Goal: Book appointment/travel/reservation

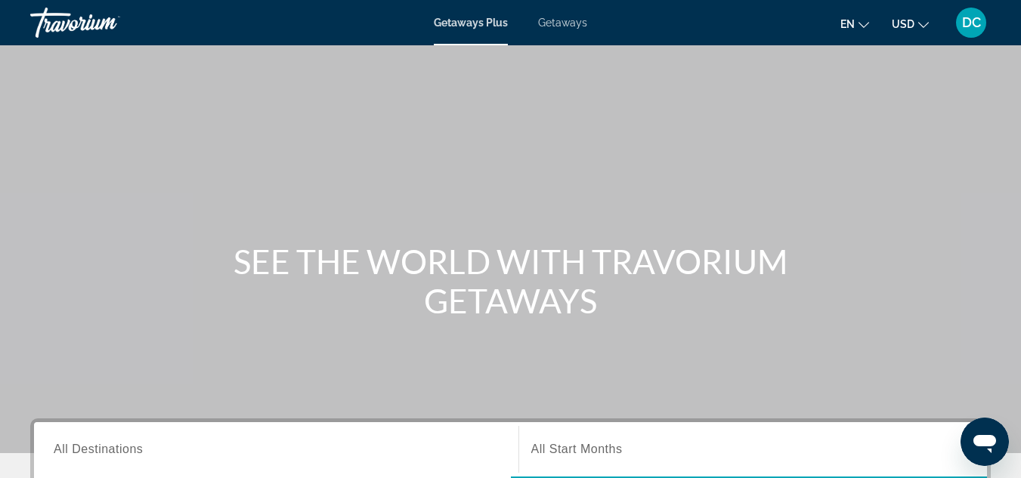
click at [568, 22] on span "Getaways" at bounding box center [562, 23] width 49 height 12
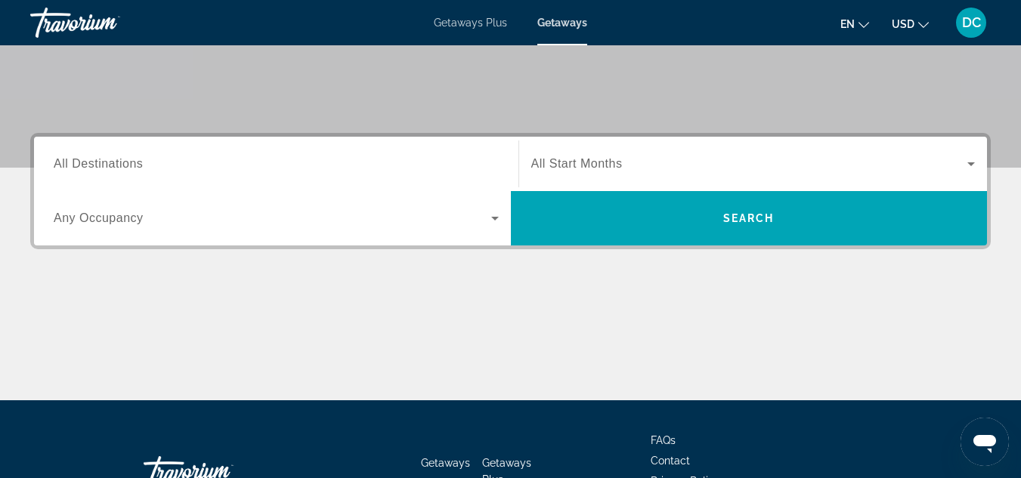
scroll to position [286, 0]
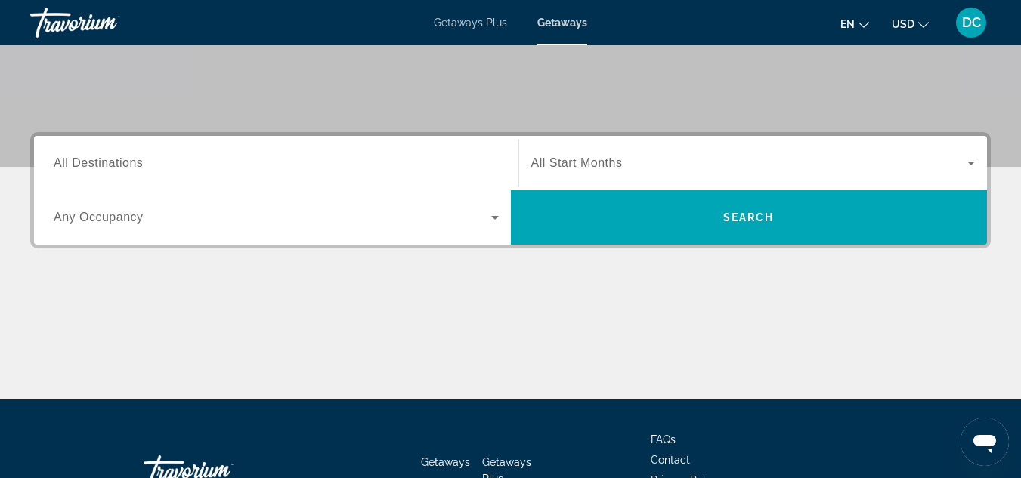
click at [428, 164] on input "Destination All Destinations" at bounding box center [276, 164] width 445 height 18
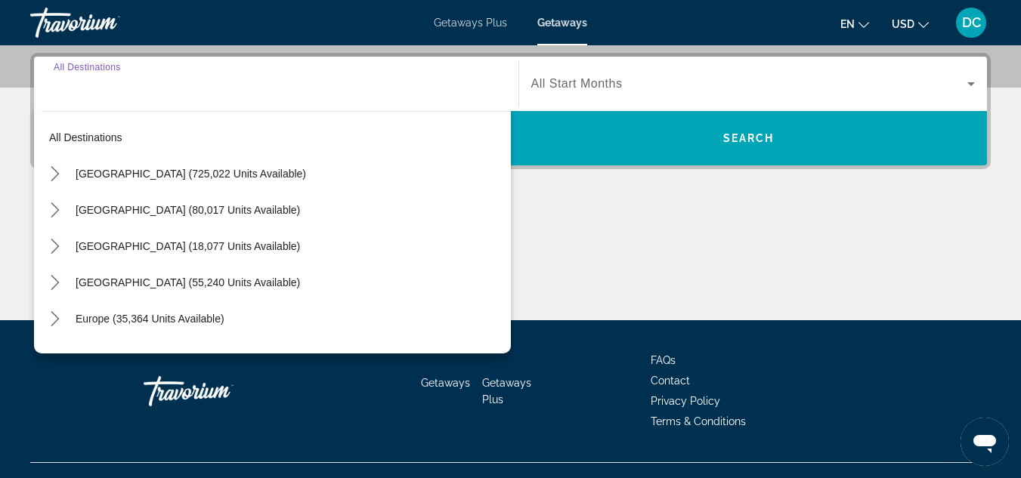
scroll to position [369, 0]
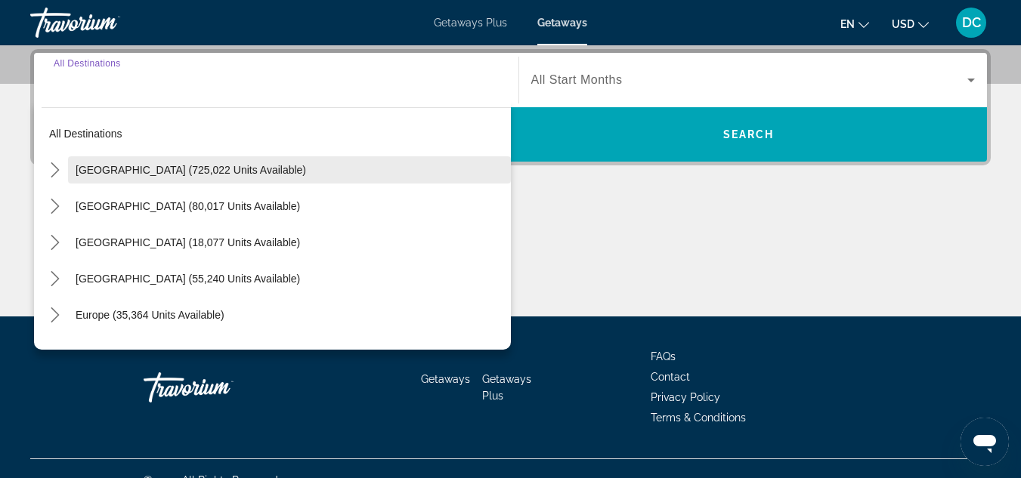
click at [254, 179] on span "Select destination: United States (725,022 units available)" at bounding box center [289, 170] width 443 height 36
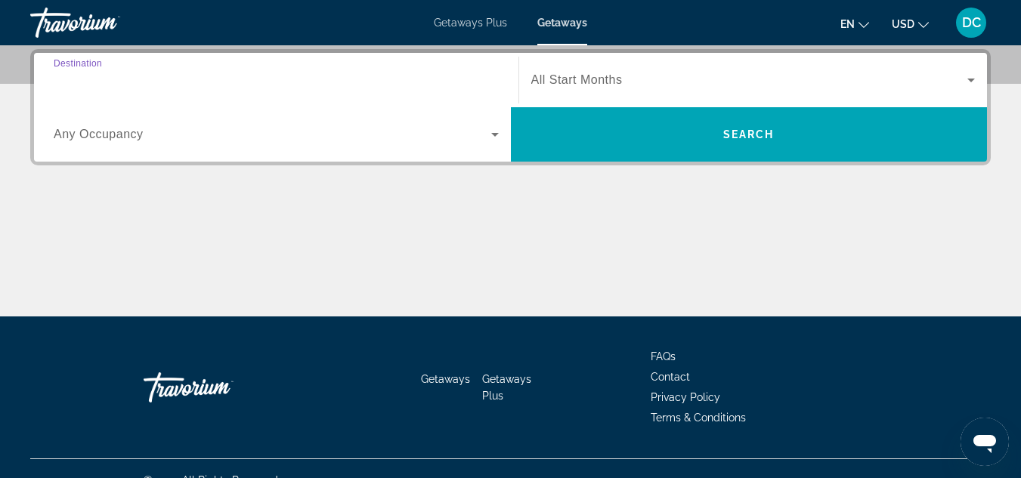
type input "**********"
click at [205, 85] on input "**********" at bounding box center [276, 81] width 445 height 18
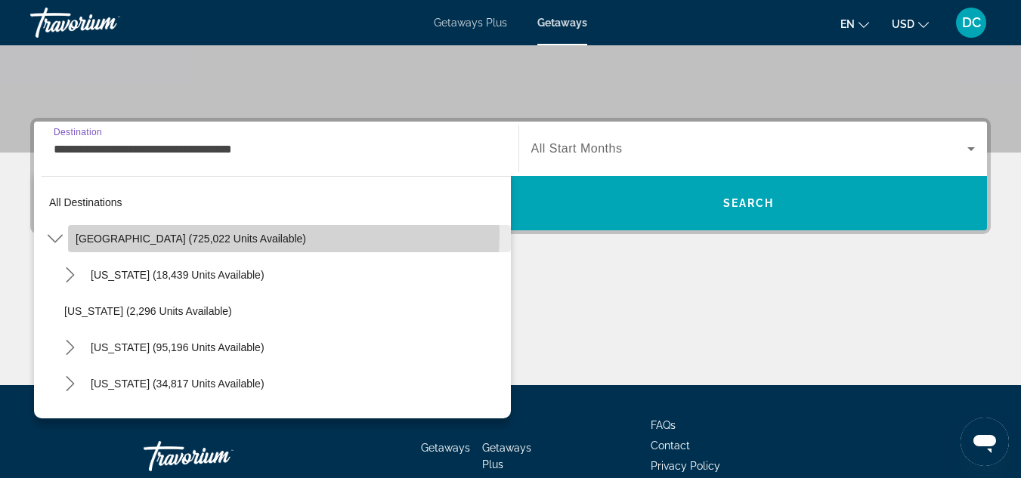
click at [237, 233] on span "[GEOGRAPHIC_DATA] (725,022 units available)" at bounding box center [191, 239] width 230 height 12
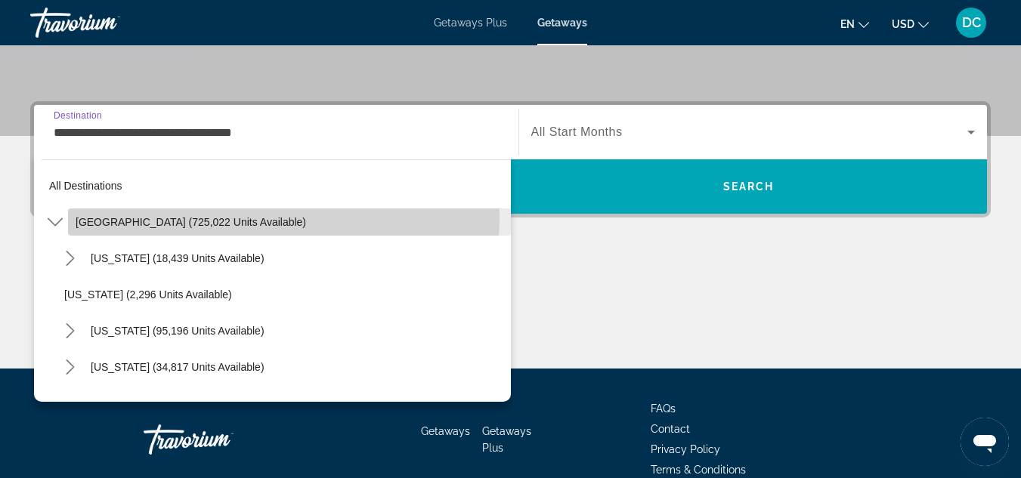
scroll to position [369, 0]
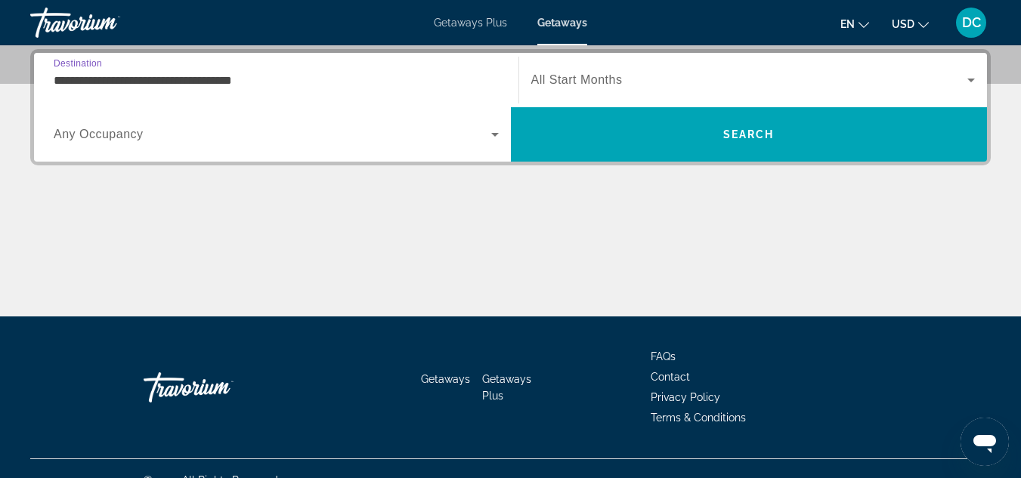
click at [127, 137] on span "Any Occupancy" at bounding box center [99, 134] width 90 height 13
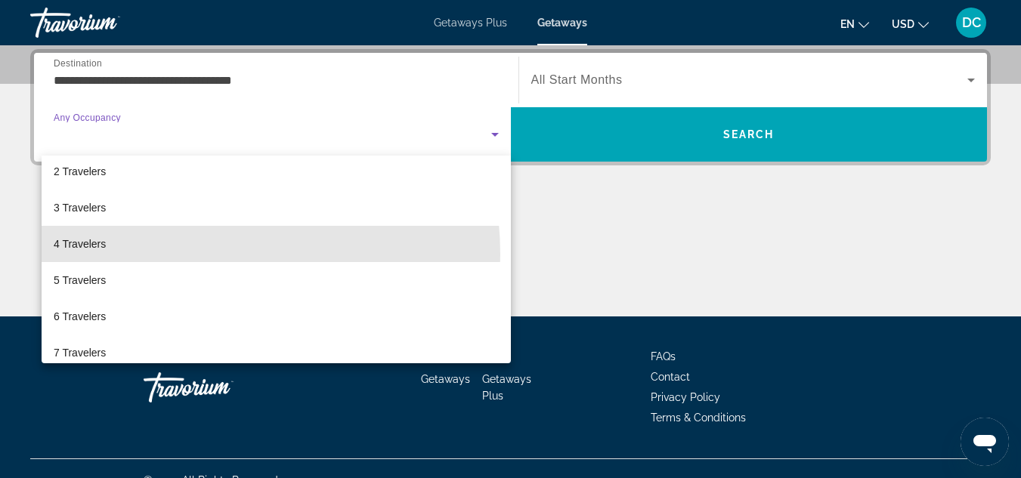
scroll to position [0, 0]
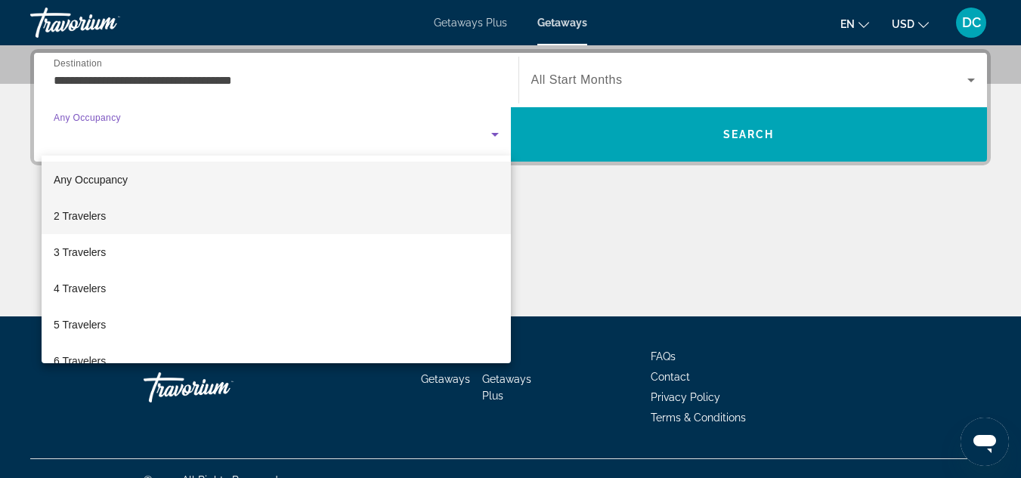
click at [98, 229] on mat-option "2 Travelers" at bounding box center [276, 216] width 469 height 36
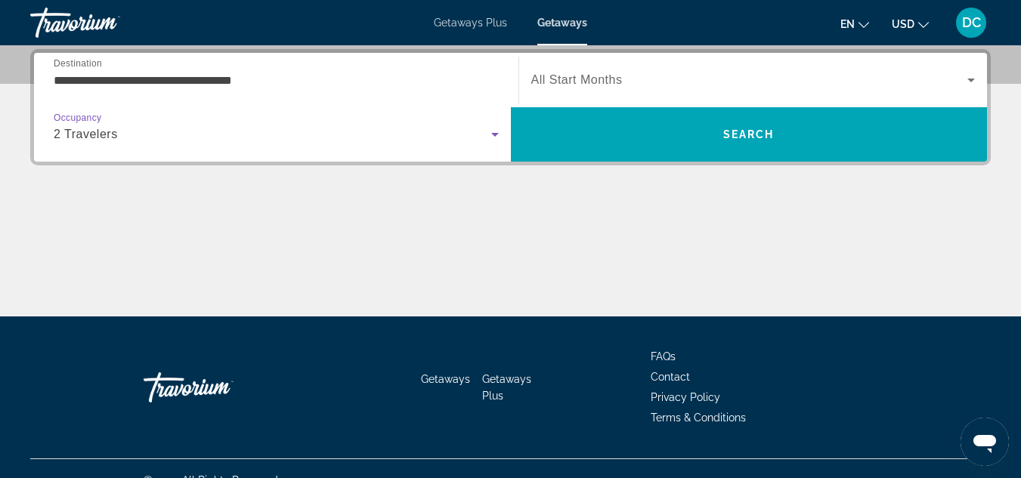
click at [643, 98] on div "Search widget" at bounding box center [753, 80] width 444 height 42
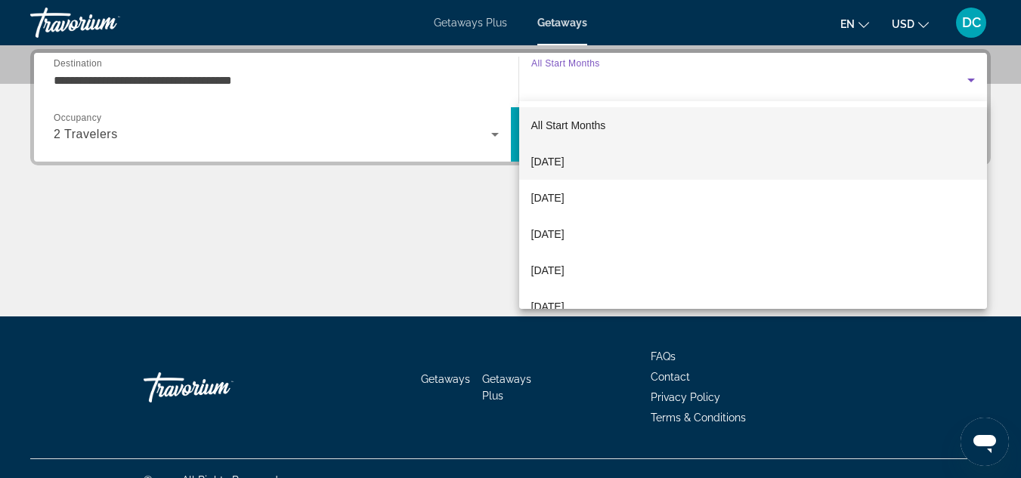
click at [564, 155] on span "[DATE]" at bounding box center [547, 162] width 33 height 18
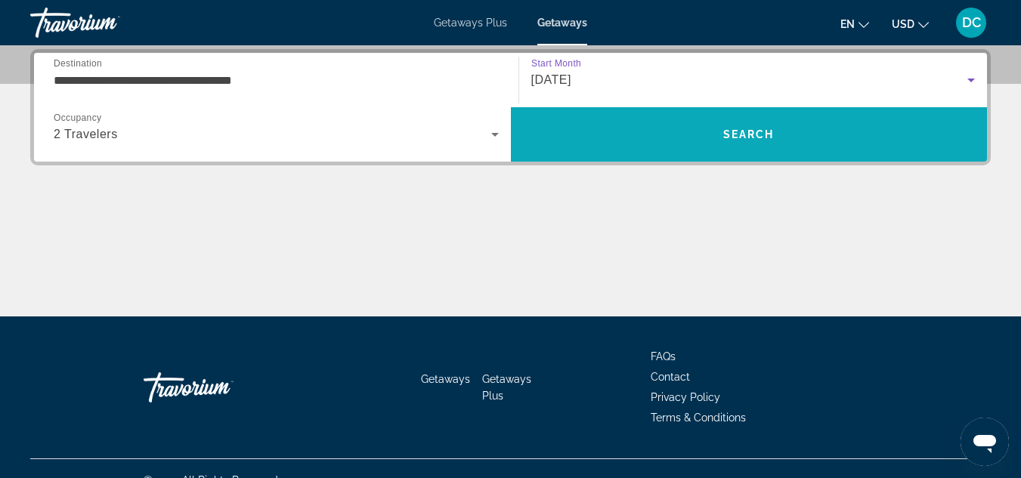
click at [714, 141] on span "Search" at bounding box center [749, 134] width 477 height 36
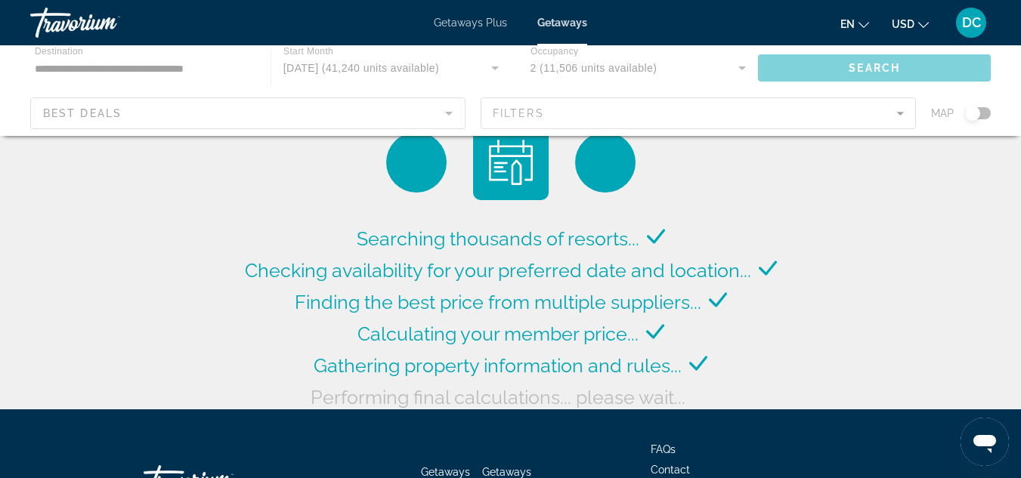
click at [536, 111] on div "Main content" at bounding box center [510, 90] width 1021 height 91
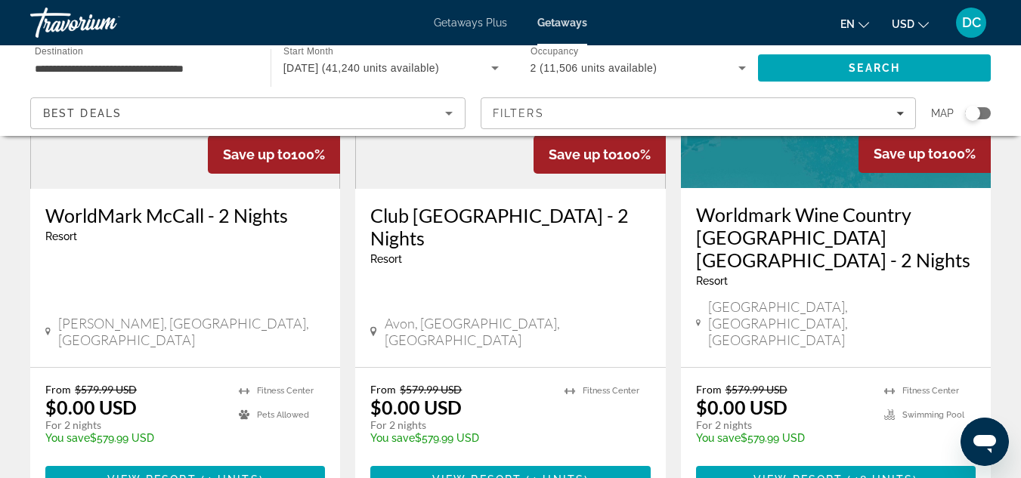
scroll to position [2003, 0]
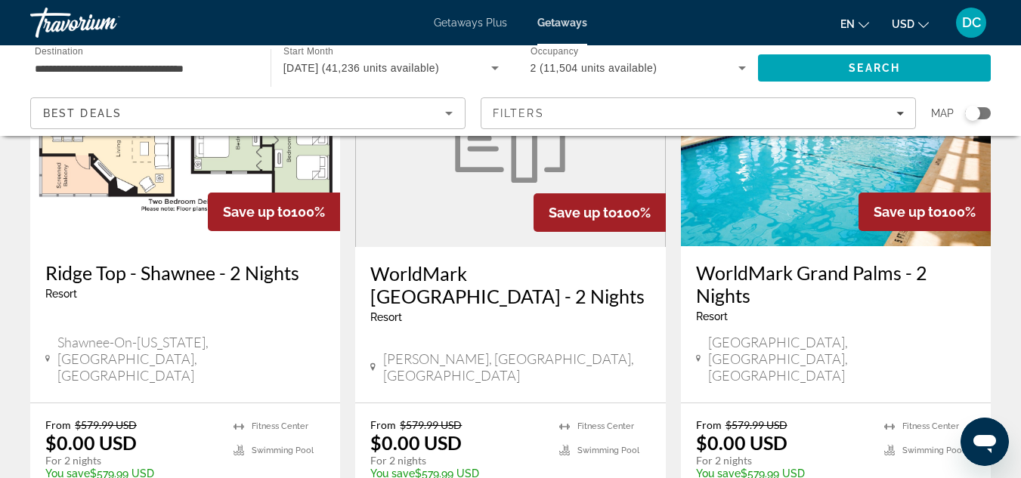
scroll to position [2102, 0]
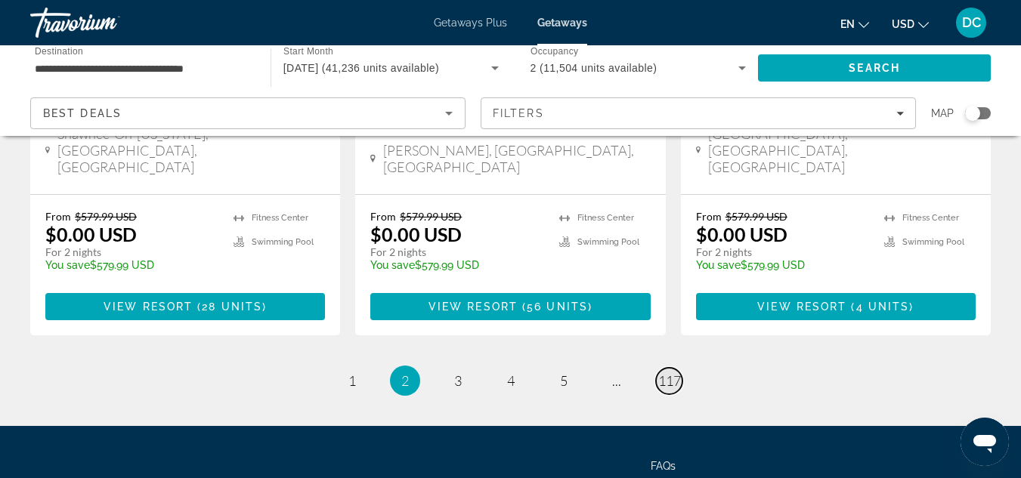
click at [668, 372] on span "117" at bounding box center [669, 380] width 23 height 17
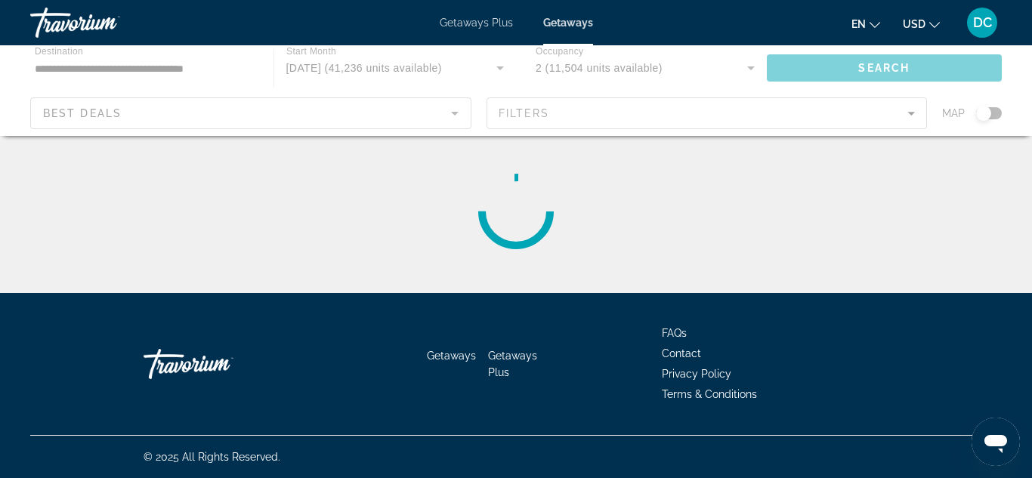
click at [456, 110] on div "Main content" at bounding box center [516, 90] width 1032 height 91
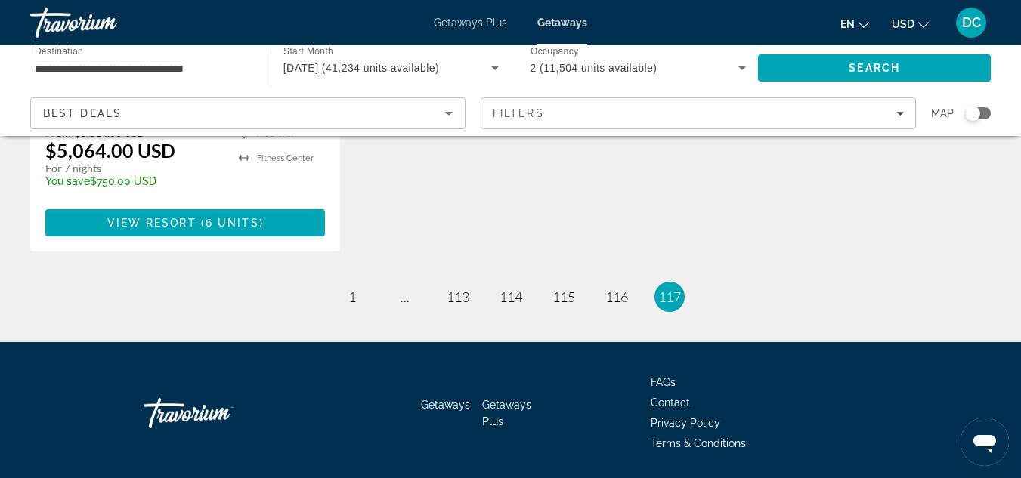
scroll to position [470, 0]
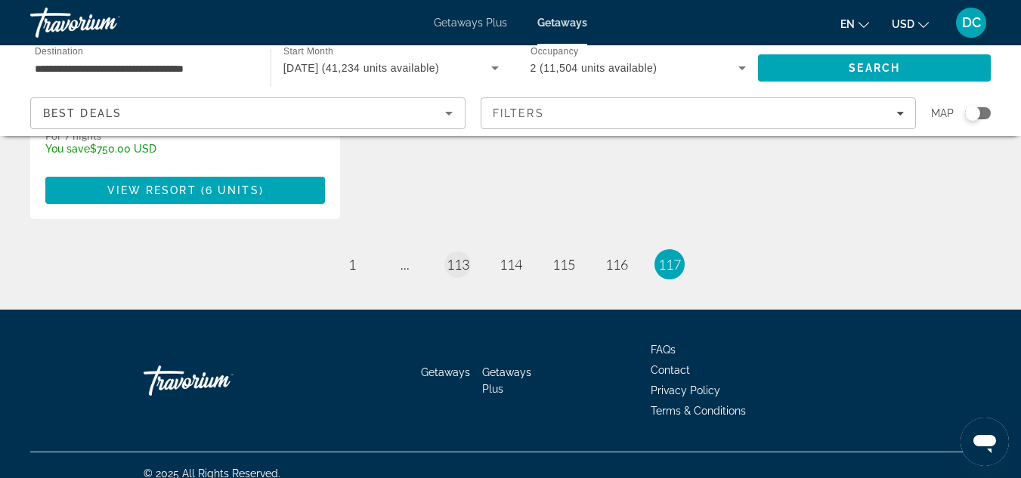
click at [468, 256] on link "page 113" at bounding box center [457, 265] width 26 height 26
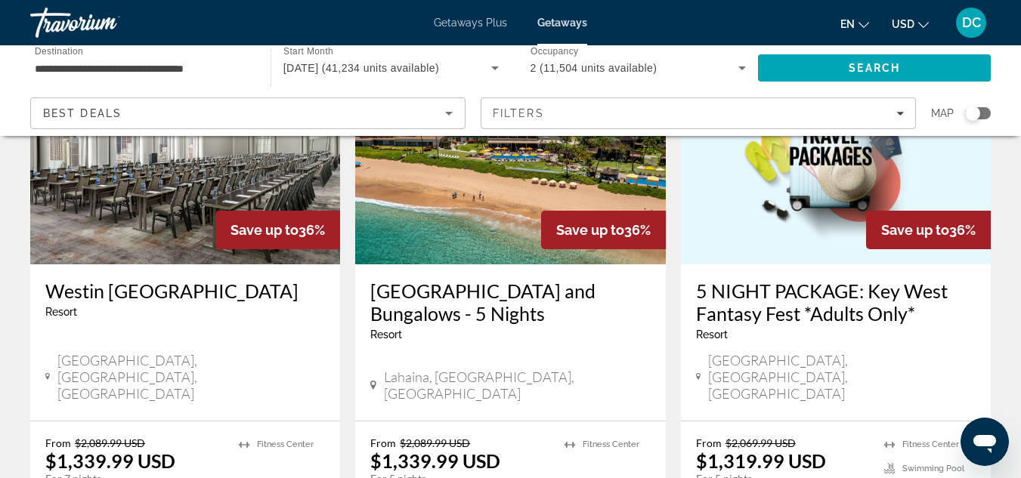
scroll to position [198, 0]
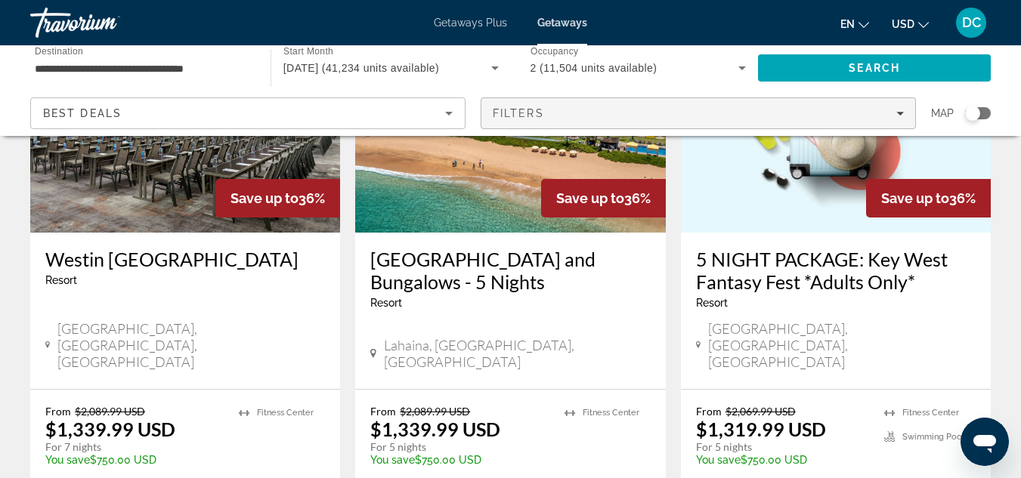
click at [524, 124] on span "Filters" at bounding box center [698, 113] width 434 height 36
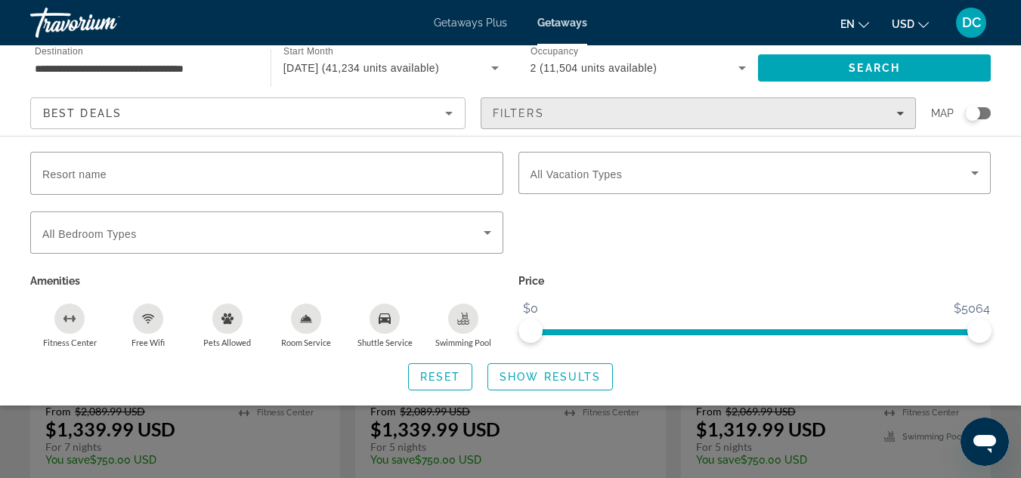
click at [899, 113] on icon "Filters" at bounding box center [900, 114] width 8 height 4
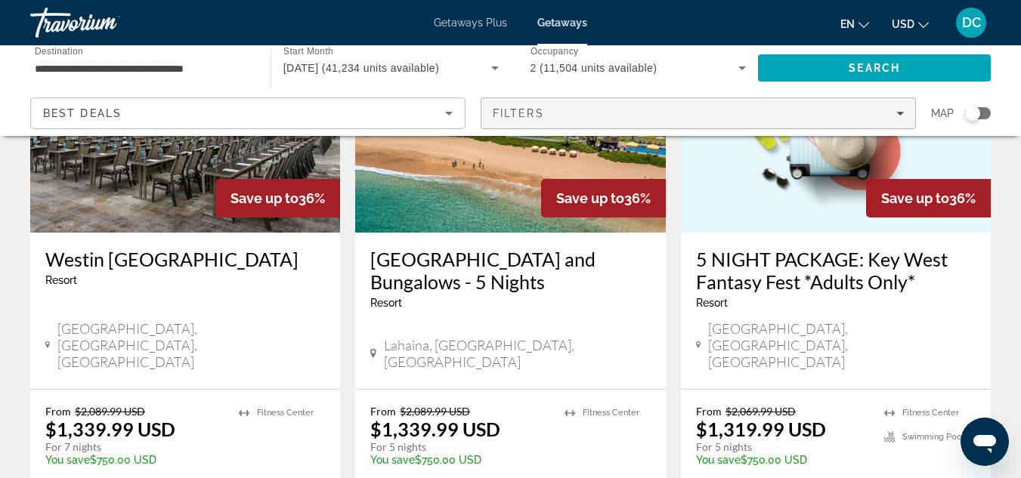
click at [896, 114] on icon "Filters" at bounding box center [900, 114] width 8 height 8
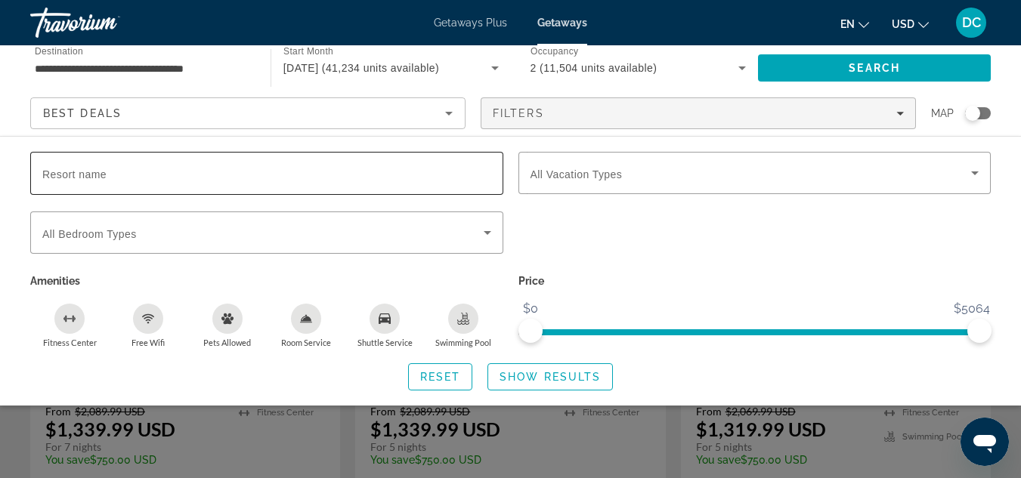
click at [133, 177] on input "Resort name" at bounding box center [266, 174] width 449 height 18
click at [141, 166] on input "*******" at bounding box center [266, 174] width 449 height 18
click at [970, 317] on span "ngx-slider" at bounding box center [750, 329] width 440 height 24
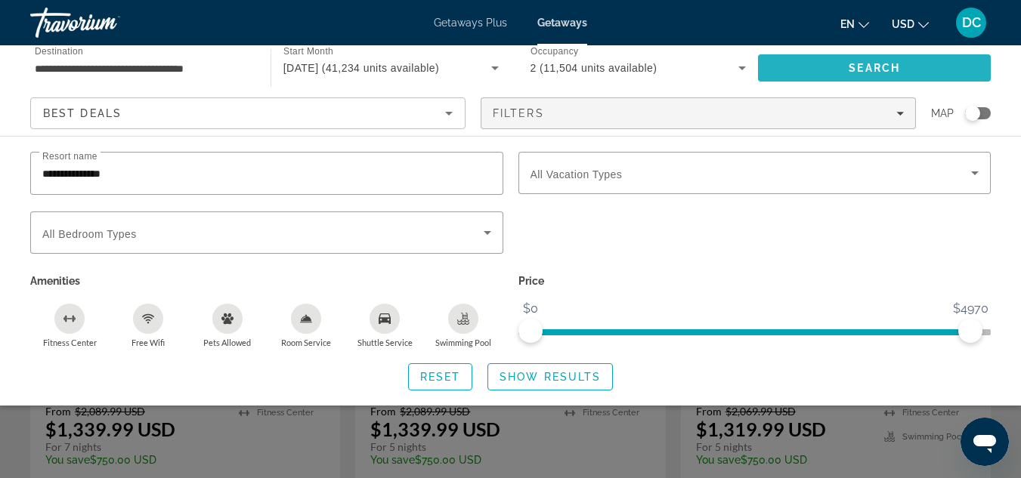
click at [832, 81] on span "Search" at bounding box center [874, 68] width 233 height 36
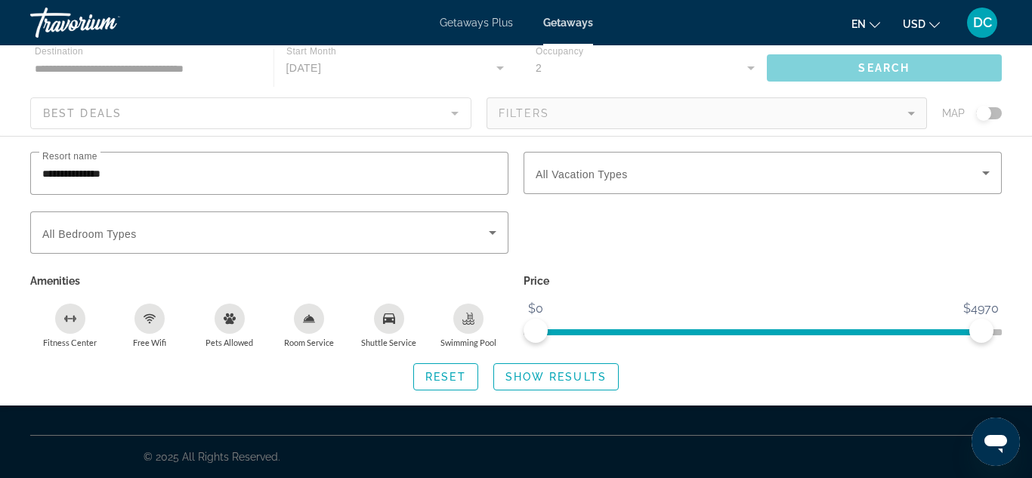
click at [747, 66] on div "Main content" at bounding box center [516, 90] width 1032 height 91
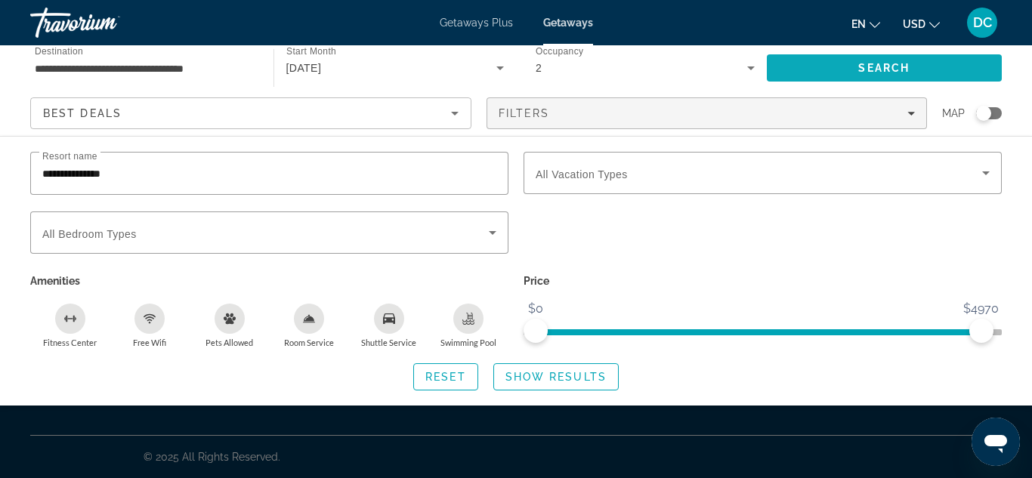
click at [880, 74] on span "Search" at bounding box center [885, 68] width 236 height 36
click at [862, 61] on span "Search" at bounding box center [885, 68] width 236 height 36
click at [986, 173] on icon "Search widget" at bounding box center [986, 173] width 8 height 4
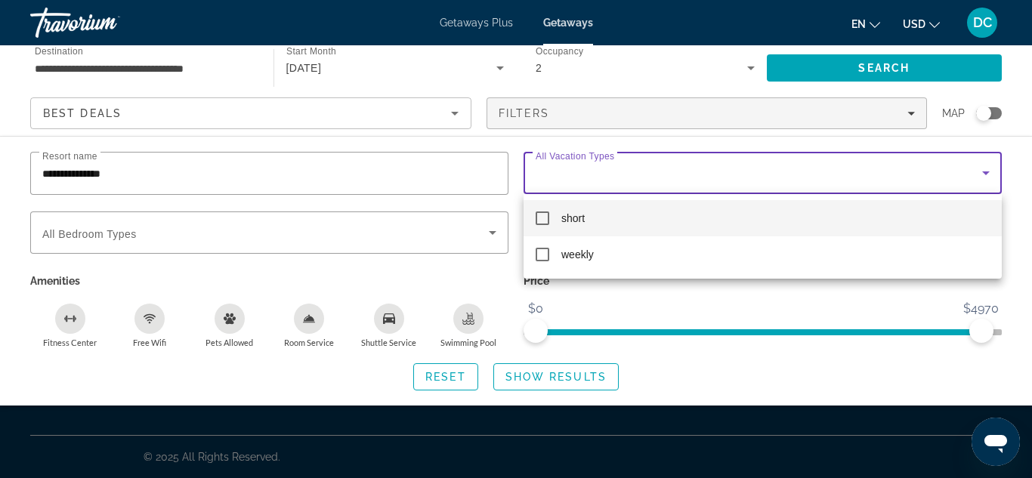
click at [551, 227] on mat-option "short" at bounding box center [762, 218] width 478 height 36
click at [897, 76] on div at bounding box center [516, 239] width 1032 height 478
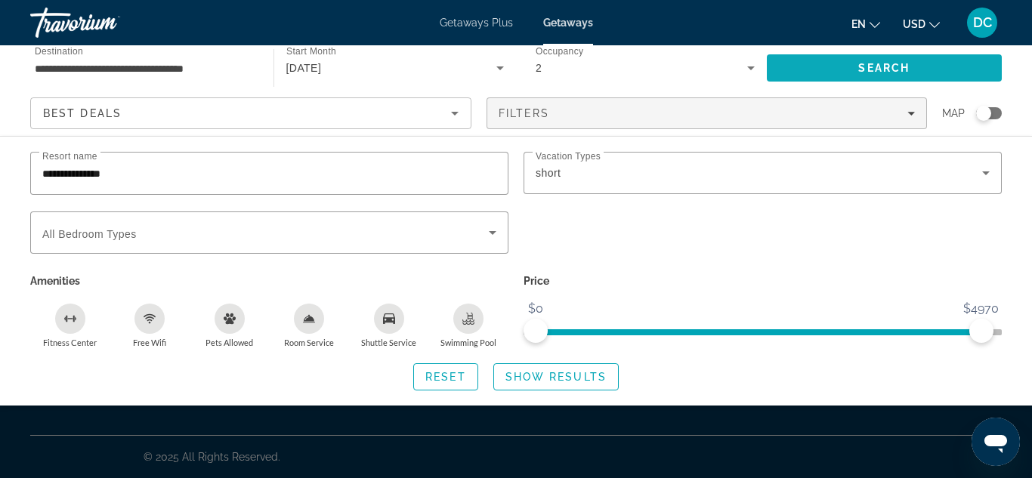
click at [888, 65] on span "Search" at bounding box center [883, 68] width 51 height 12
click at [185, 75] on input "**********" at bounding box center [144, 69] width 219 height 18
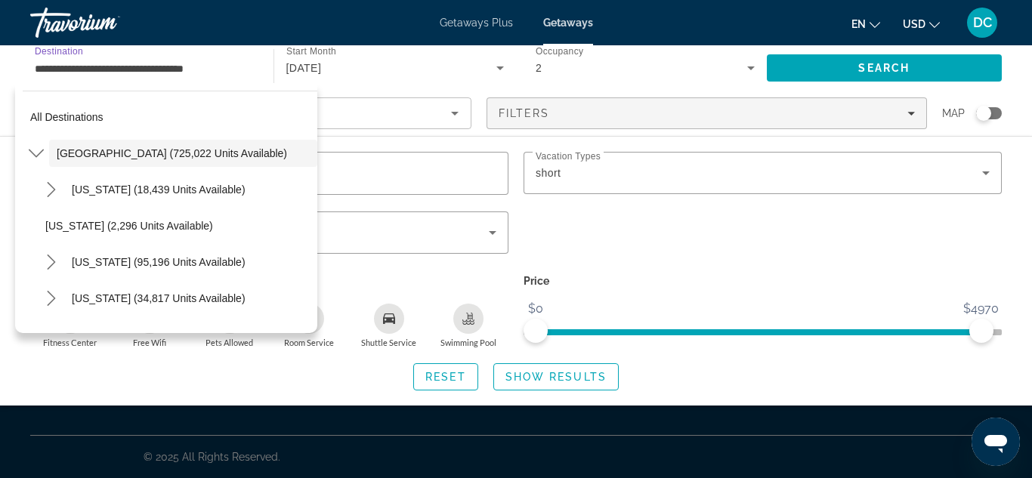
click at [496, 70] on icon "Search widget" at bounding box center [500, 68] width 18 height 18
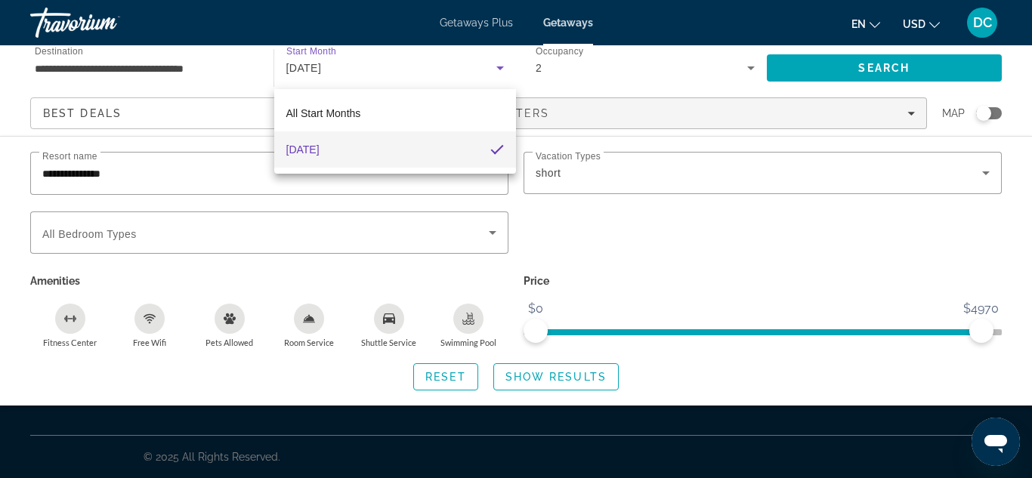
click at [497, 68] on div at bounding box center [516, 239] width 1032 height 478
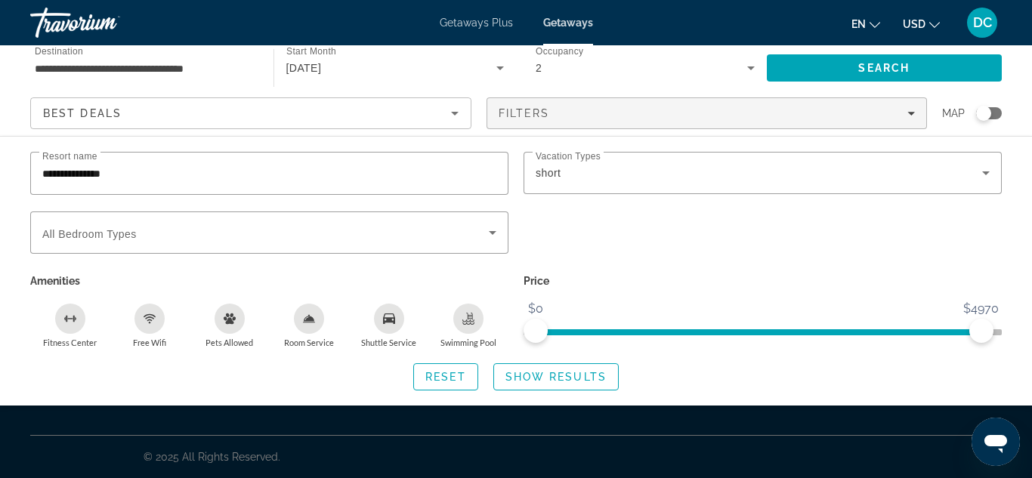
click at [500, 68] on icon "Search widget" at bounding box center [500, 68] width 8 height 4
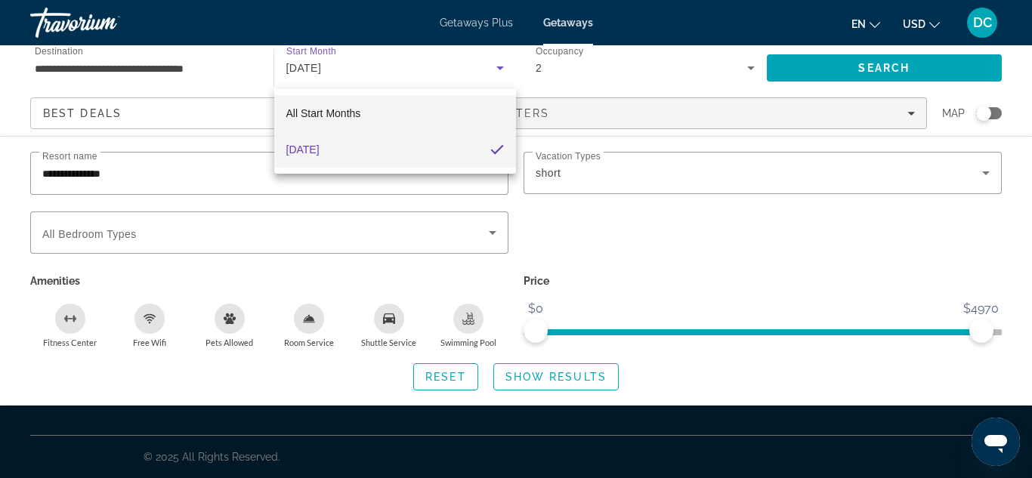
click at [359, 113] on span "All Start Months" at bounding box center [323, 113] width 75 height 12
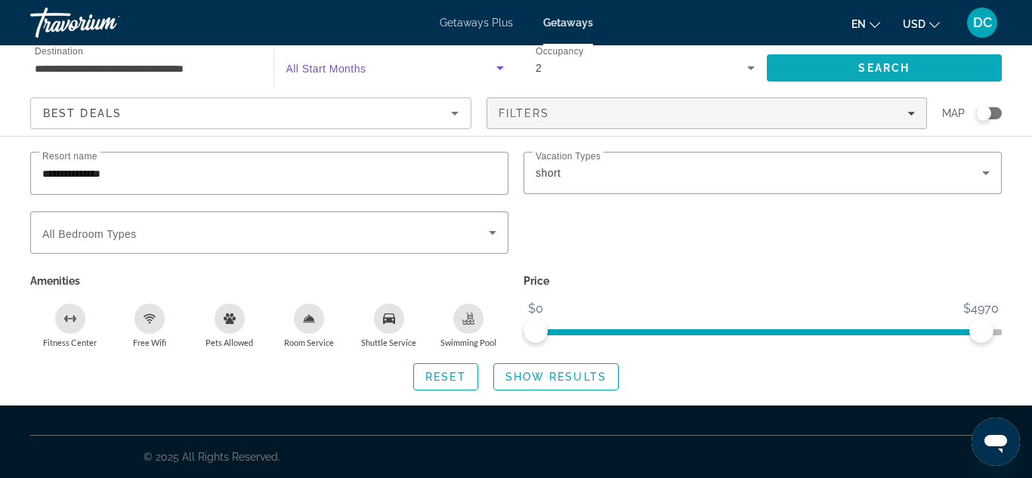
click at [871, 67] on span "Search" at bounding box center [883, 68] width 51 height 12
click at [891, 57] on span "Search" at bounding box center [885, 68] width 236 height 36
click at [750, 68] on icon "Search widget" at bounding box center [751, 68] width 8 height 4
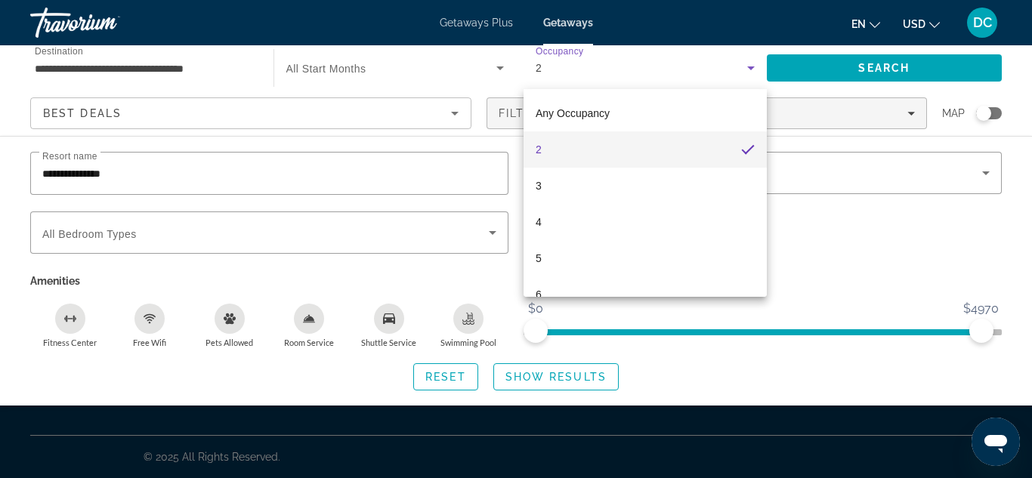
click at [685, 153] on mat-option "2" at bounding box center [644, 149] width 243 height 36
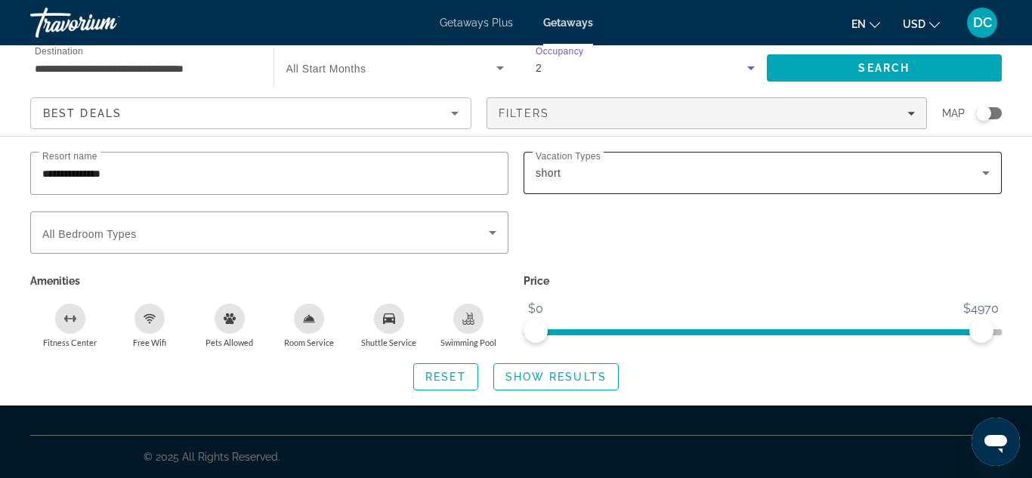
click at [970, 168] on div "short" at bounding box center [759, 173] width 446 height 18
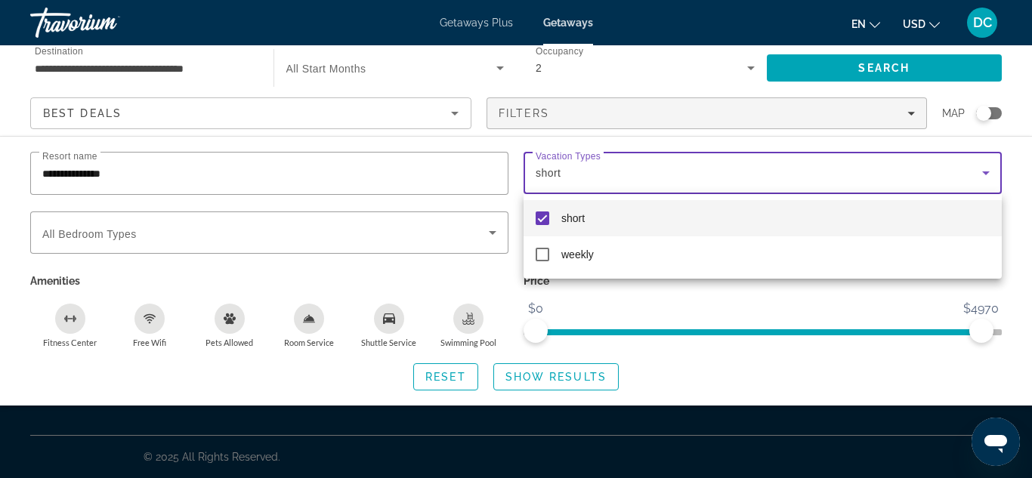
click at [907, 72] on div at bounding box center [516, 239] width 1032 height 478
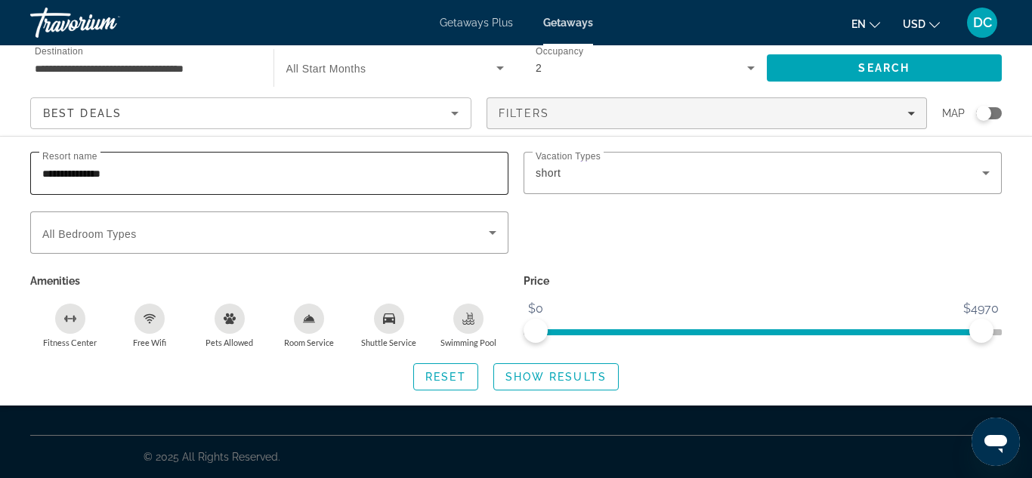
click at [122, 177] on input "**********" at bounding box center [269, 174] width 454 height 18
type input "*"
click at [888, 69] on span "Search" at bounding box center [883, 68] width 51 height 12
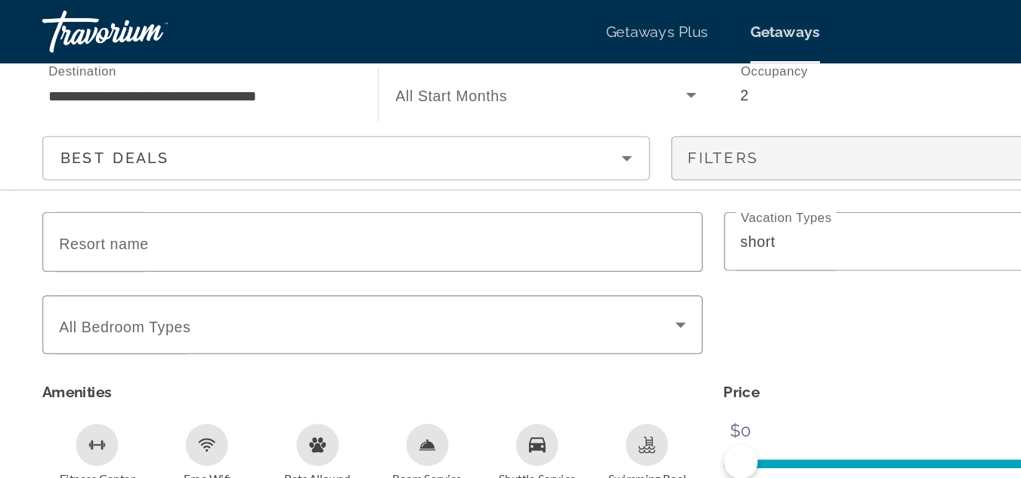
click at [565, 26] on span "Getaways" at bounding box center [562, 23] width 50 height 12
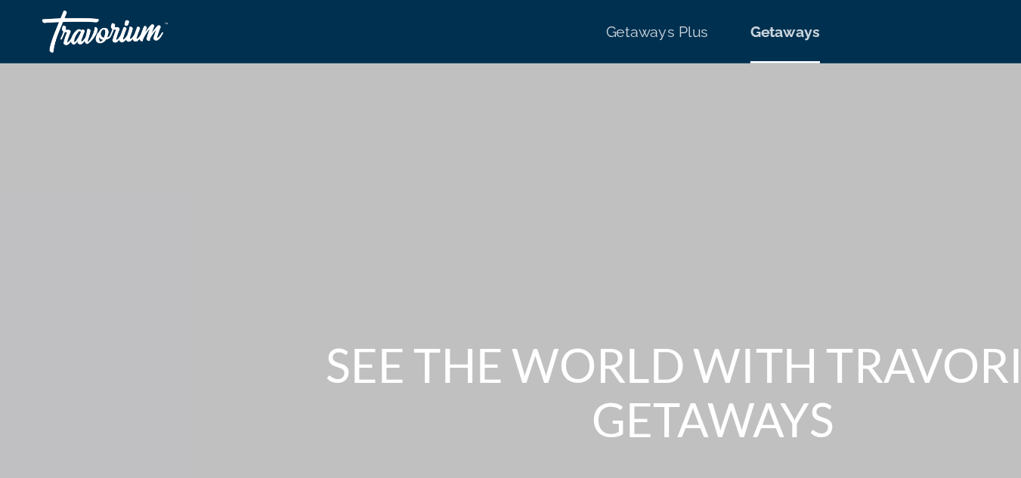
click at [557, 26] on span "Getaways" at bounding box center [562, 23] width 50 height 12
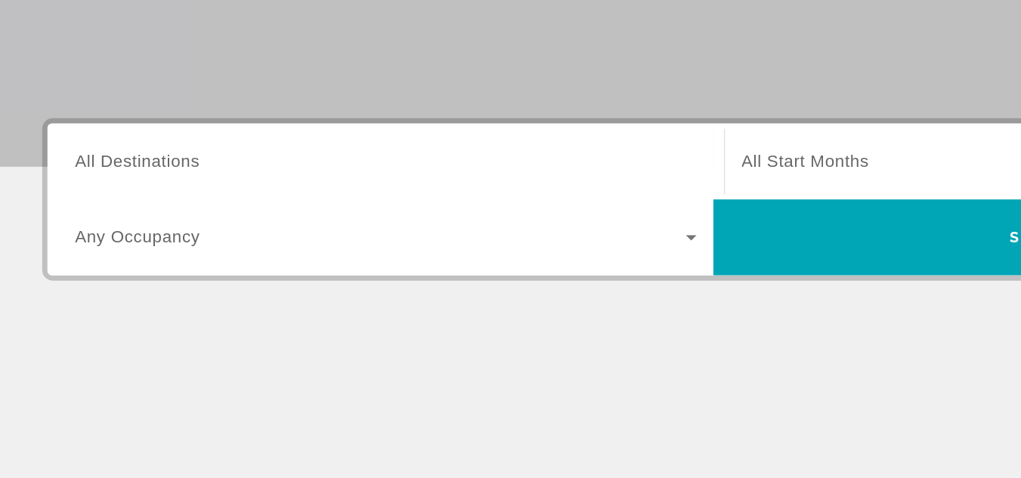
scroll to position [206, 0]
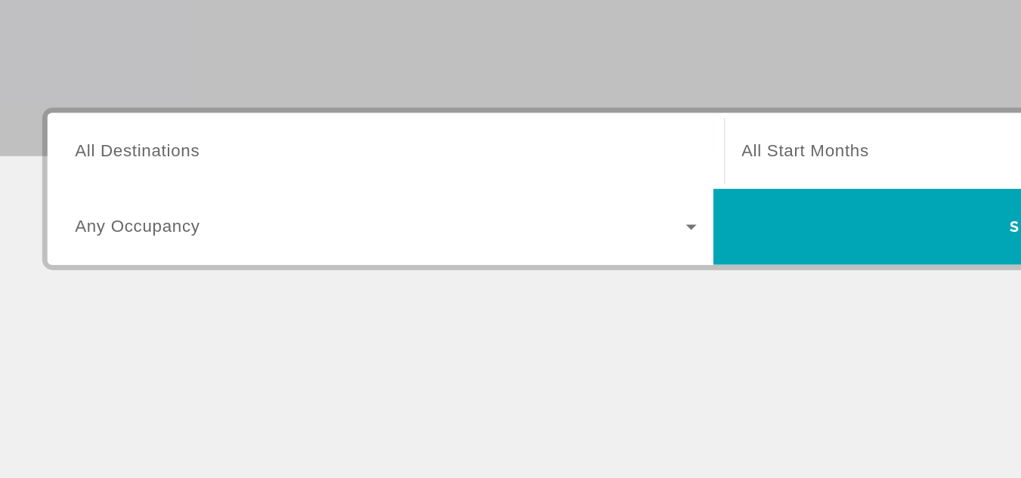
click at [623, 246] on span "Search widget" at bounding box center [749, 243] width 437 height 18
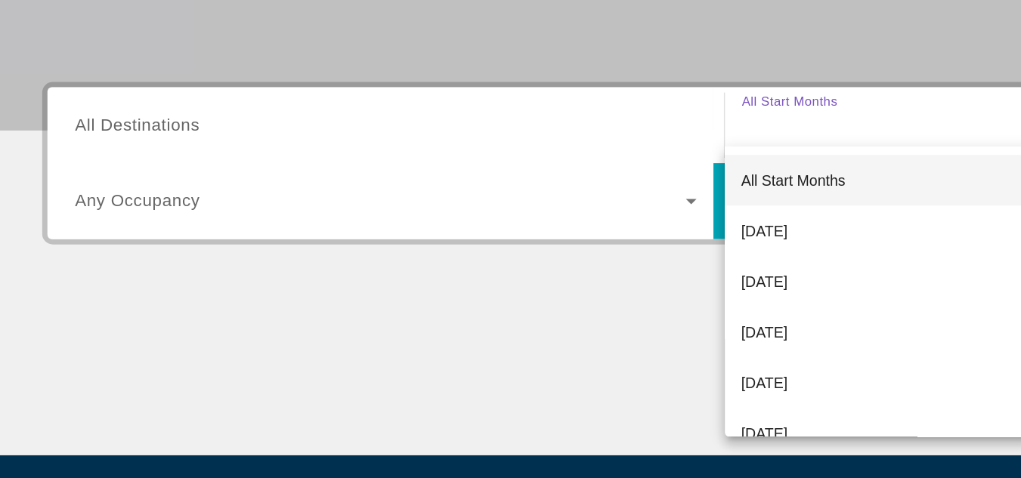
scroll to position [234, 0]
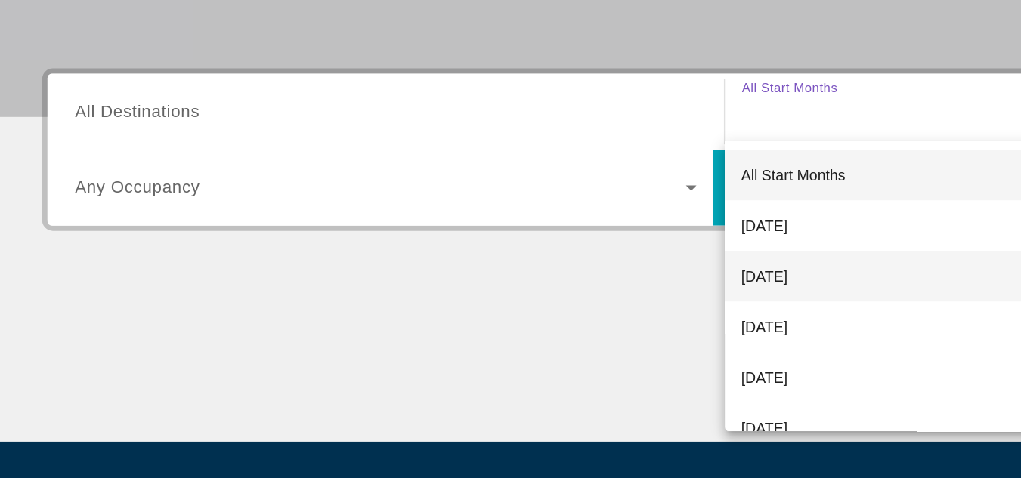
click at [554, 342] on mat-option "[DATE]" at bounding box center [753, 333] width 468 height 36
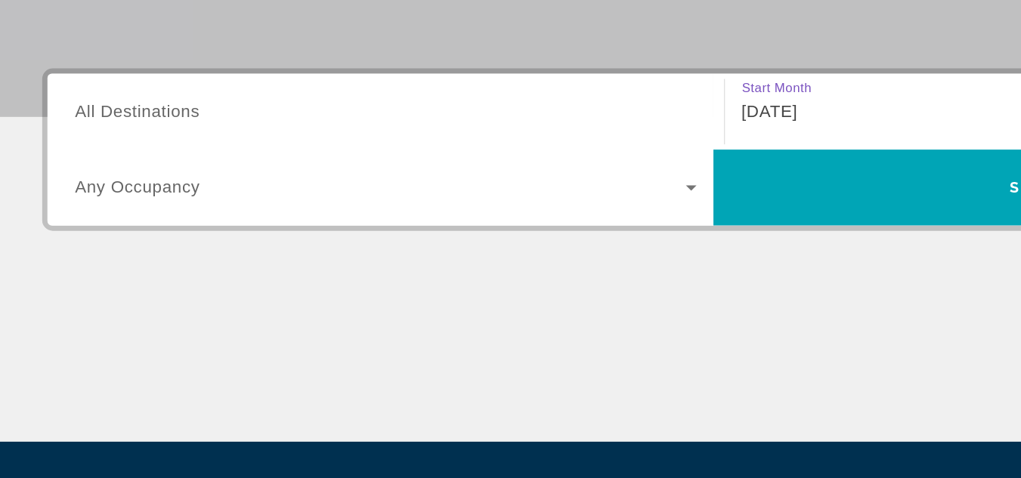
click at [233, 222] on input "Destination All Destinations" at bounding box center [276, 216] width 445 height 18
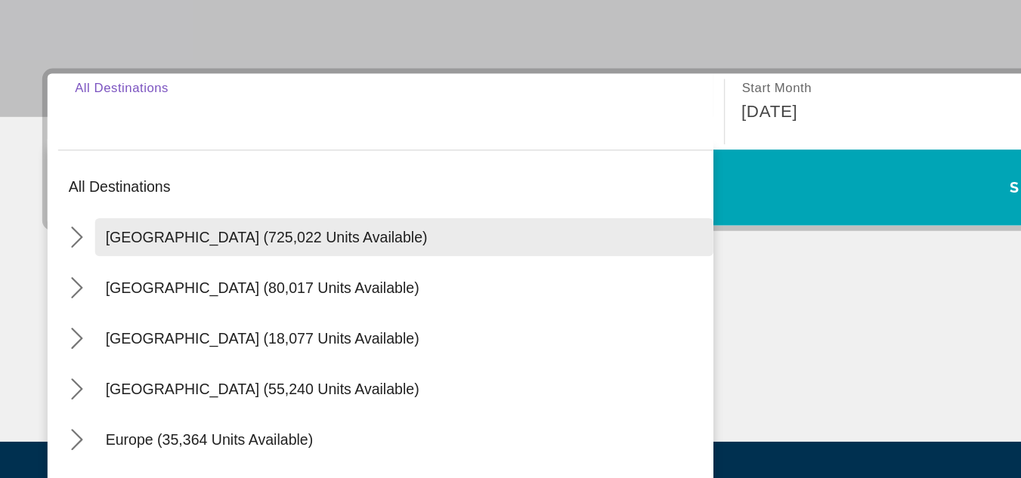
click at [252, 301] on span "[GEOGRAPHIC_DATA] (725,022 units available)" at bounding box center [191, 305] width 230 height 12
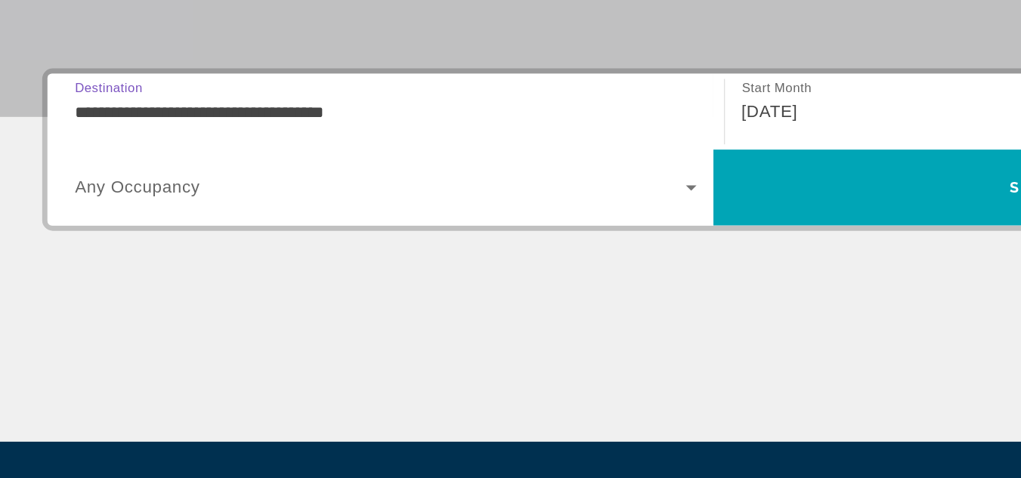
click at [264, 221] on input "**********" at bounding box center [276, 216] width 445 height 18
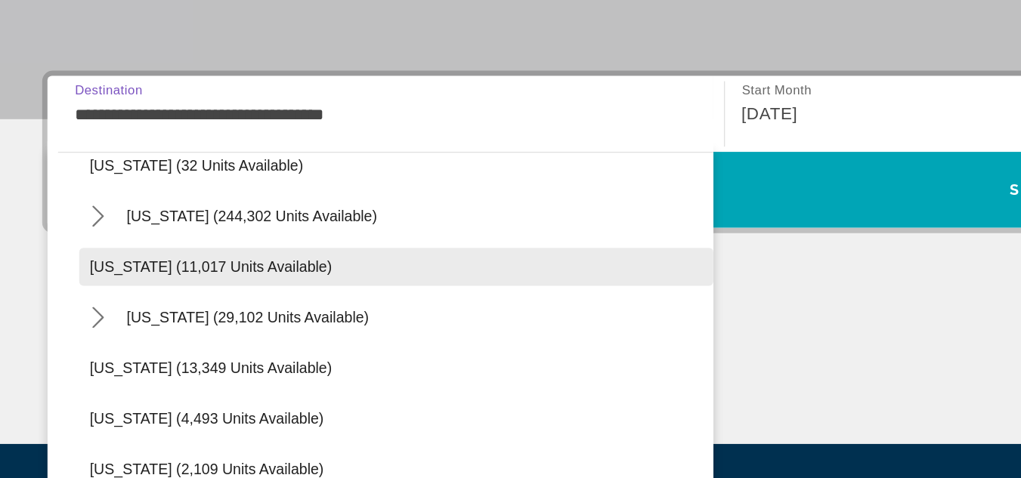
click at [192, 329] on span "[US_STATE] (11,017 units available)" at bounding box center [151, 325] width 174 height 12
type input "**********"
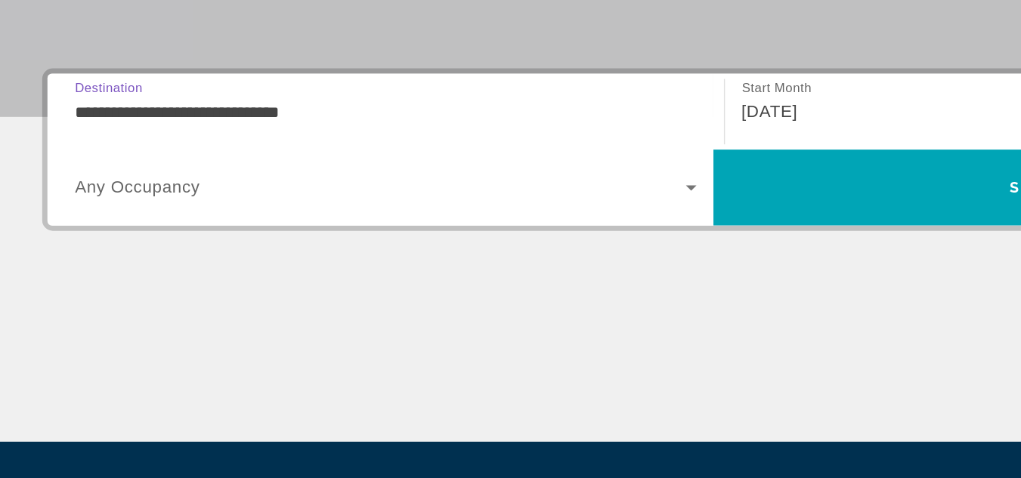
click at [571, 211] on span "[DATE]" at bounding box center [551, 214] width 40 height 13
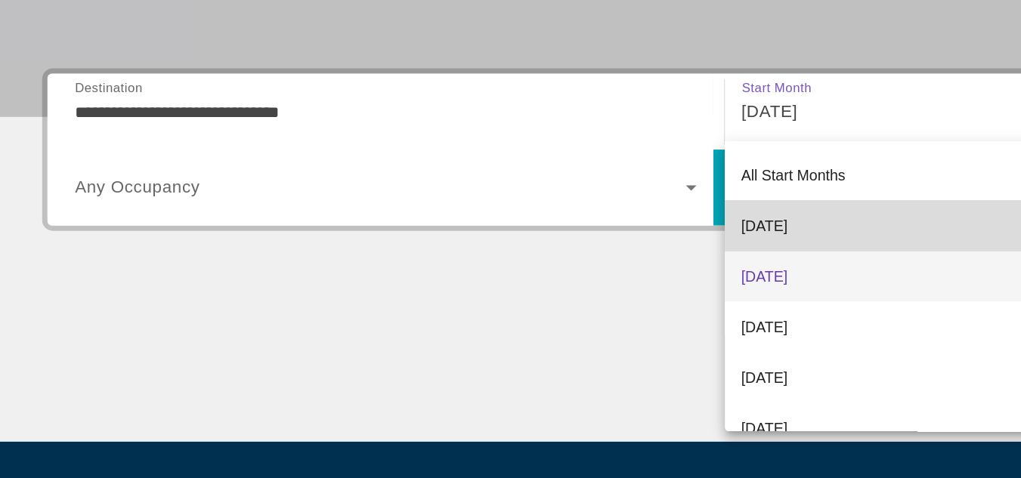
click at [564, 300] on span "[DATE]" at bounding box center [547, 297] width 33 height 18
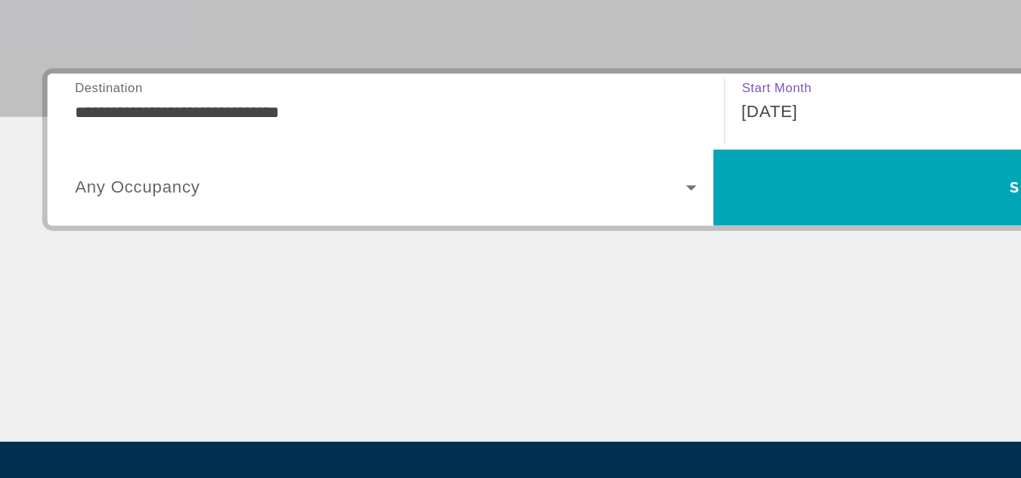
click at [481, 266] on span "Search widget" at bounding box center [272, 270] width 437 height 18
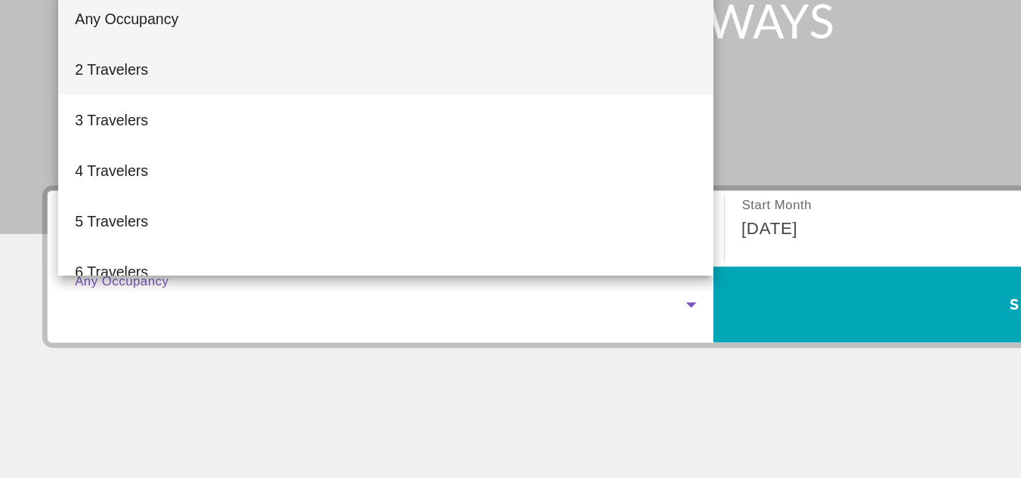
click at [103, 99] on span "2 Travelers" at bounding box center [80, 101] width 52 height 18
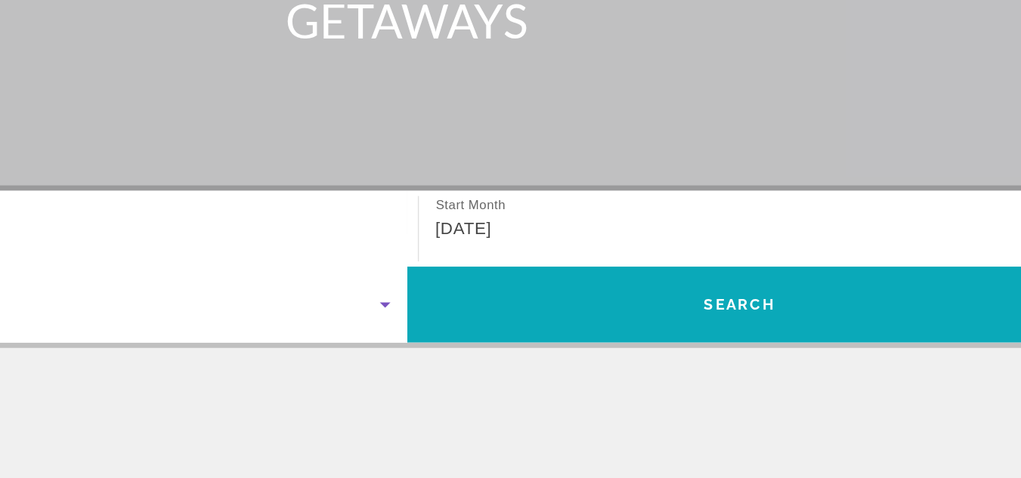
click at [741, 275] on span "Search" at bounding box center [748, 270] width 51 height 12
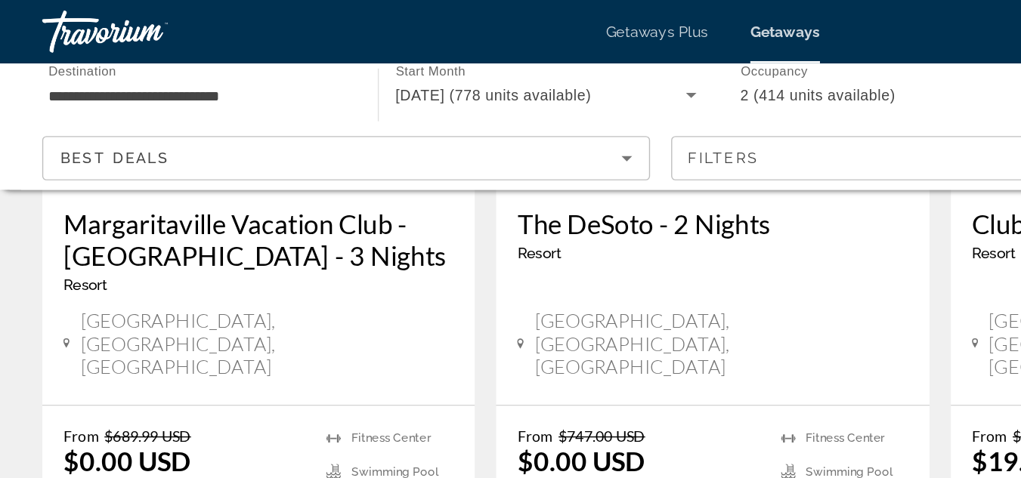
scroll to position [295, 0]
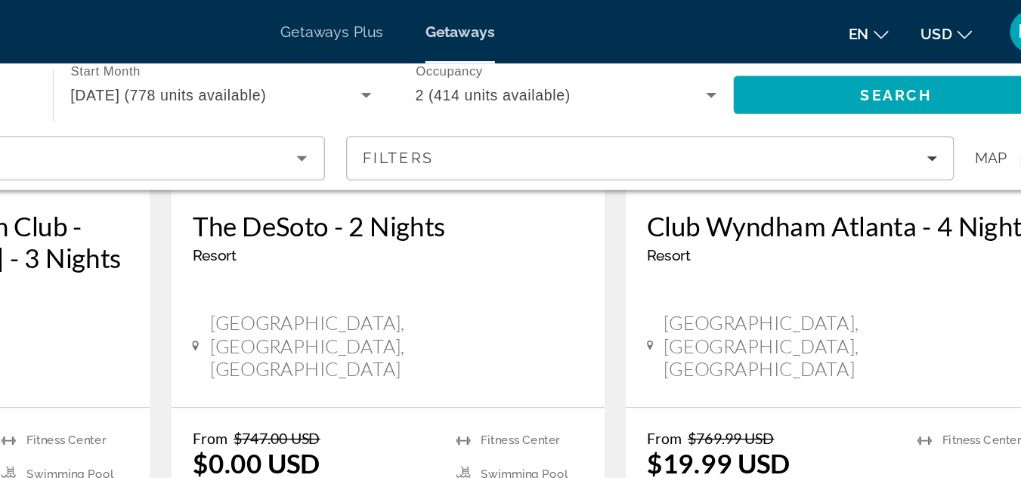
click at [706, 246] on div "Club [GEOGRAPHIC_DATA] - 4 Nights Resort - This is an adults only resort [GEOGR…" at bounding box center [836, 213] width 310 height 156
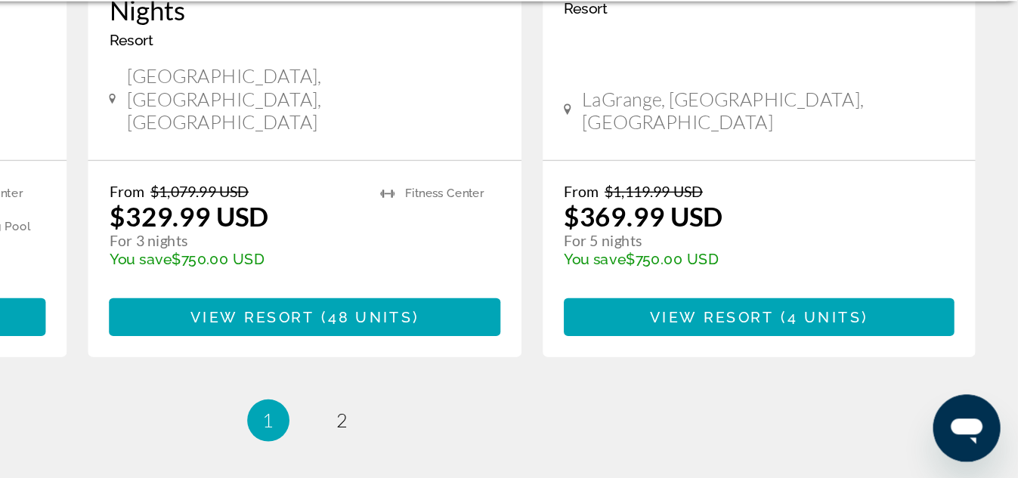
scroll to position [2058, 0]
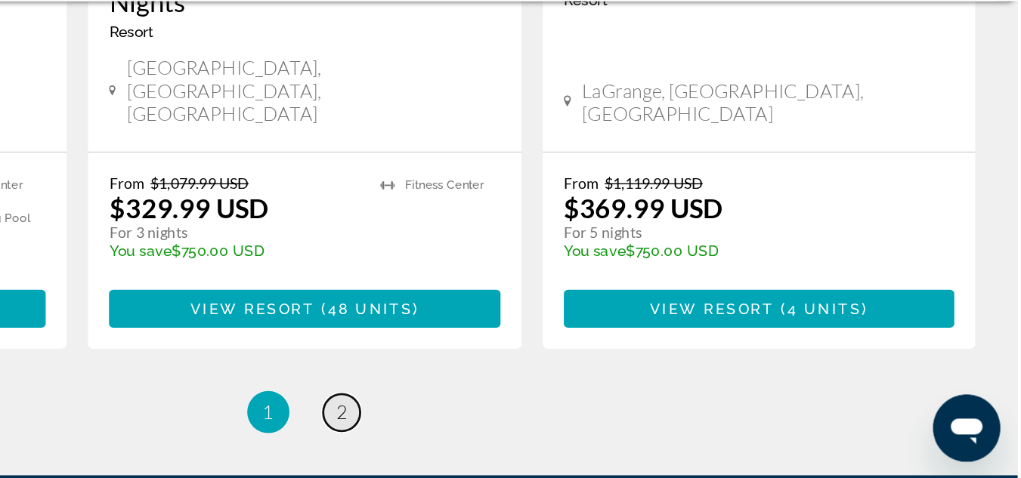
click at [539, 422] on span "2" at bounding box center [537, 430] width 8 height 17
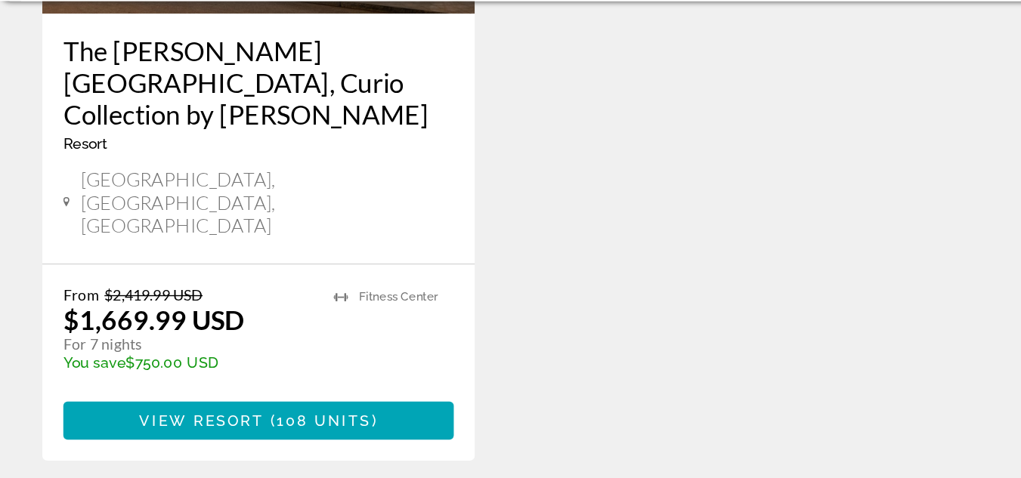
scroll to position [2108, 0]
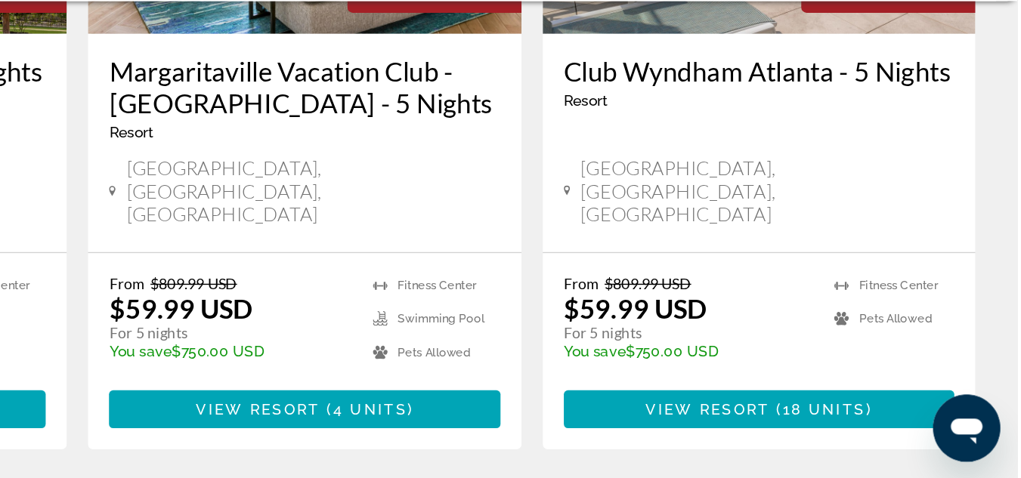
scroll to position [843, 0]
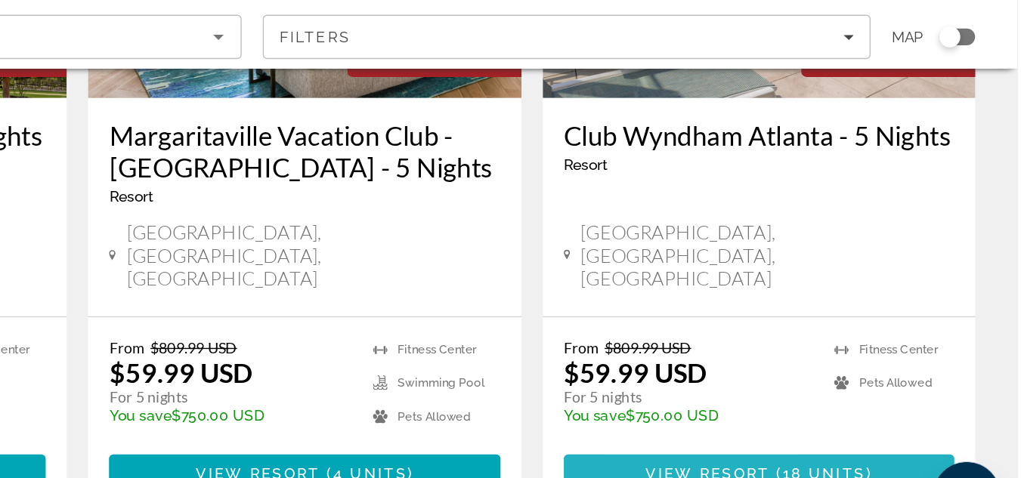
click at [783, 408] on span "Main content" at bounding box center [835, 426] width 279 height 36
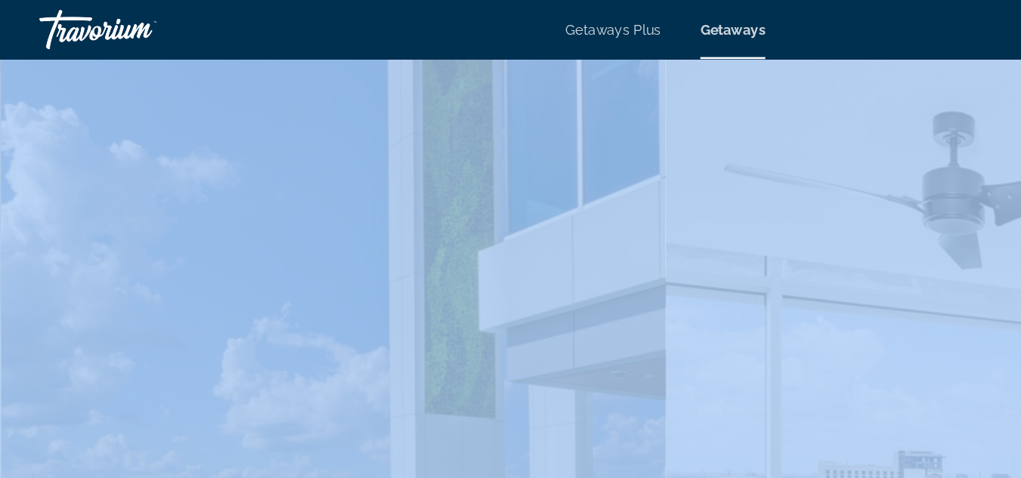
drag, startPoint x: 472, startPoint y: 161, endPoint x: 35, endPoint y: -51, distance: 485.8
click at [35, 0] on html "Skip to main content Getaways Plus Getaways en English Español Français Italian…" at bounding box center [510, 239] width 1021 height 478
copy div "prev next [GEOGRAPHIC_DATA], [GEOGRAPHIC_DATA], [GEOGRAPHIC_DATA] Club [GEOGRAP…"
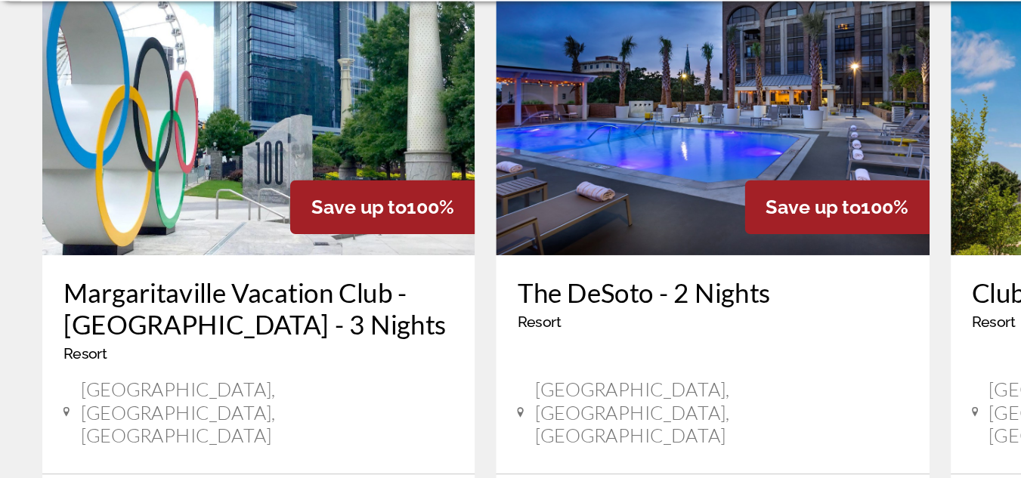
scroll to position [142, 0]
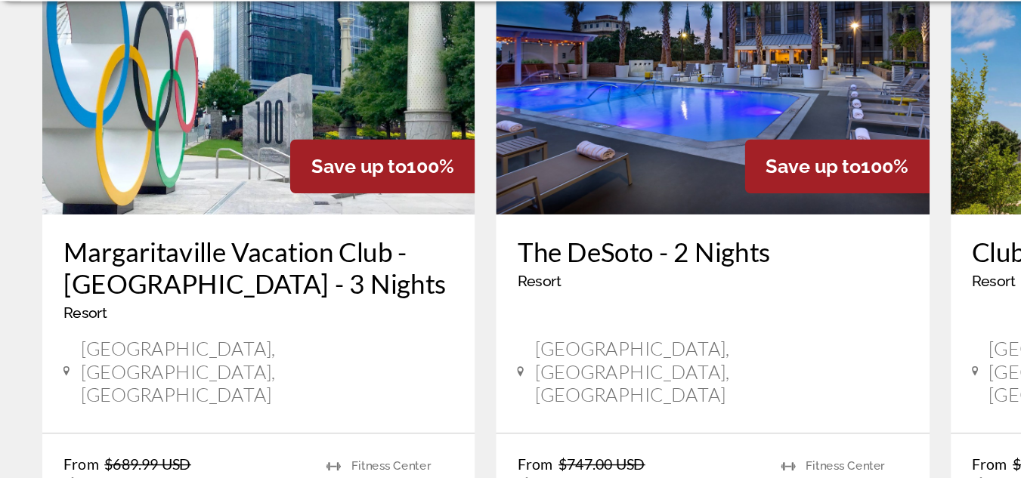
click at [187, 230] on img "Main content" at bounding box center [185, 168] width 310 height 242
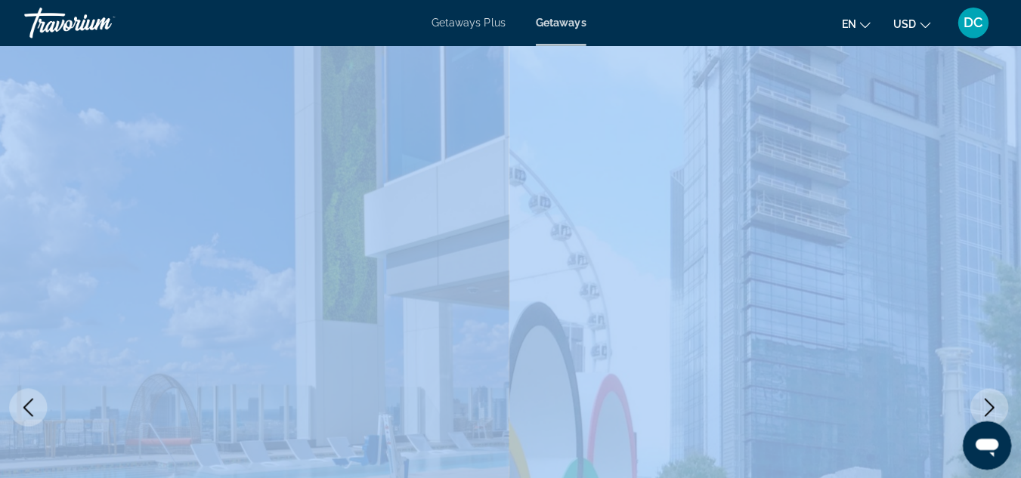
drag, startPoint x: 355, startPoint y: 255, endPoint x: 73, endPoint y: -66, distance: 426.6
click at [73, 0] on html "Skip to main content Getaways Plus Getaways en English Español Français Italian…" at bounding box center [510, 239] width 1021 height 478
copy div "prev next [GEOGRAPHIC_DATA], [GEOGRAPHIC_DATA], [GEOGRAPHIC_DATA] [GEOGRAPHIC_D…"
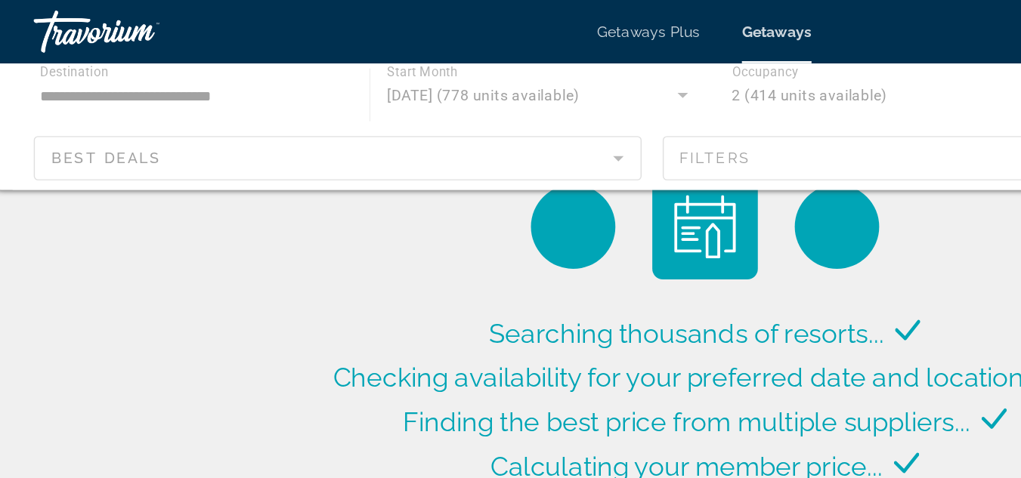
click at [561, 28] on span "Getaways" at bounding box center [562, 23] width 50 height 12
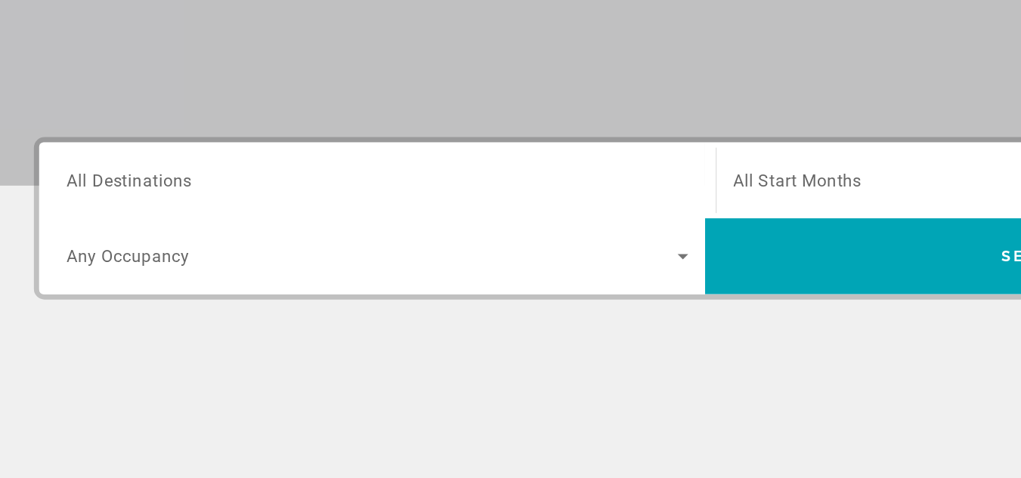
click at [279, 270] on input "Destination All Destinations" at bounding box center [276, 265] width 445 height 18
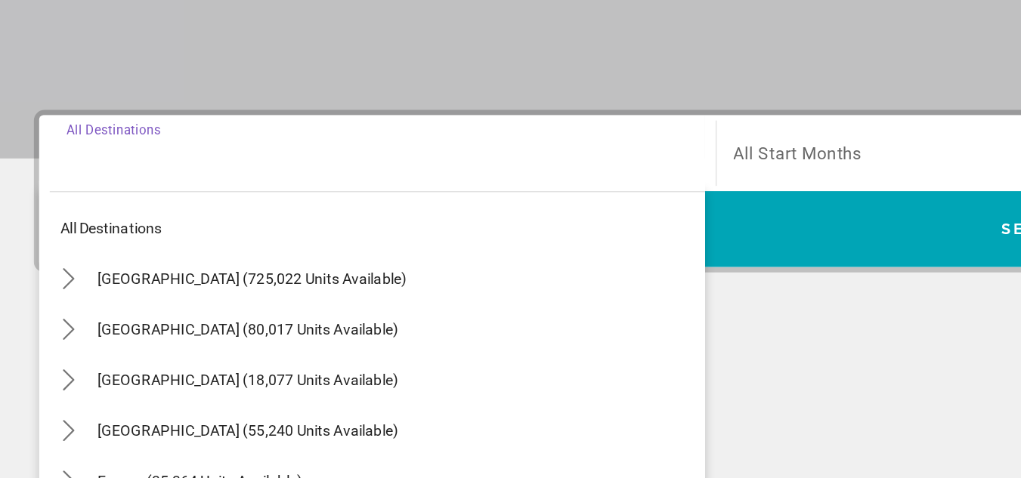
scroll to position [234, 0]
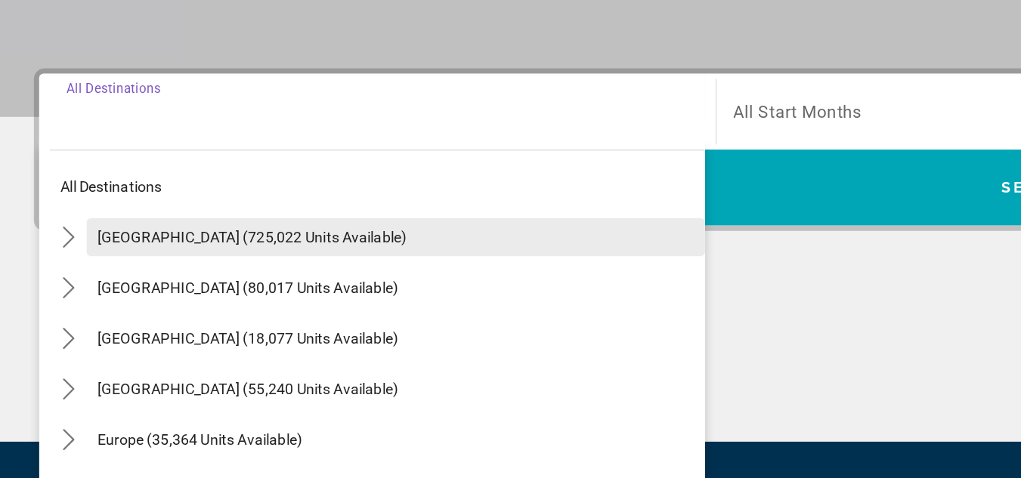
click at [208, 307] on span "[GEOGRAPHIC_DATA] (725,022 units available)" at bounding box center [186, 305] width 221 height 12
type input "**********"
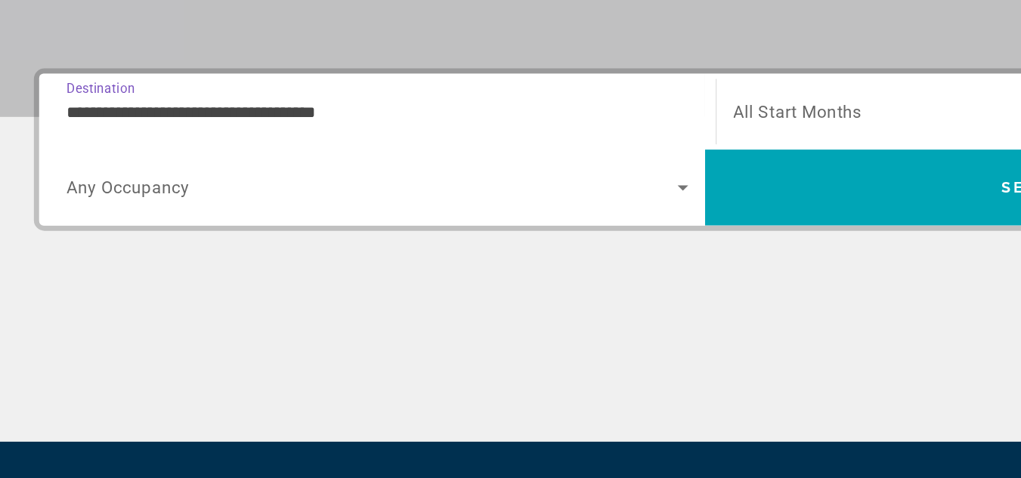
click at [495, 276] on icon "Search widget" at bounding box center [495, 270] width 18 height 18
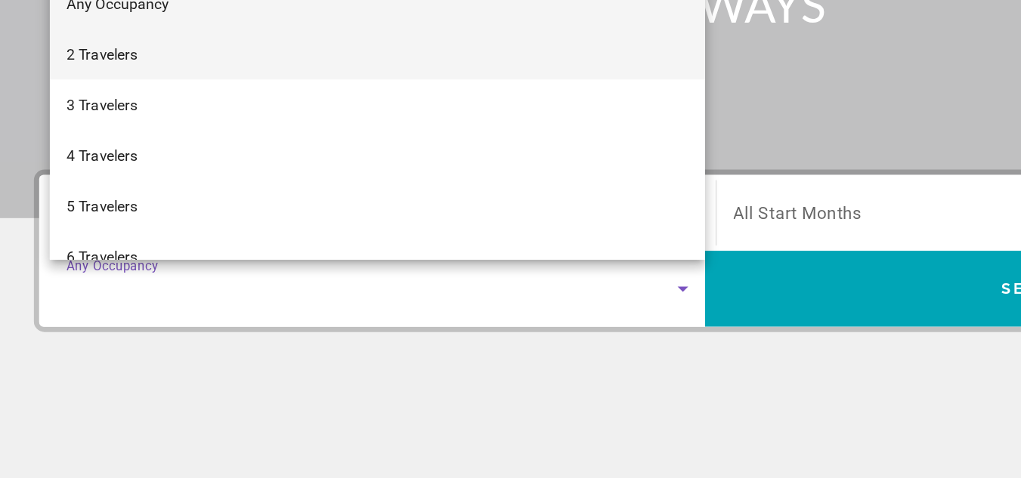
click at [96, 100] on span "2 Travelers" at bounding box center [79, 101] width 51 height 18
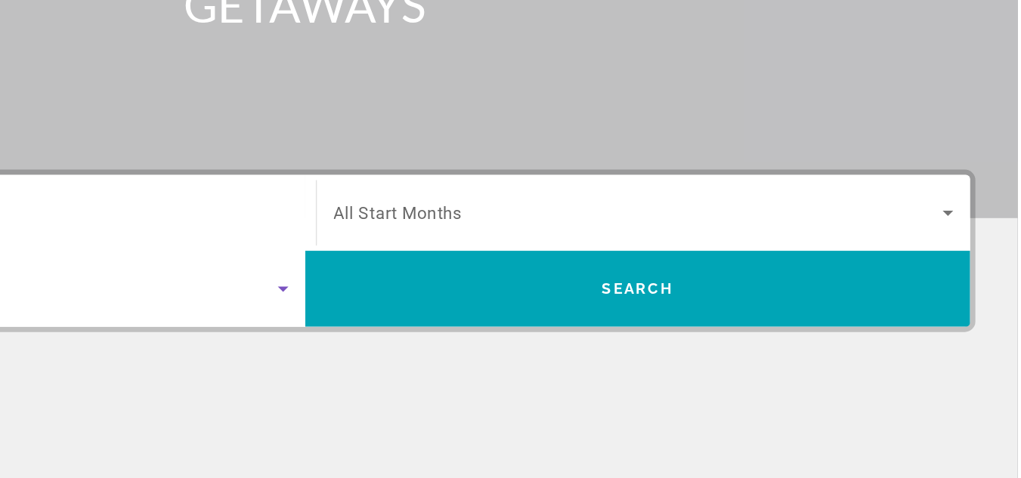
click at [613, 218] on span "All Start Months" at bounding box center [577, 215] width 92 height 14
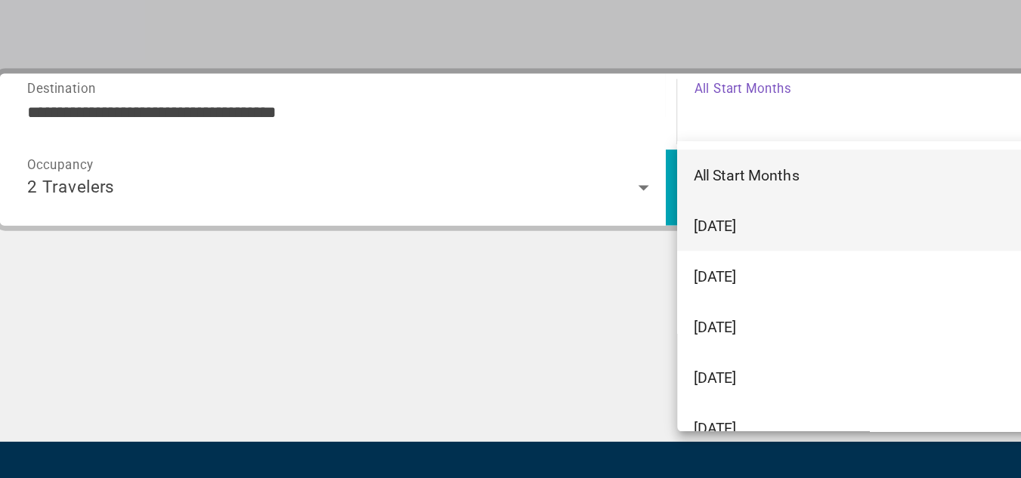
click at [562, 303] on span "[DATE]" at bounding box center [546, 297] width 31 height 18
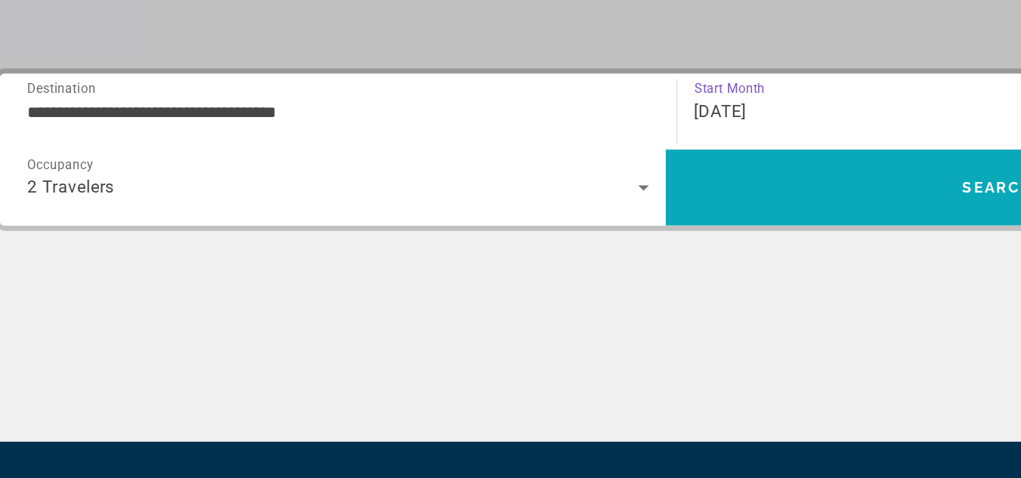
click at [738, 285] on span "Search" at bounding box center [749, 270] width 477 height 36
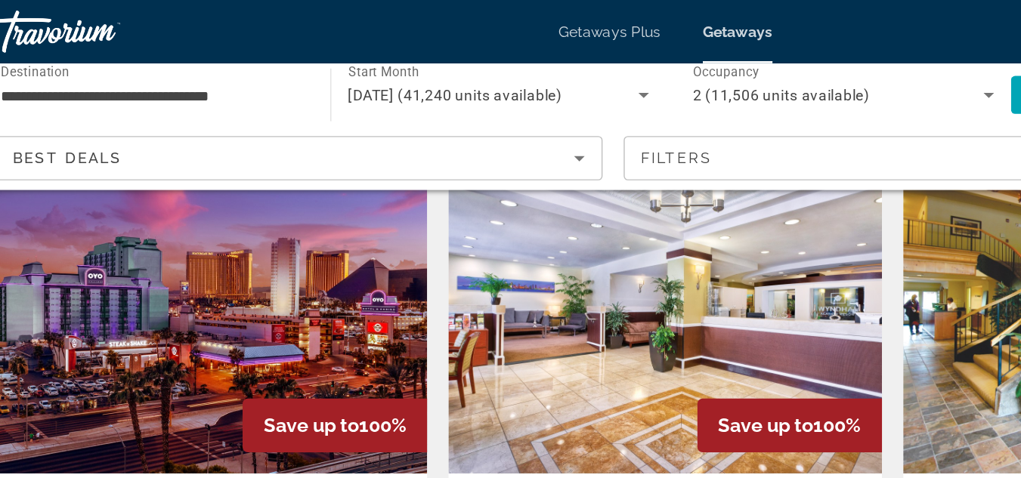
scroll to position [91, 0]
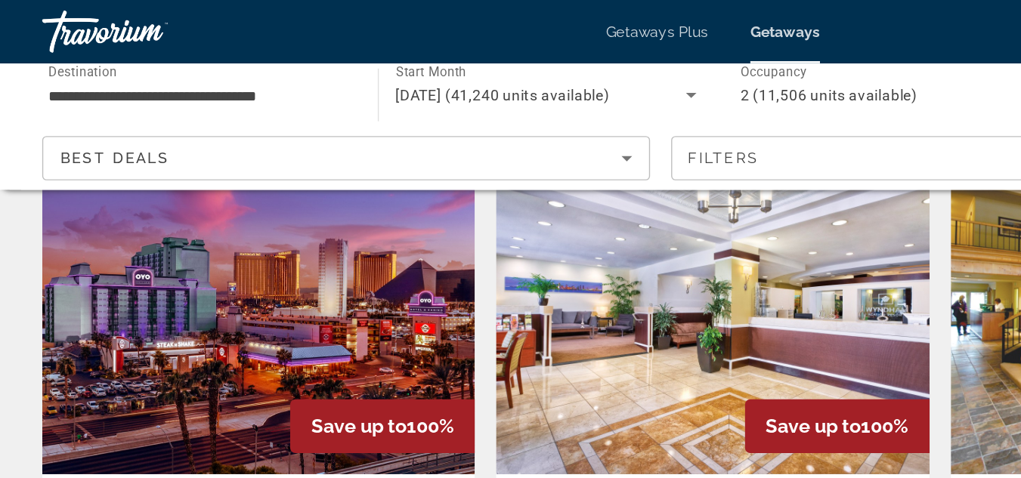
click at [212, 69] on input "**********" at bounding box center [143, 69] width 216 height 18
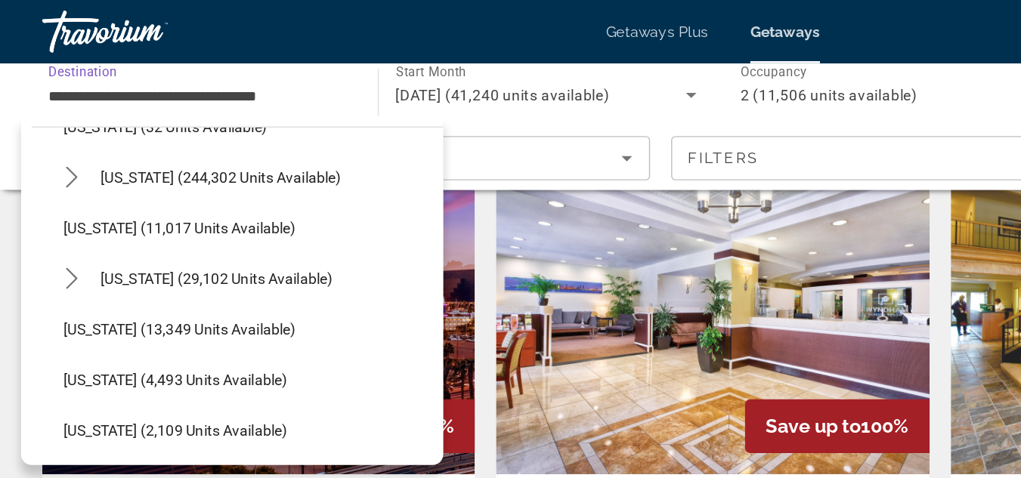
scroll to position [245, 0]
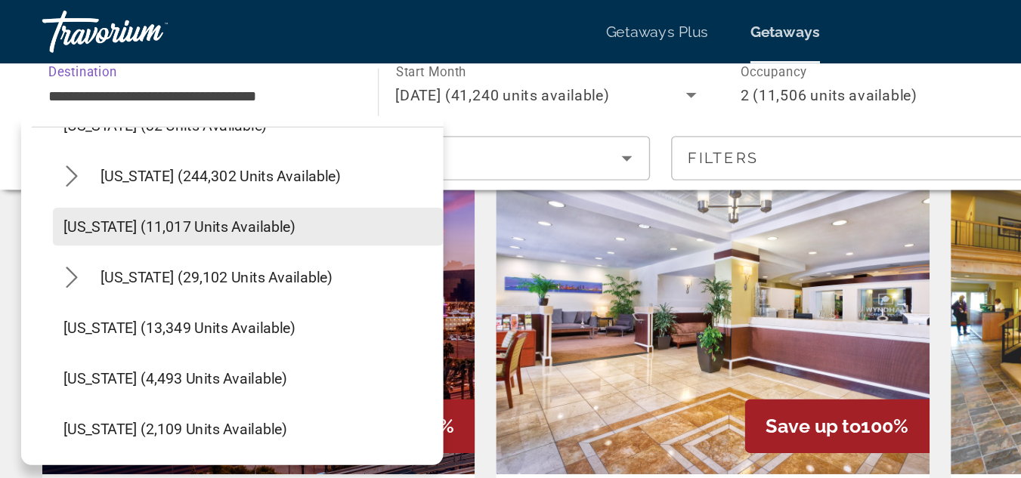
click at [141, 171] on span "Select destination: Georgia (11,017 units available)" at bounding box center [177, 162] width 279 height 36
type input "**********"
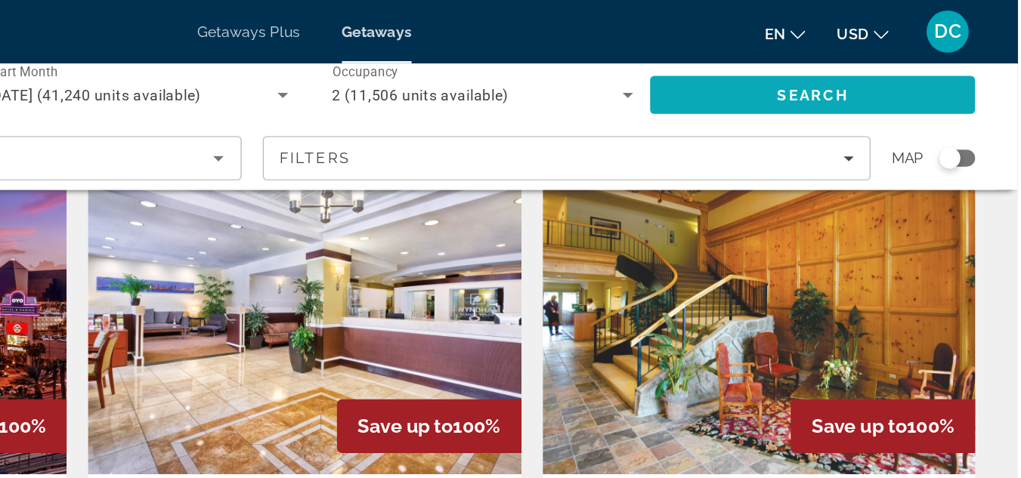
click at [863, 72] on span "Search" at bounding box center [873, 68] width 51 height 12
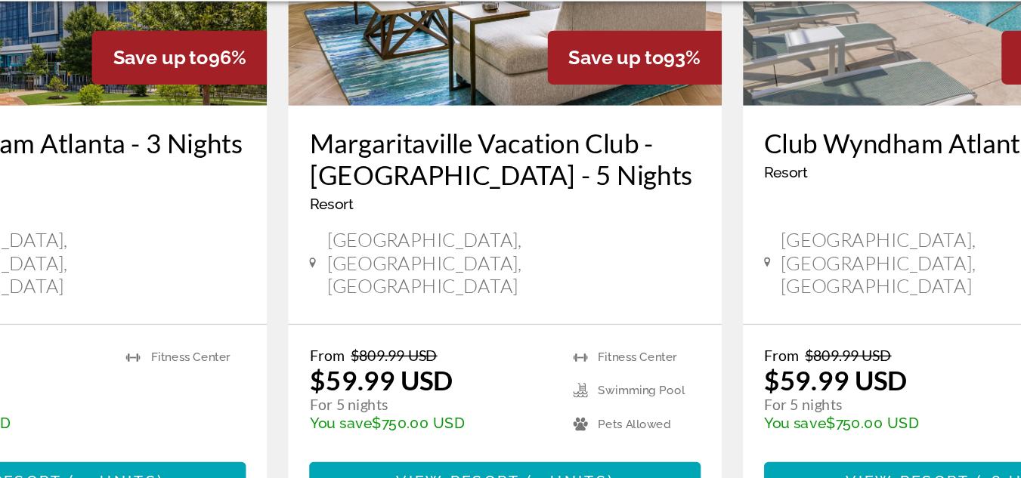
scroll to position [790, 0]
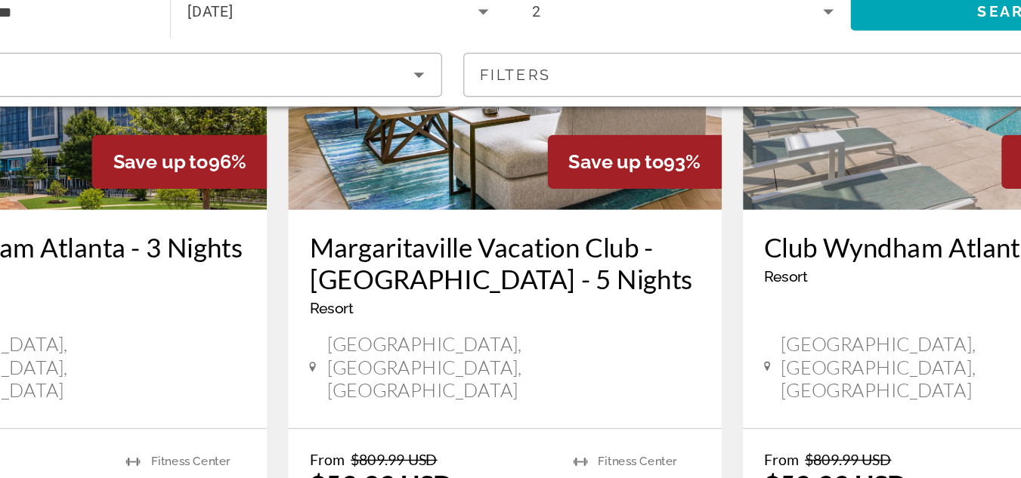
click at [604, 156] on div "Save up to 93%" at bounding box center [603, 175] width 125 height 39
click at [594, 156] on div "Save up to 93%" at bounding box center [603, 175] width 125 height 39
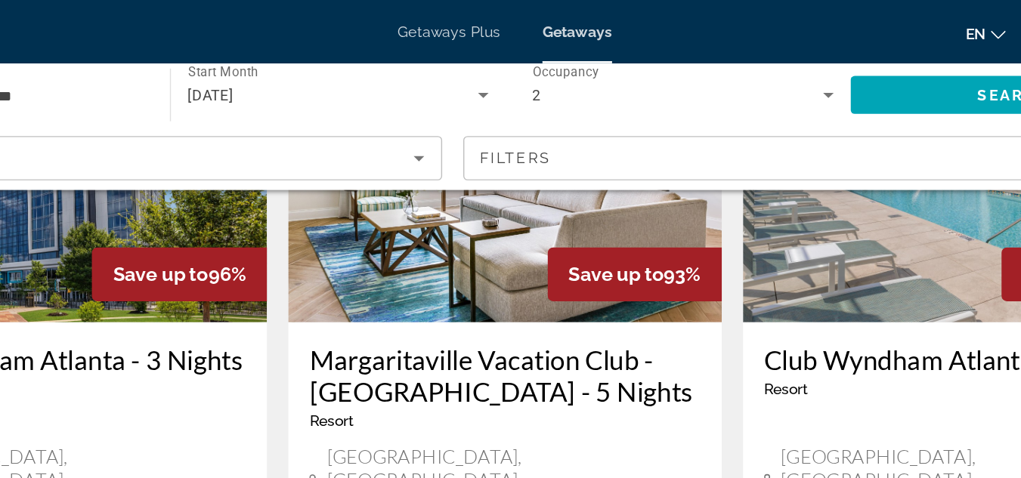
scroll to position [767, 0]
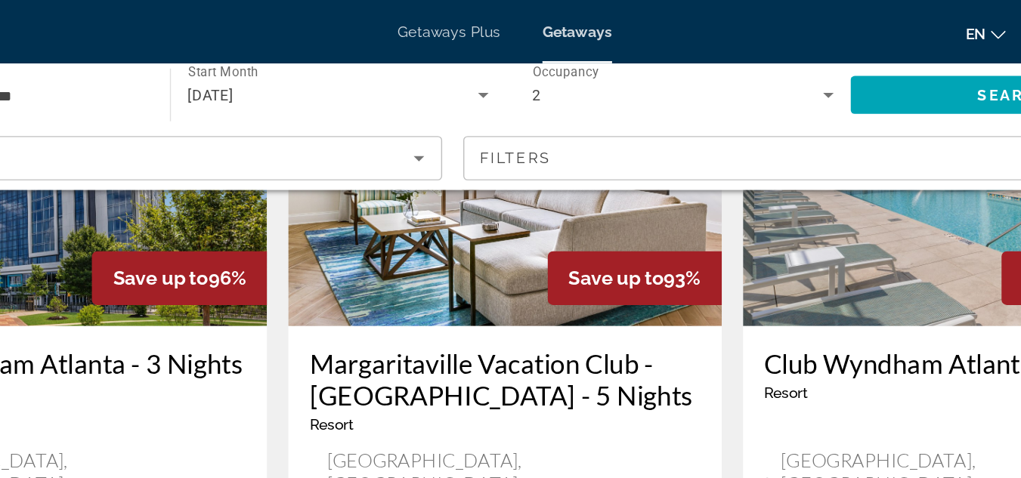
click at [591, 191] on span "Save up to" at bounding box center [590, 199] width 68 height 16
click at [479, 181] on img "Main content" at bounding box center [510, 113] width 310 height 242
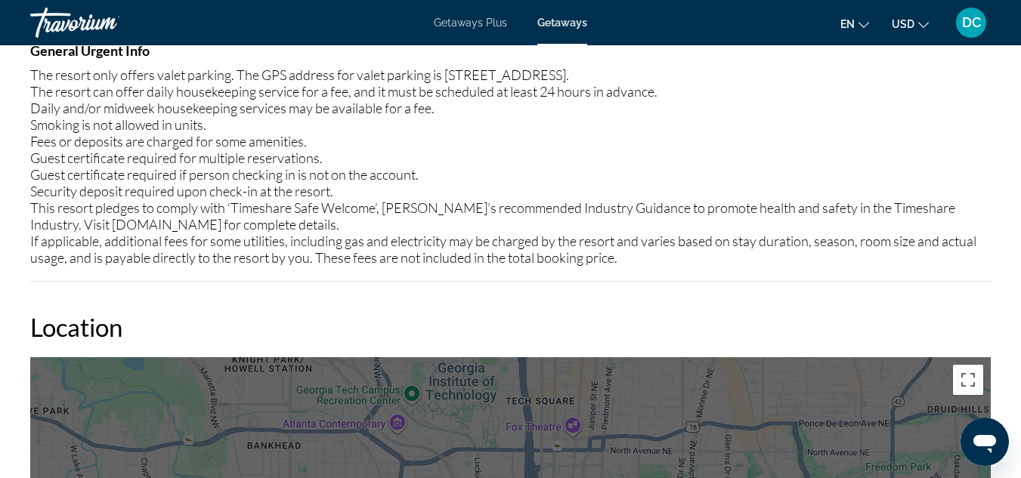
scroll to position [2092, 0]
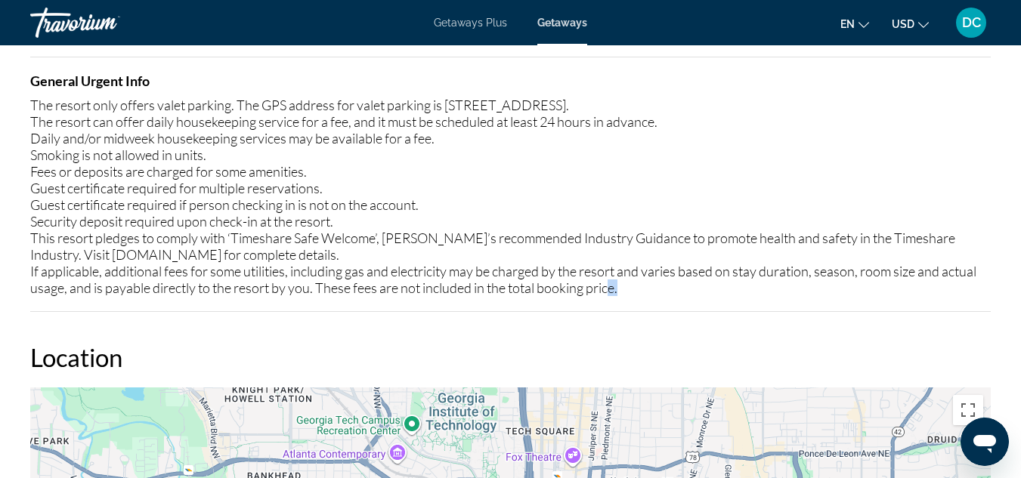
drag, startPoint x: 652, startPoint y: 276, endPoint x: 544, endPoint y: 261, distance: 109.1
click at [598, 273] on div "The resort only offers valet parking. The GPS address for valet parking is [STR…" at bounding box center [510, 196] width 960 height 199
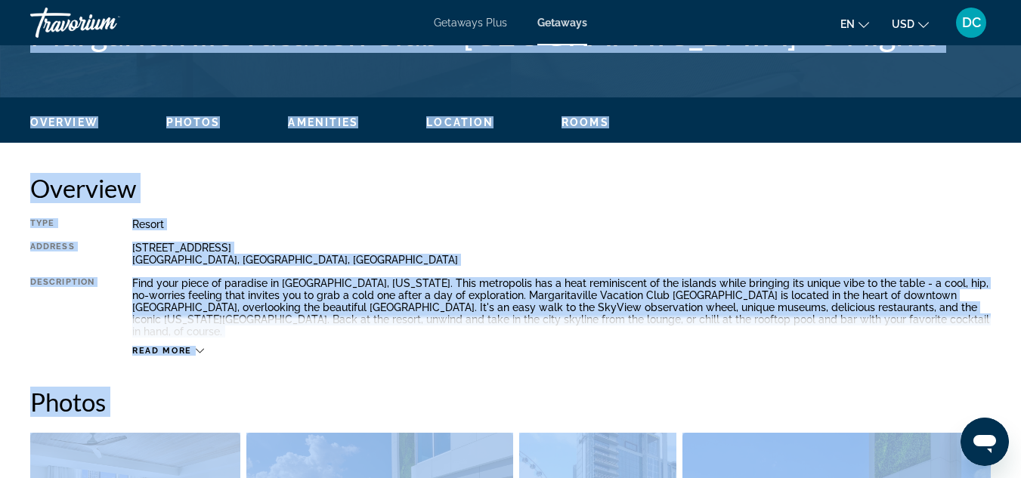
scroll to position [0, 0]
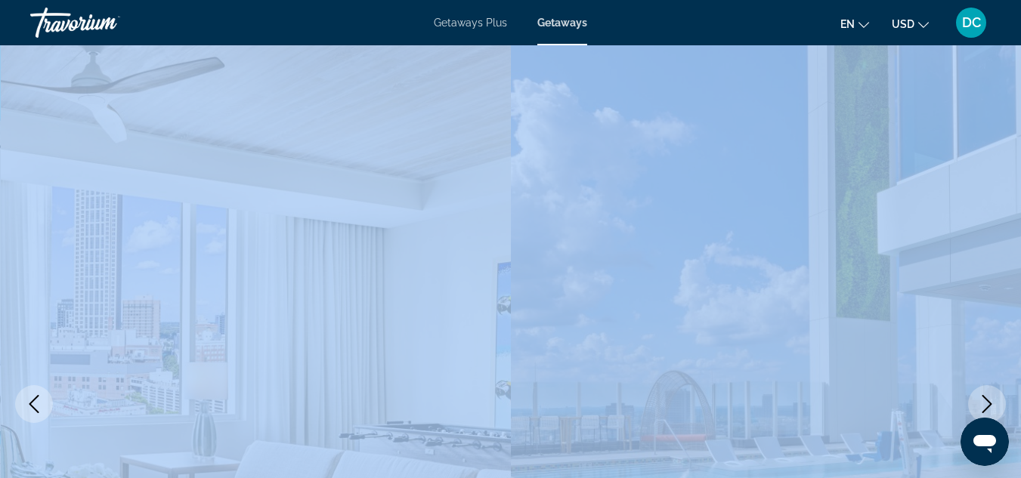
drag, startPoint x: 649, startPoint y: 281, endPoint x: 39, endPoint y: -66, distance: 702.0
click at [39, 0] on html "Skip to main content Getaways Plus Getaways en English Español Français Italian…" at bounding box center [510, 239] width 1021 height 478
copy div "prev next [GEOGRAPHIC_DATA], [GEOGRAPHIC_DATA], [GEOGRAPHIC_DATA] [GEOGRAPHIC_D…"
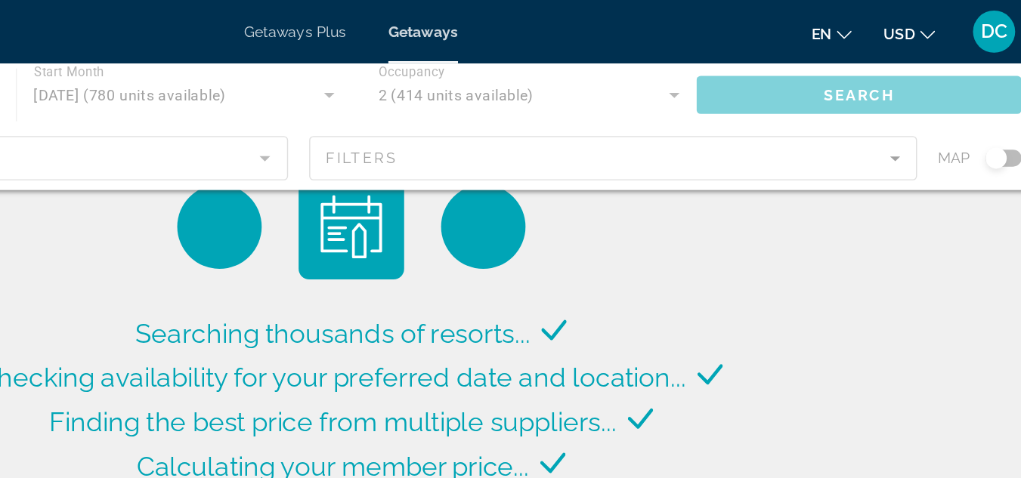
click at [868, 73] on div "Main content" at bounding box center [510, 90] width 1021 height 91
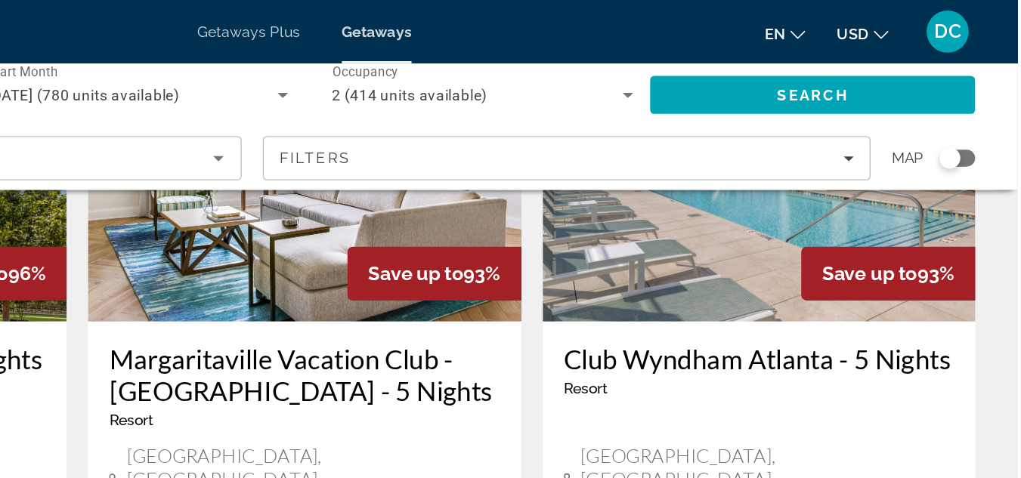
scroll to position [754, 0]
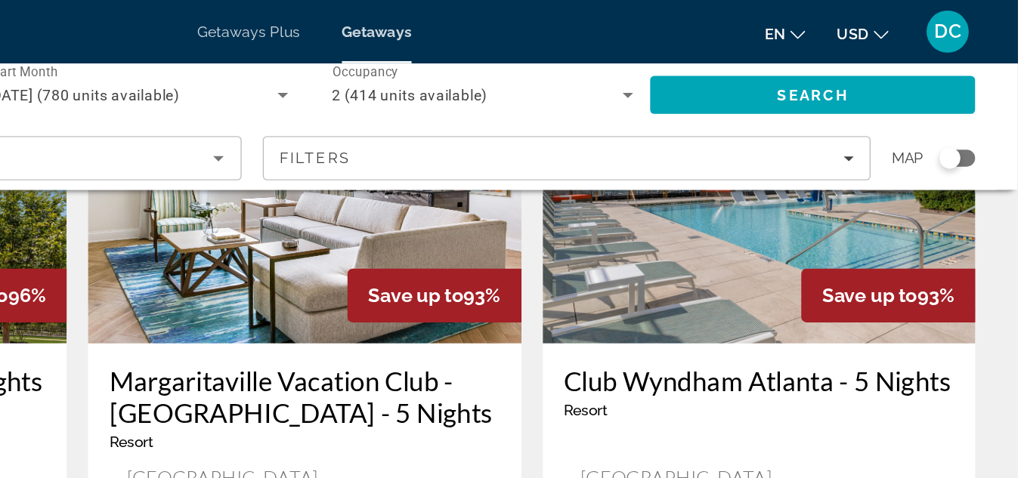
click at [928, 204] on span "Save up to" at bounding box center [915, 212] width 68 height 16
click at [932, 204] on span "Save up to" at bounding box center [915, 212] width 68 height 16
click at [933, 193] on div "Save up to 93%" at bounding box center [928, 212] width 125 height 39
click at [934, 204] on span "Save up to" at bounding box center [915, 212] width 68 height 16
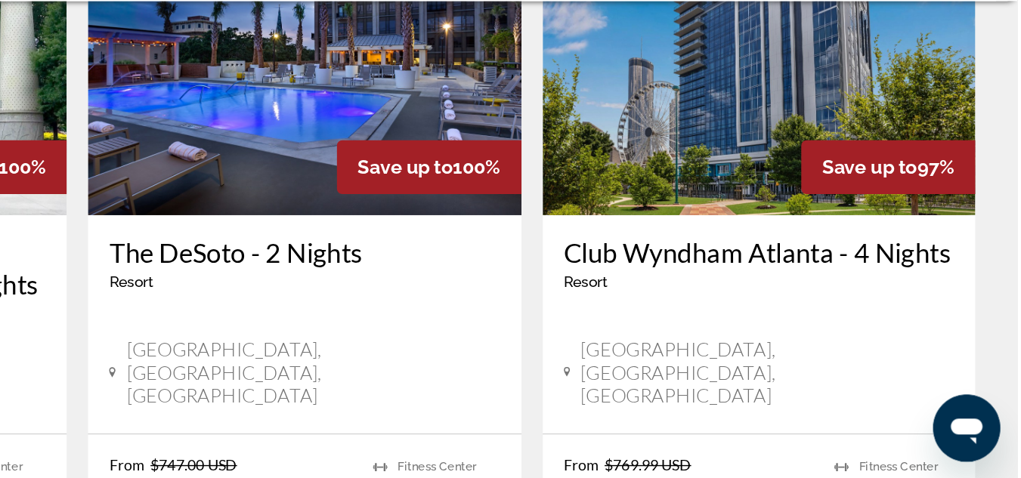
scroll to position [152, 0]
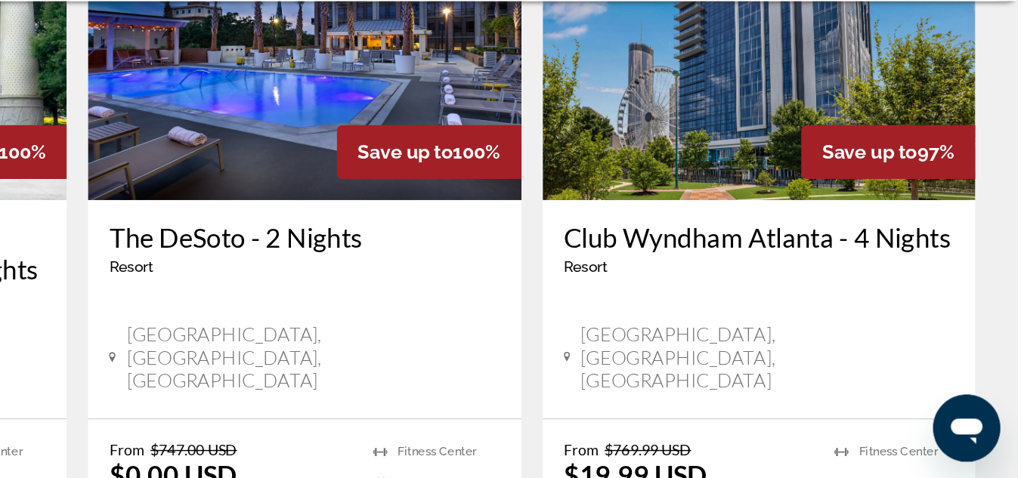
click at [922, 252] on span "Save up to" at bounding box center [915, 244] width 68 height 16
click at [938, 250] on span "Save up to" at bounding box center [915, 244] width 68 height 16
click at [872, 207] on img "Main content" at bounding box center [836, 158] width 310 height 242
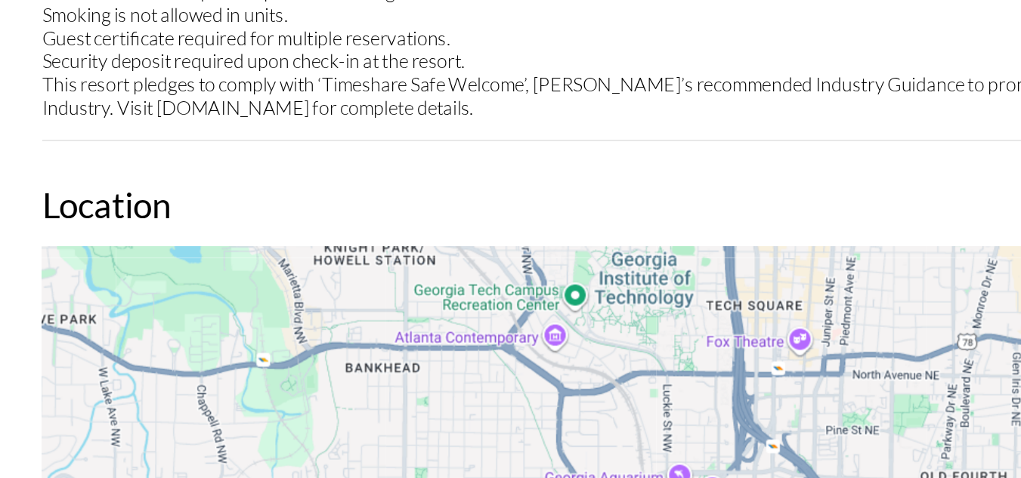
scroll to position [2168, 0]
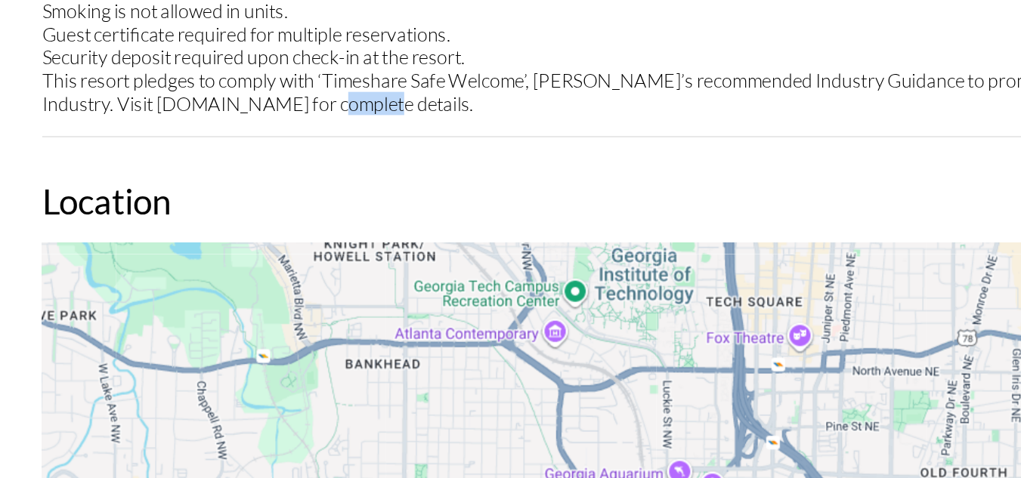
drag, startPoint x: 249, startPoint y: 208, endPoint x: 205, endPoint y: 204, distance: 43.3
click at [205, 204] on div "The resort can offer daily housekeeping service for a fee and MUST be scheduled…" at bounding box center [510, 121] width 960 height 183
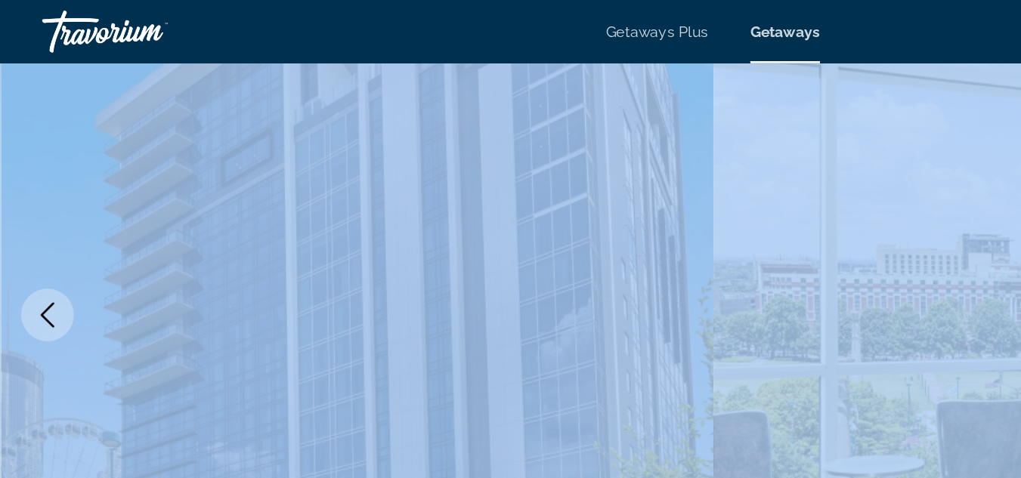
scroll to position [0, 0]
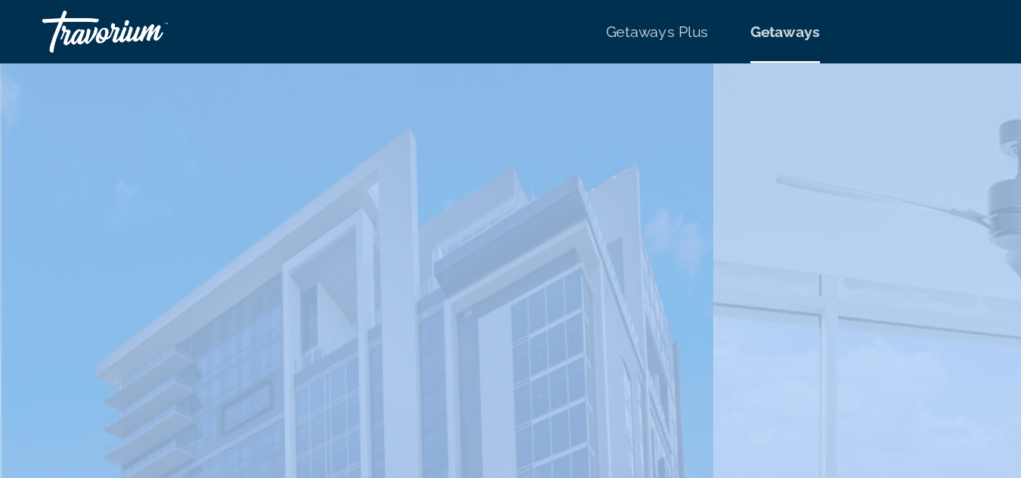
drag, startPoint x: 205, startPoint y: 204, endPoint x: 119, endPoint y: -28, distance: 247.4
click at [119, 0] on html "Skip to main content Getaways Plus Getaways en English Español Français Italian…" at bounding box center [510, 239] width 1021 height 478
click at [552, 36] on div "Getaways Plus Getaways en English Español Français Italiano Português русский U…" at bounding box center [510, 22] width 1021 height 39
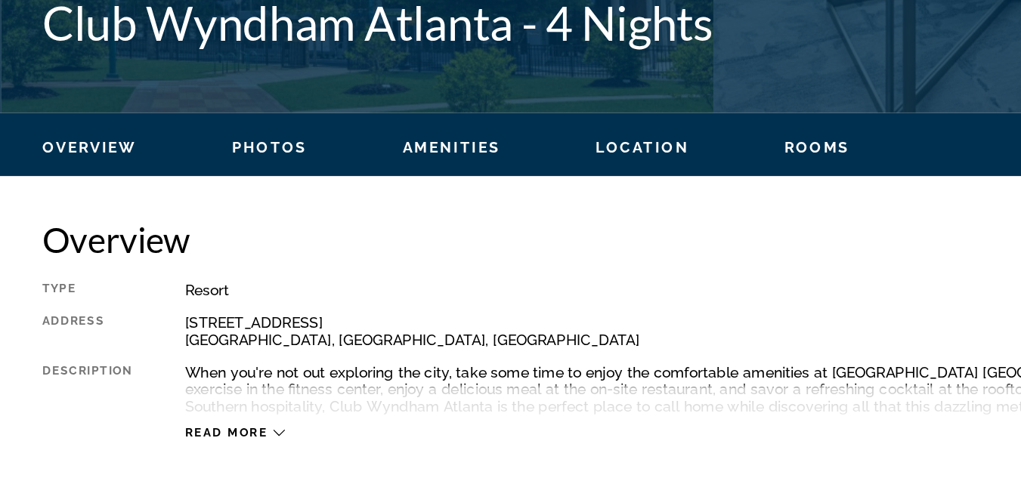
click at [418, 216] on div "Overview Photos Amenities Location Rooms Search" at bounding box center [510, 239] width 1021 height 47
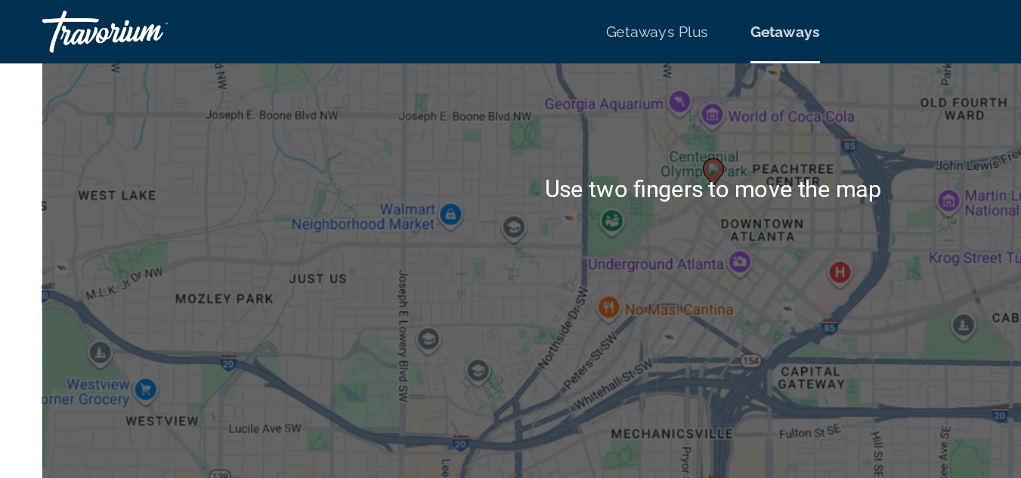
scroll to position [2534, 0]
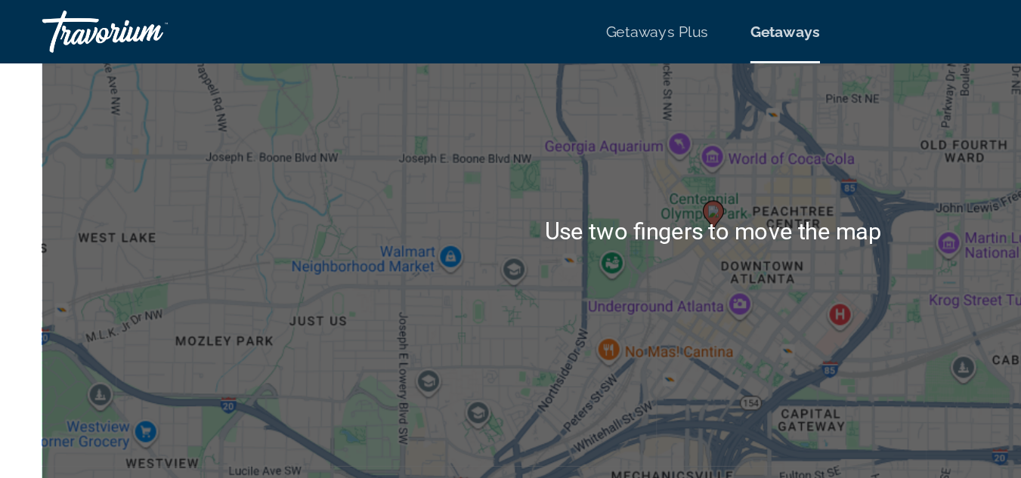
click at [563, 26] on span "Getaways" at bounding box center [562, 23] width 50 height 12
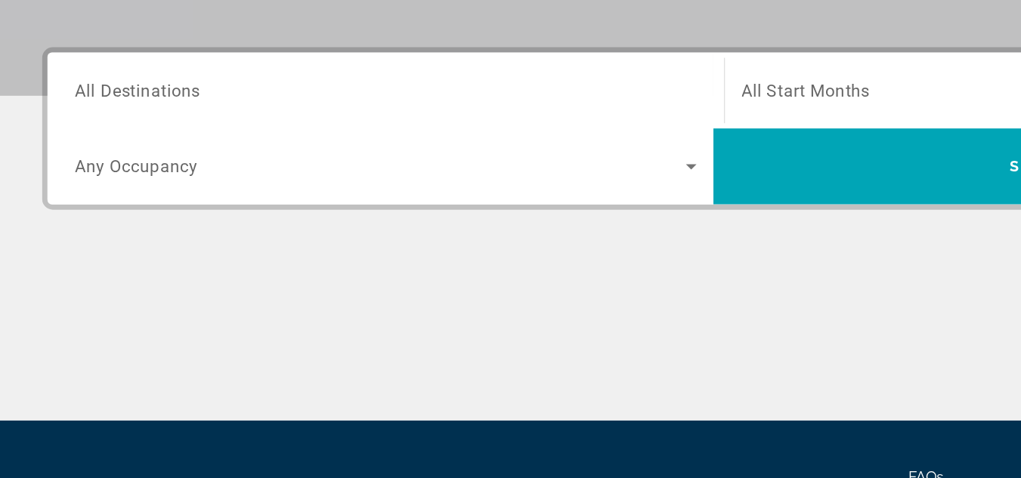
scroll to position [254, 0]
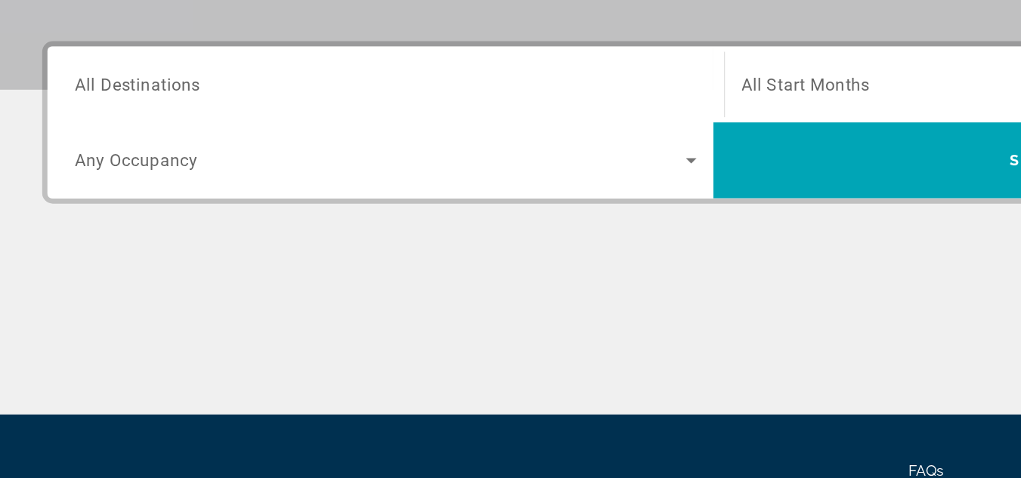
click at [215, 193] on input "Destination All Destinations" at bounding box center [276, 196] width 445 height 18
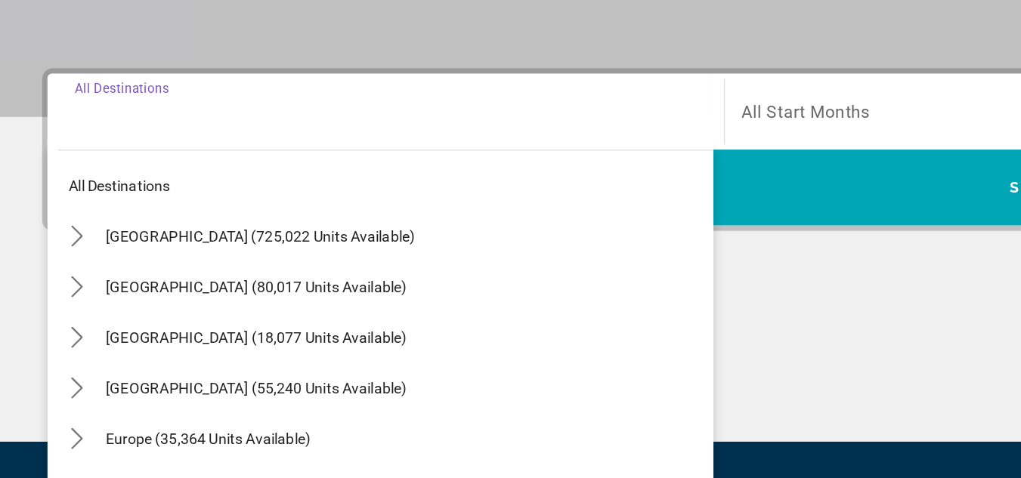
scroll to position [0, 0]
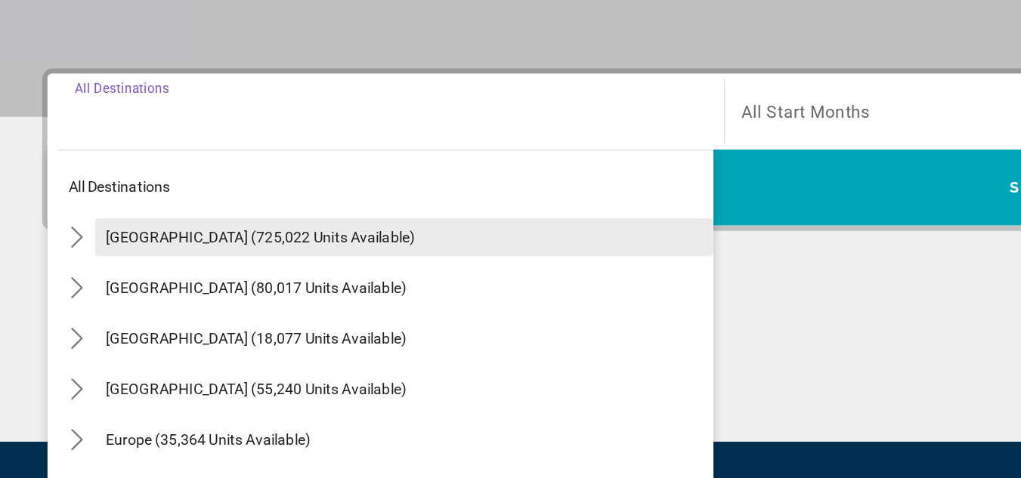
click at [216, 294] on span "Select destination: United States (725,022 units available)" at bounding box center [289, 285] width 443 height 36
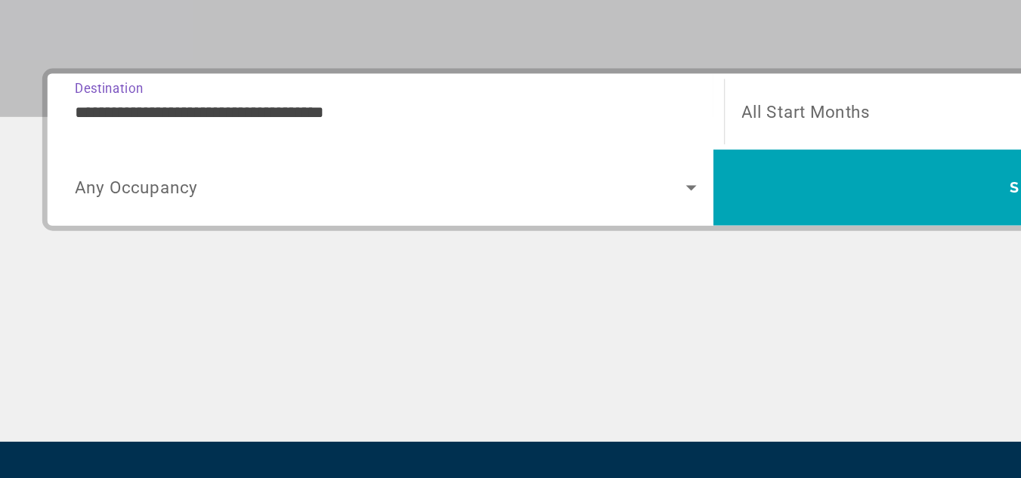
click at [174, 256] on span "Search widget" at bounding box center [272, 250] width 437 height 18
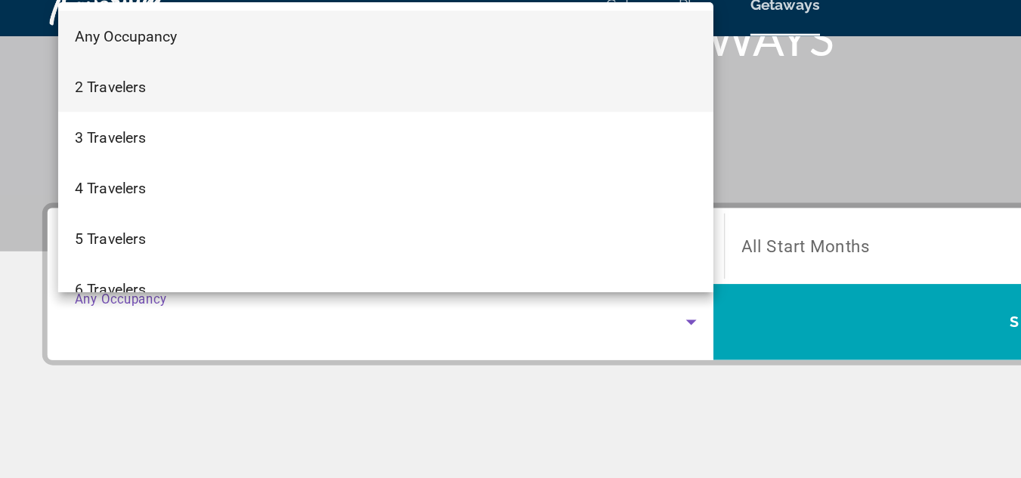
click at [116, 87] on mat-option "2 Travelers" at bounding box center [276, 81] width 469 height 36
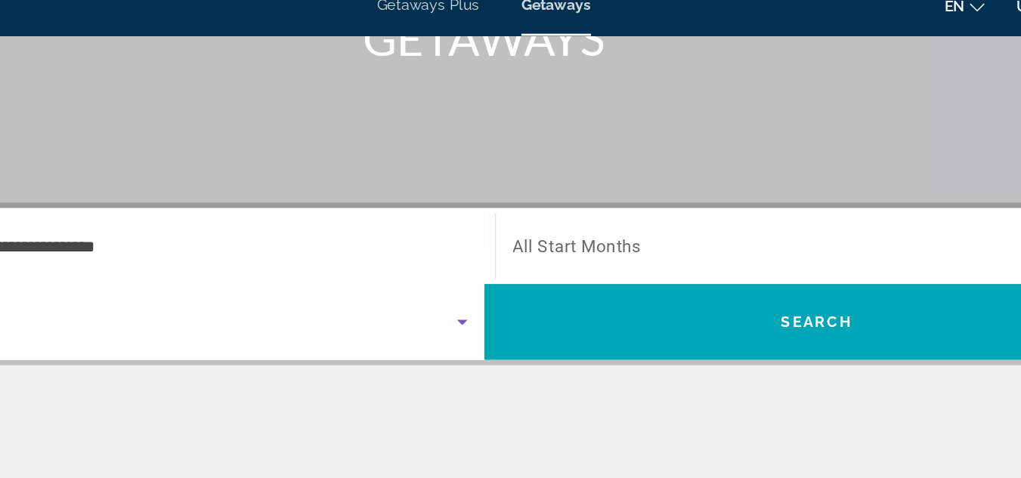
click at [614, 203] on span "Search widget" at bounding box center [749, 196] width 437 height 18
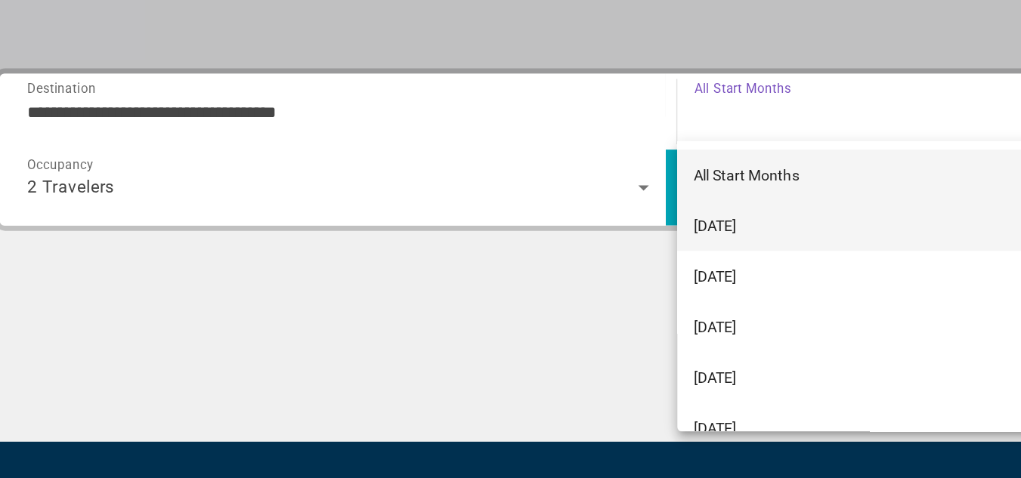
click at [562, 279] on span "[DATE]" at bounding box center [546, 277] width 31 height 18
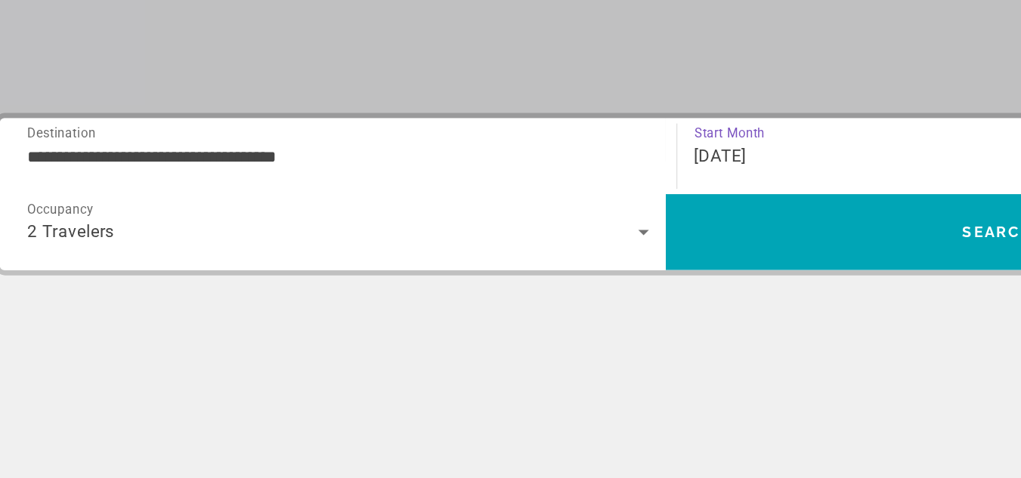
click at [260, 202] on input "**********" at bounding box center [276, 196] width 445 height 18
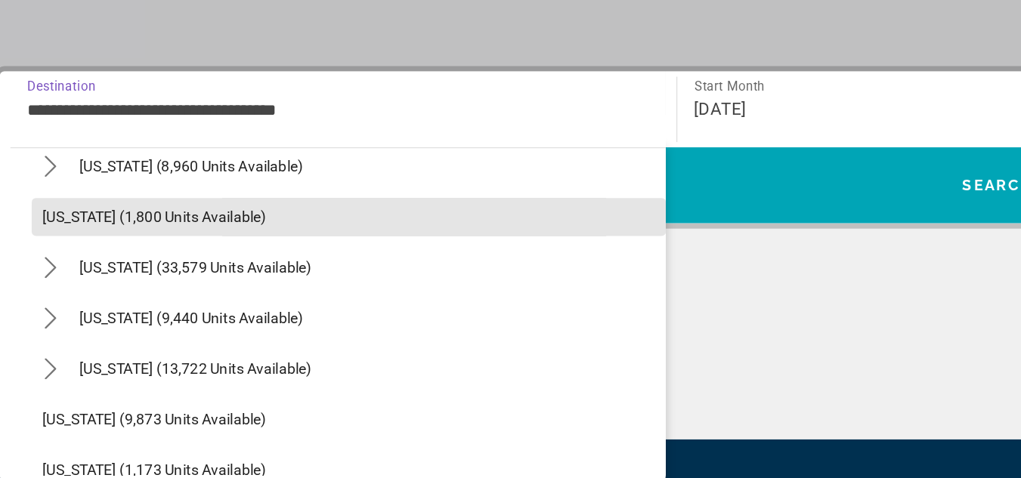
scroll to position [1221, 0]
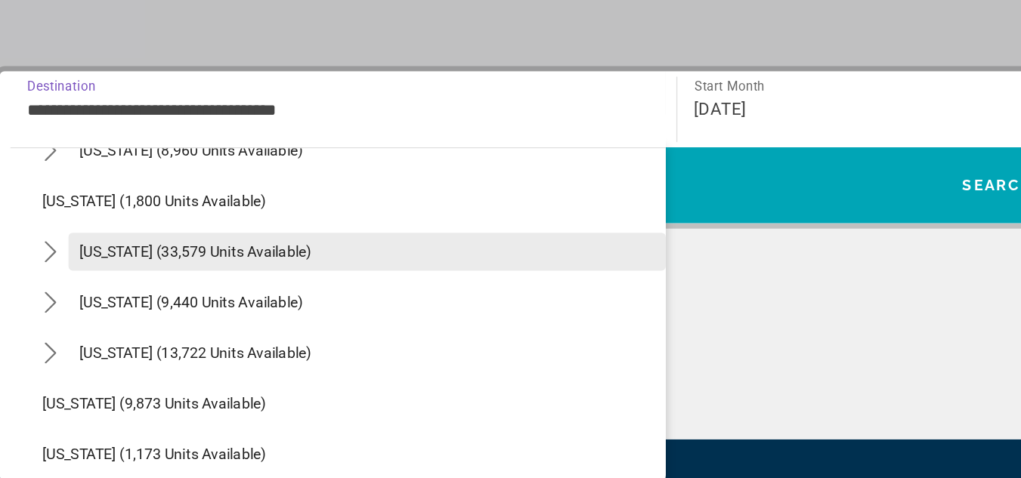
click at [234, 306] on span "Select destination: South Carolina (33,579 units available)" at bounding box center [297, 297] width 428 height 36
type input "**********"
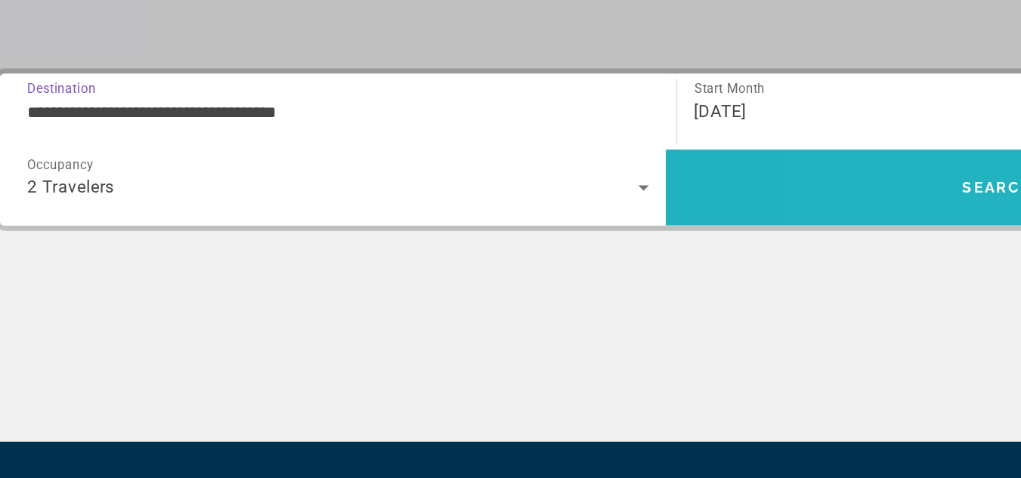
click at [723, 250] on span "Search" at bounding box center [748, 250] width 51 height 12
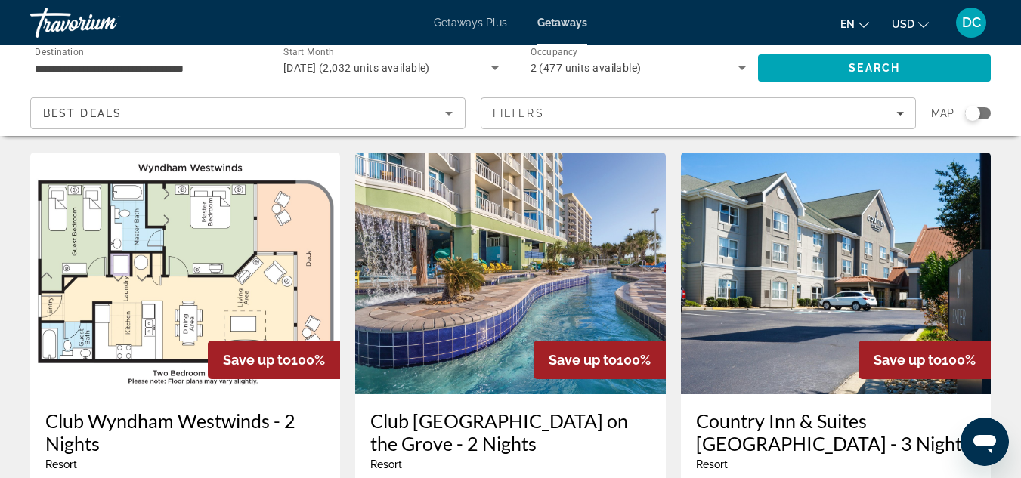
scroll to position [607, 0]
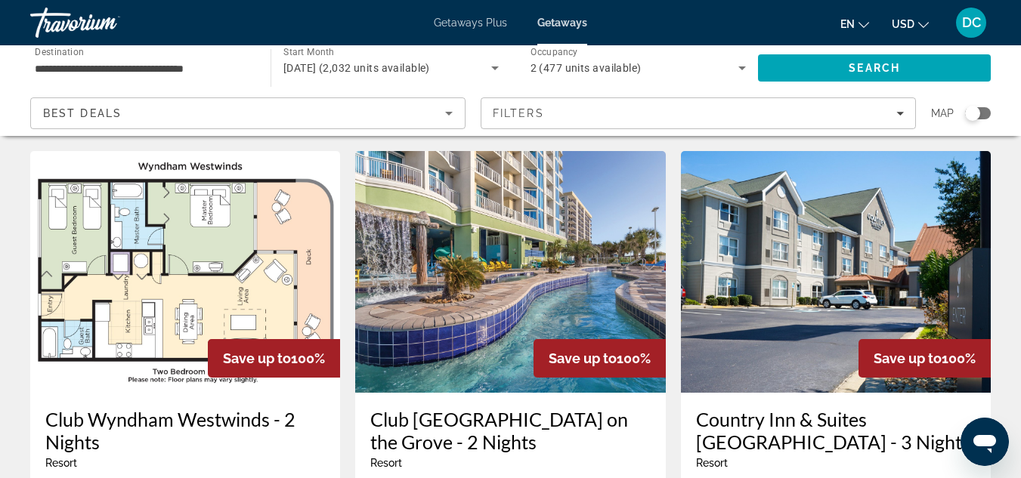
click at [533, 237] on img "Main content" at bounding box center [510, 272] width 310 height 242
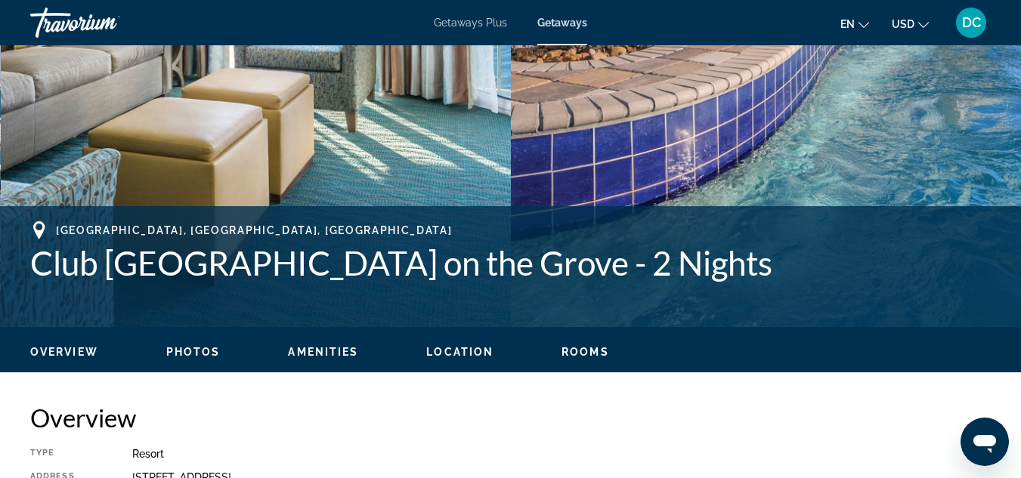
scroll to position [437, 0]
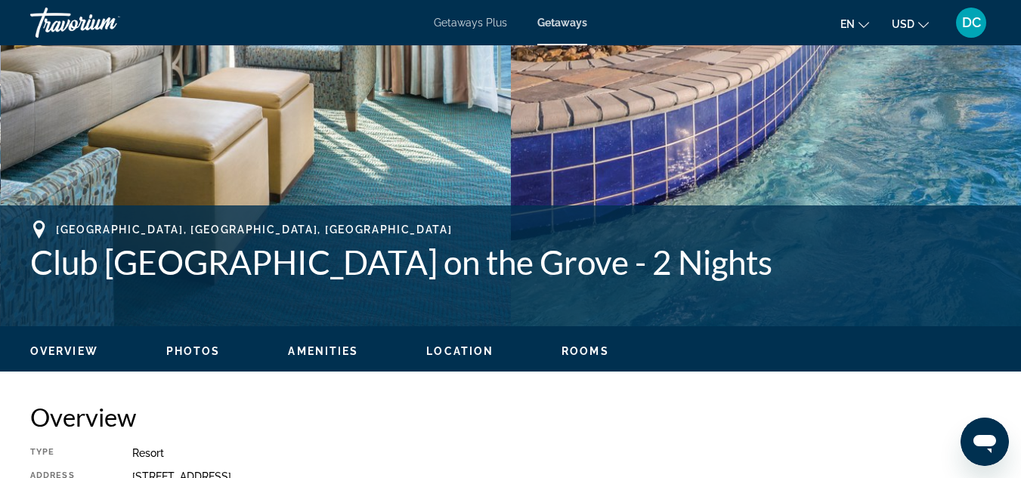
click at [201, 348] on span "Photos" at bounding box center [193, 351] width 54 height 12
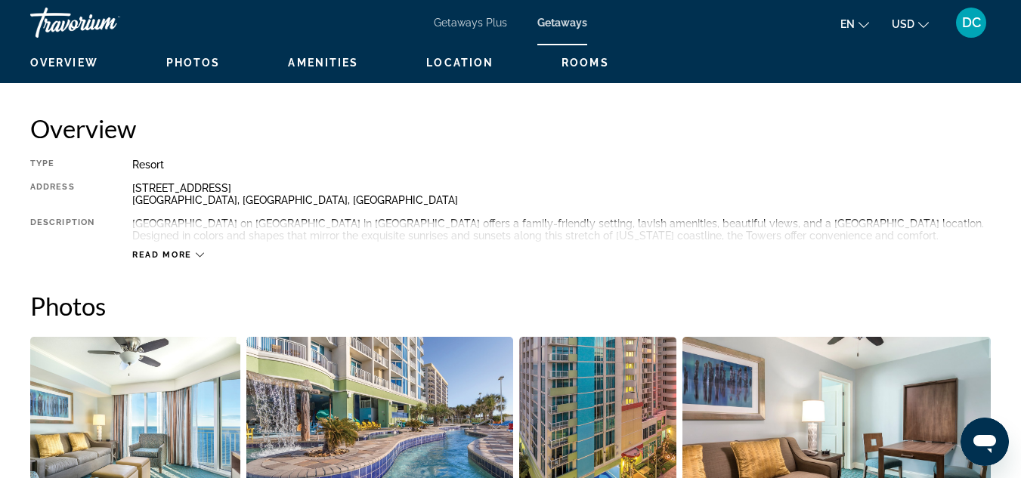
scroll to position [722, 0]
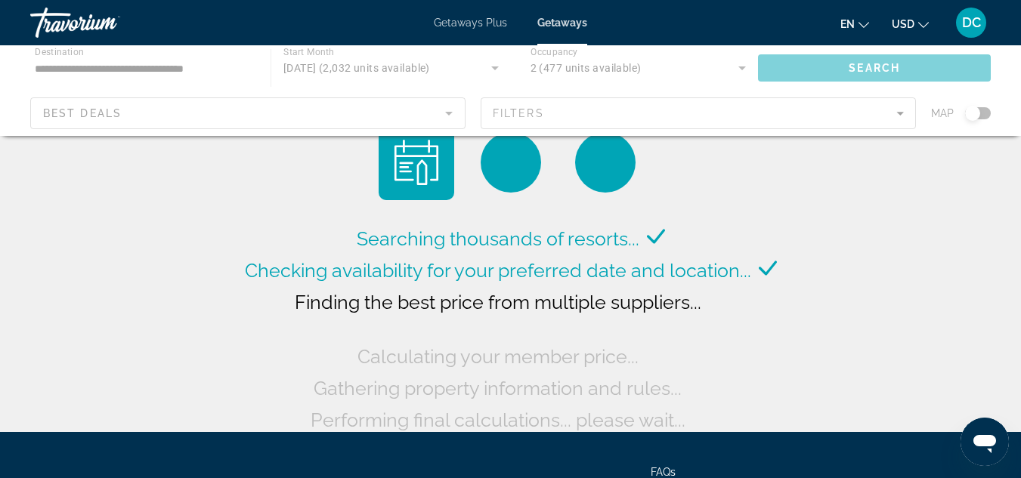
click at [145, 66] on div "Main content" at bounding box center [510, 90] width 1021 height 91
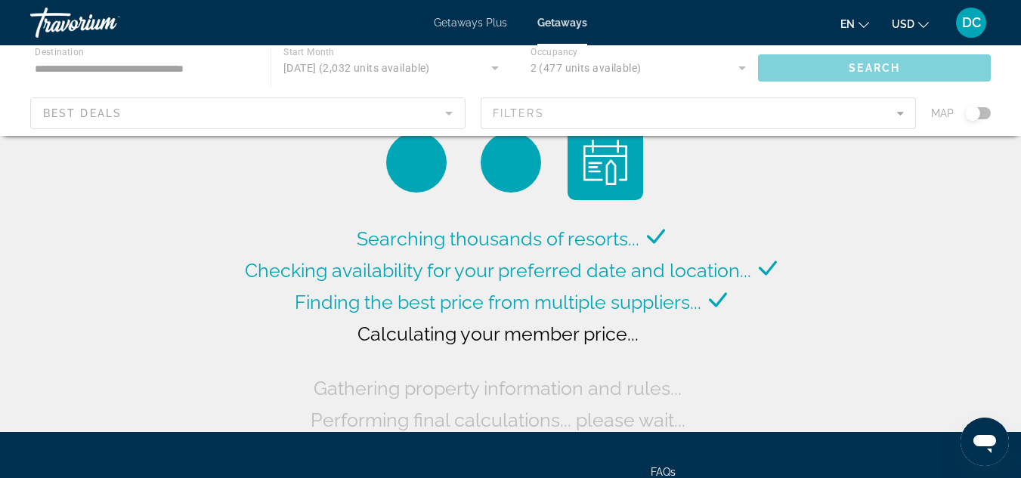
click at [140, 114] on div "Main content" at bounding box center [510, 90] width 1021 height 91
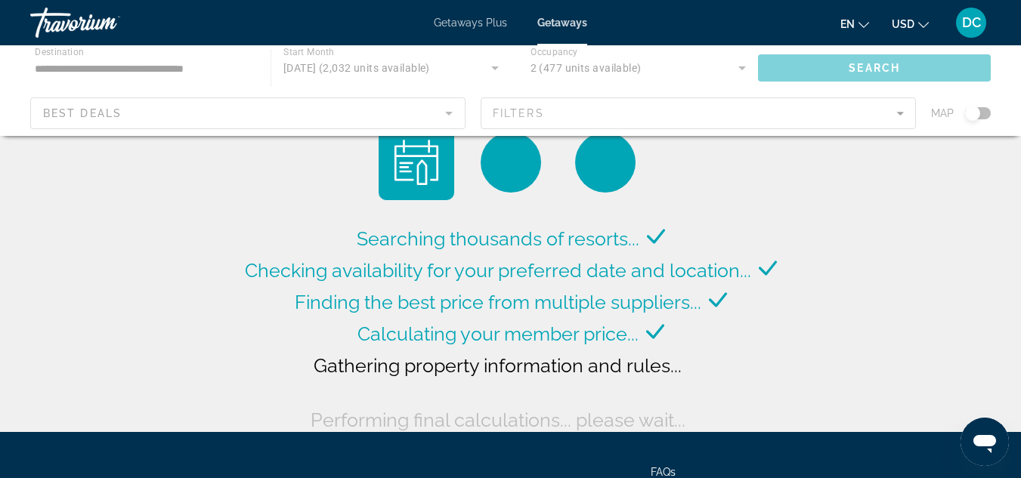
click at [176, 71] on div "Main content" at bounding box center [510, 90] width 1021 height 91
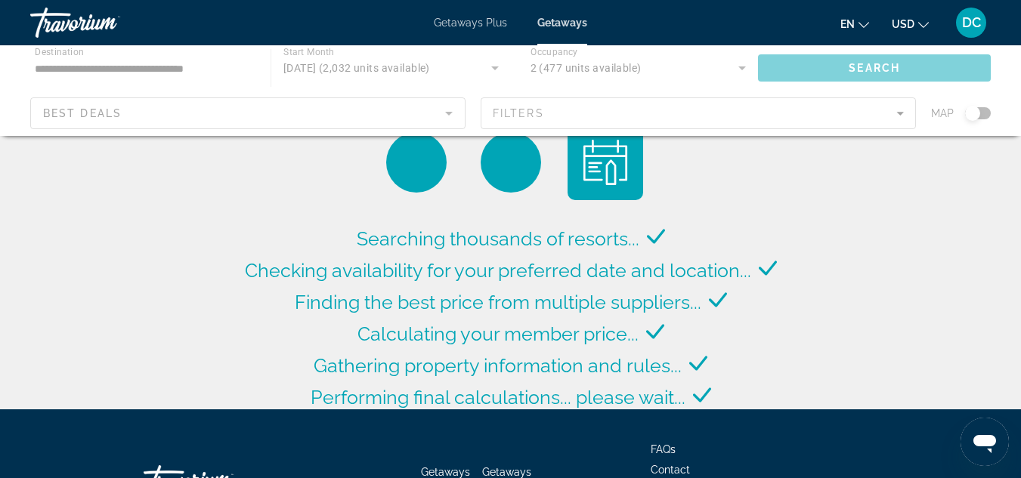
click at [440, 122] on div "Main content" at bounding box center [510, 90] width 1021 height 91
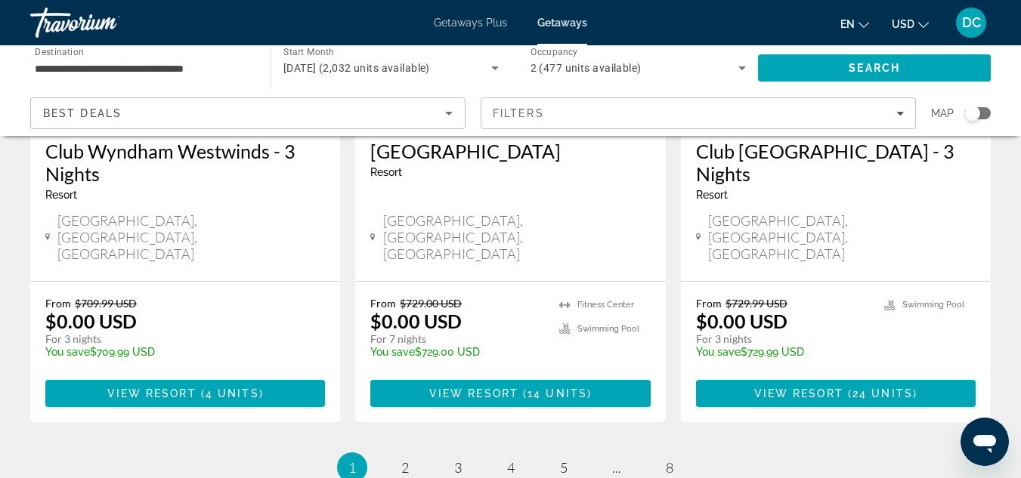
scroll to position [2012, 0]
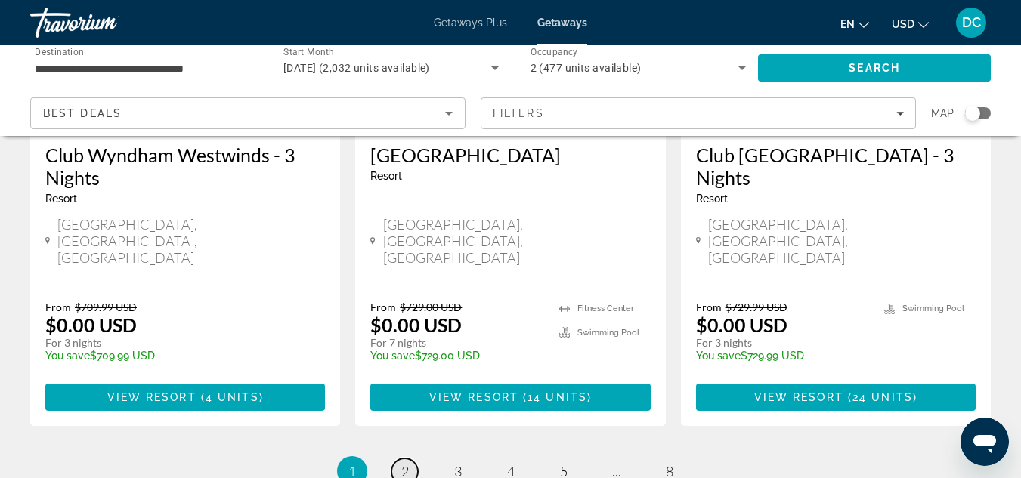
click at [409, 459] on link "page 2" at bounding box center [404, 472] width 26 height 26
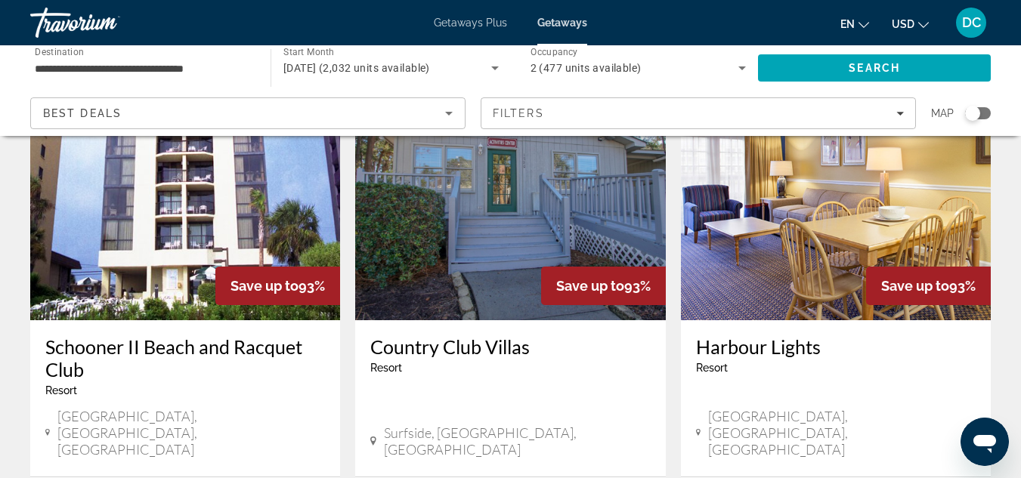
scroll to position [1285, 0]
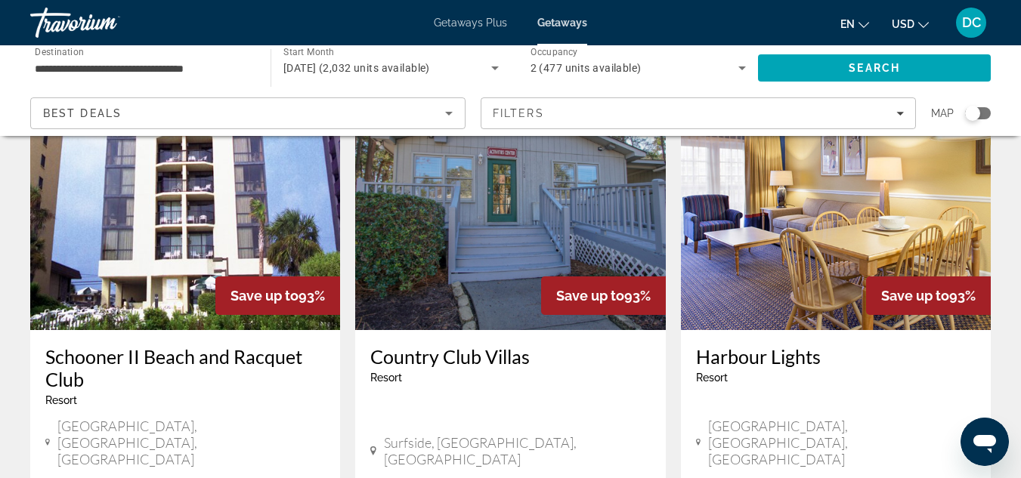
click at [188, 187] on img "Main content" at bounding box center [185, 209] width 310 height 242
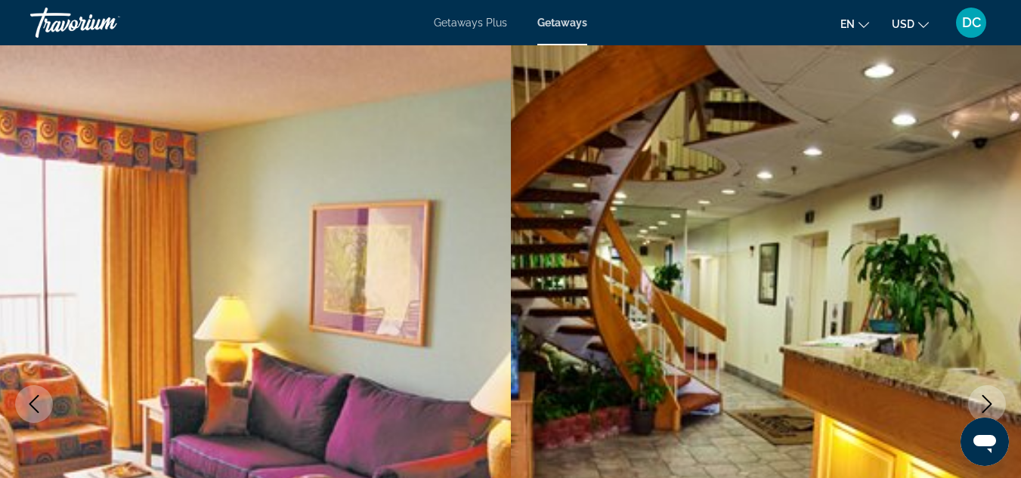
click at [658, 349] on img "Main content" at bounding box center [766, 404] width 511 height 718
click at [670, 379] on img "Main content" at bounding box center [766, 404] width 511 height 718
click at [666, 381] on img "Main content" at bounding box center [766, 404] width 511 height 718
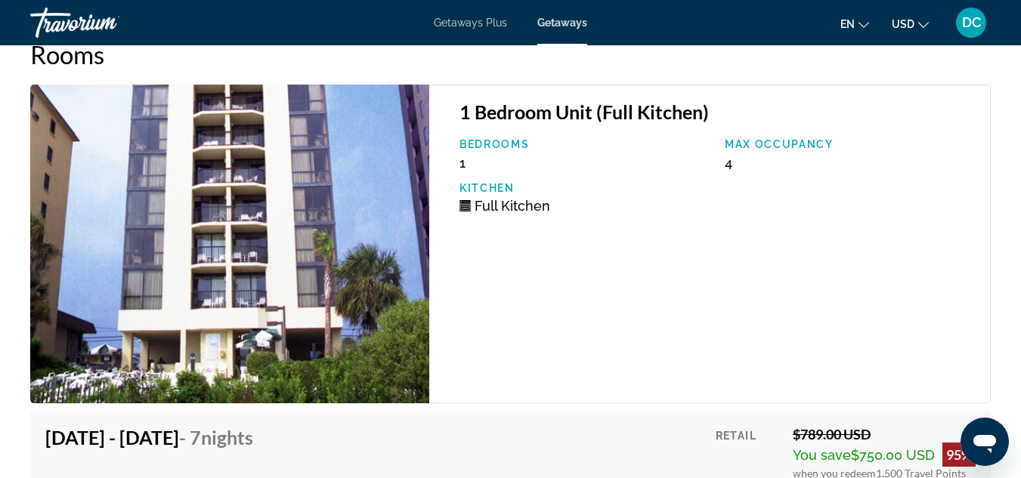
scroll to position [2816, 0]
click at [254, 259] on img "Main content" at bounding box center [229, 243] width 399 height 319
click at [251, 272] on img "Main content" at bounding box center [229, 243] width 399 height 319
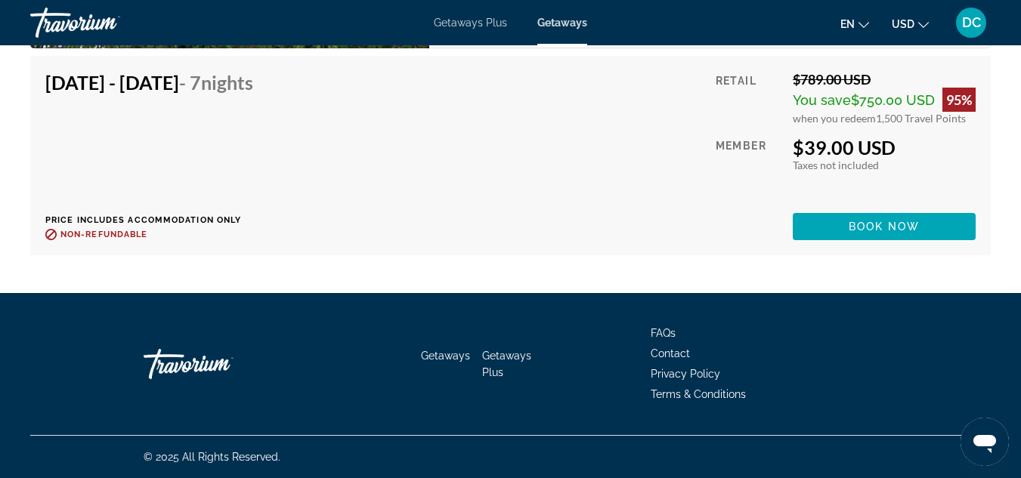
scroll to position [3207, 0]
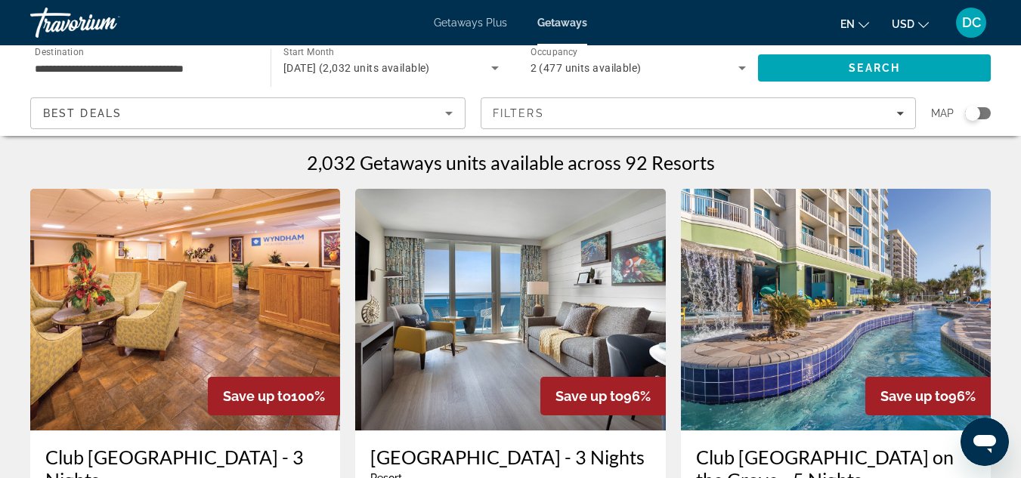
click at [231, 69] on input "**********" at bounding box center [143, 69] width 216 height 18
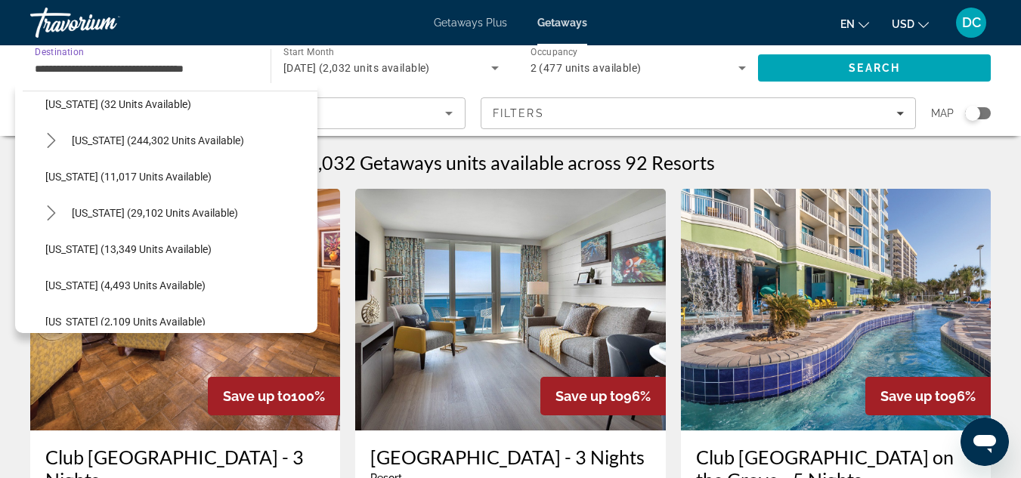
scroll to position [227, 0]
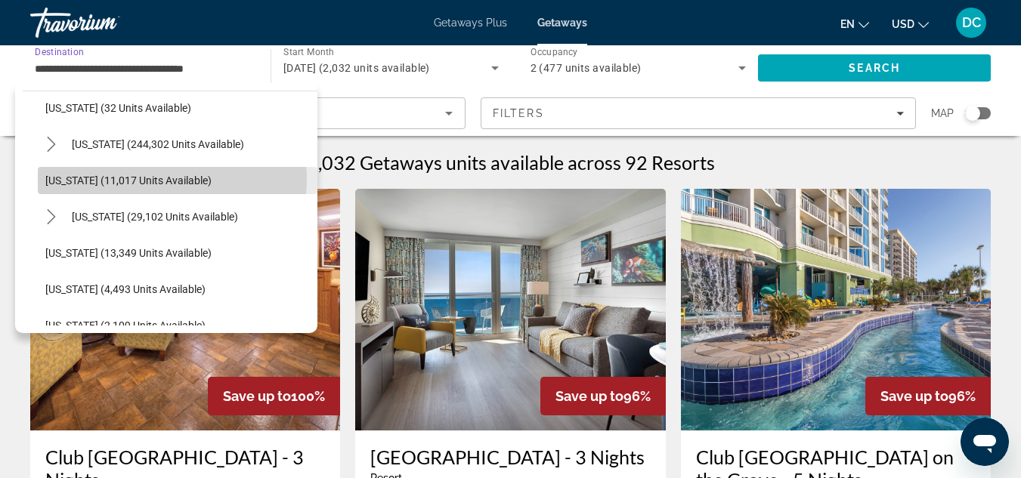
click at [158, 180] on span "[US_STATE] (11,017 units available)" at bounding box center [128, 180] width 166 height 12
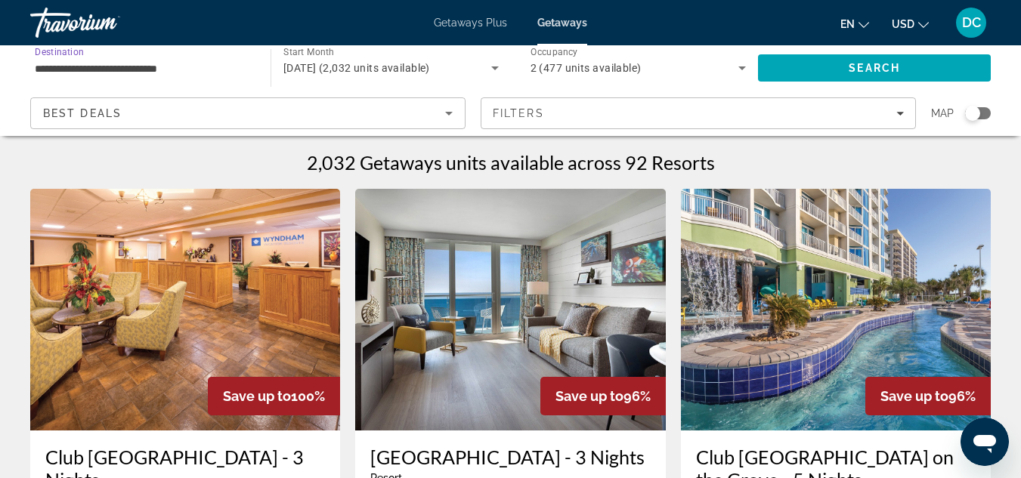
click at [196, 61] on input "**********" at bounding box center [143, 69] width 216 height 18
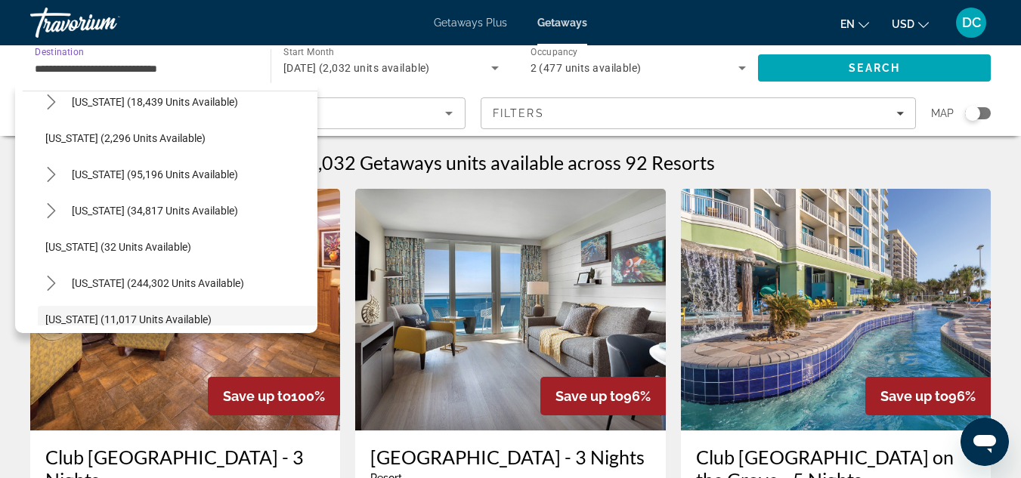
scroll to position [86, 0]
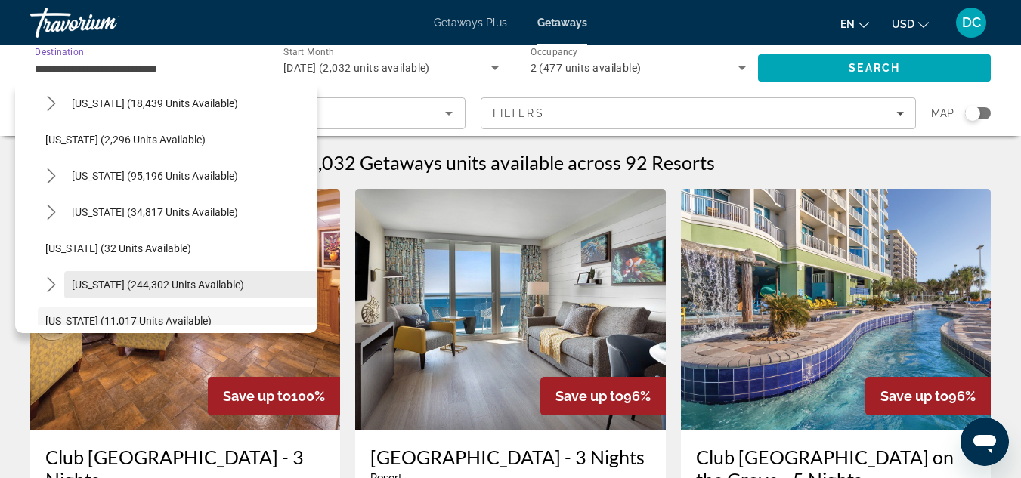
click at [166, 283] on span "[US_STATE] (244,302 units available)" at bounding box center [158, 285] width 172 height 12
type input "**********"
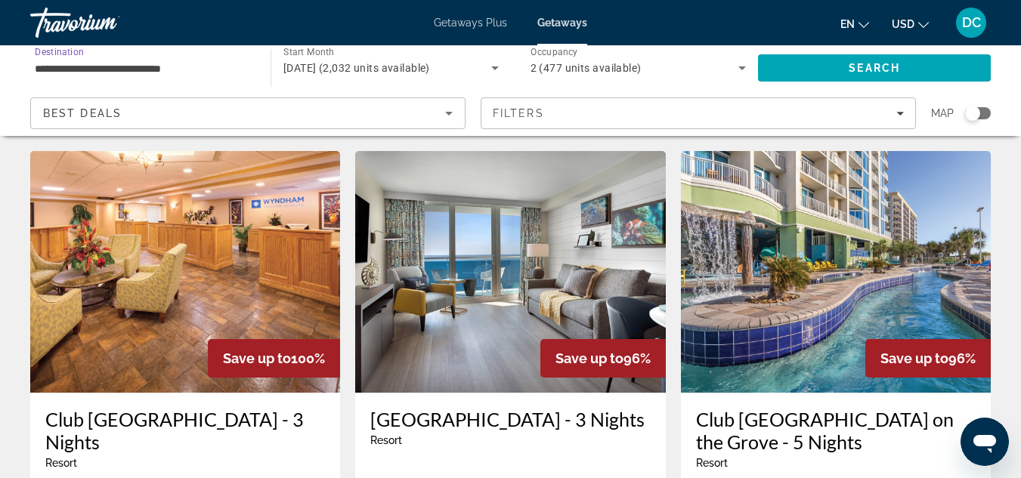
scroll to position [0, 0]
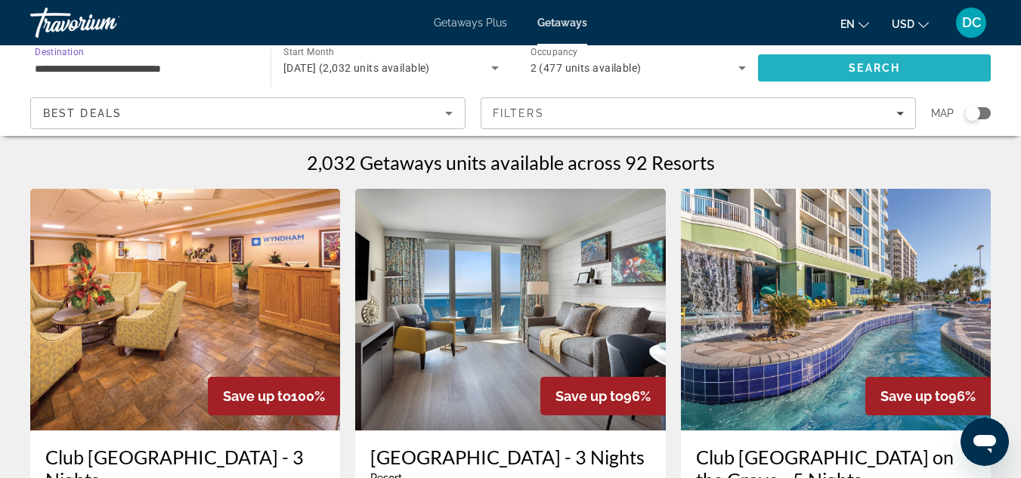
click at [835, 71] on span "Search" at bounding box center [874, 68] width 233 height 36
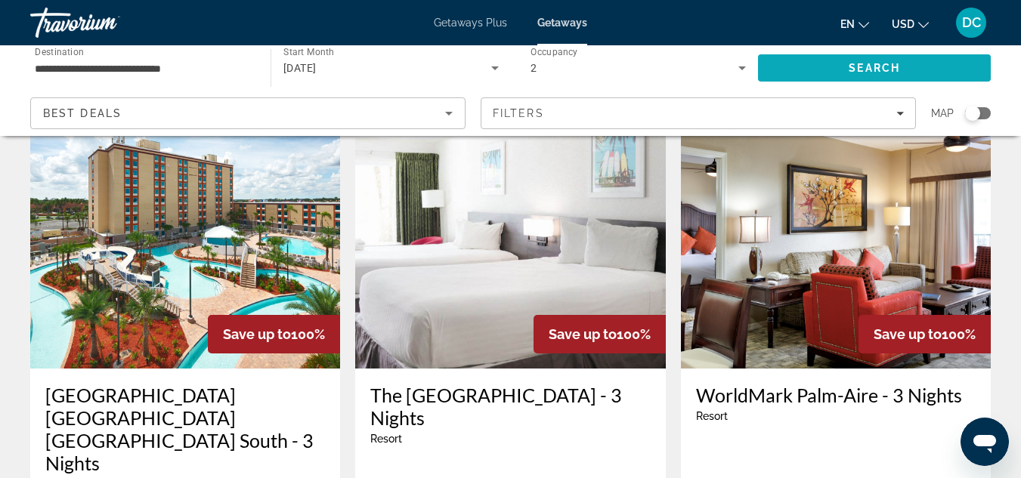
scroll to position [1247, 0]
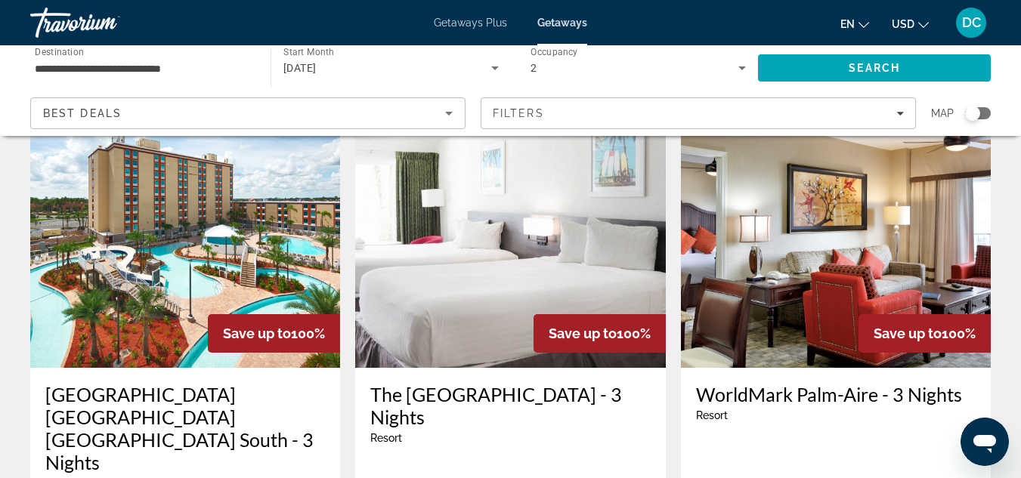
click at [278, 326] on span "Save up to" at bounding box center [257, 334] width 68 height 16
click at [276, 326] on span "Save up to" at bounding box center [257, 334] width 68 height 16
click at [177, 383] on h3 "[GEOGRAPHIC_DATA] [GEOGRAPHIC_DATA] [GEOGRAPHIC_DATA] South - 3 Nights" at bounding box center [184, 428] width 279 height 91
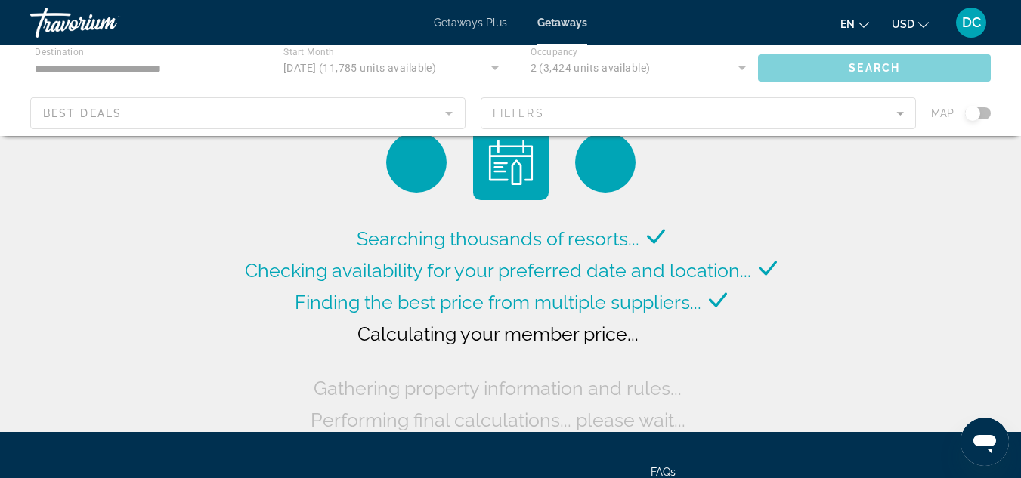
click at [922, 72] on div "Main content" at bounding box center [510, 90] width 1021 height 91
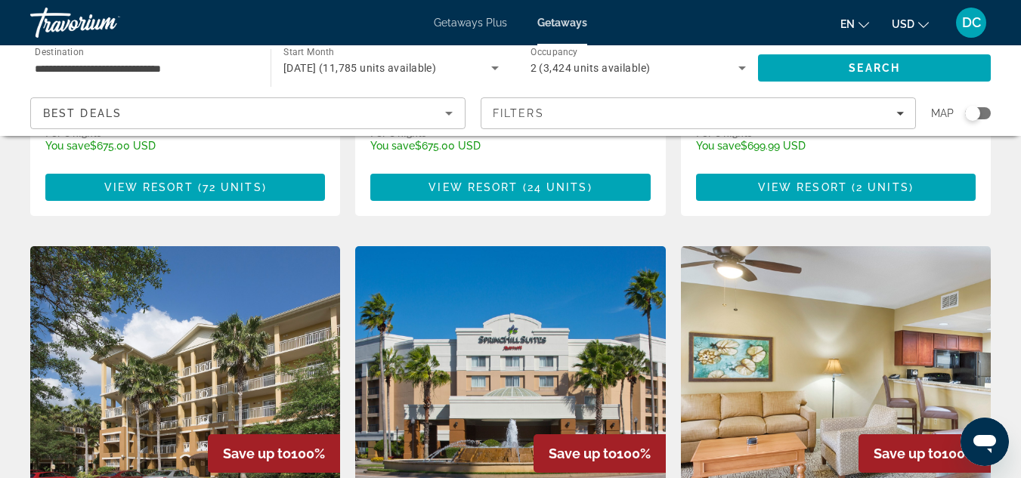
scroll to position [1731, 0]
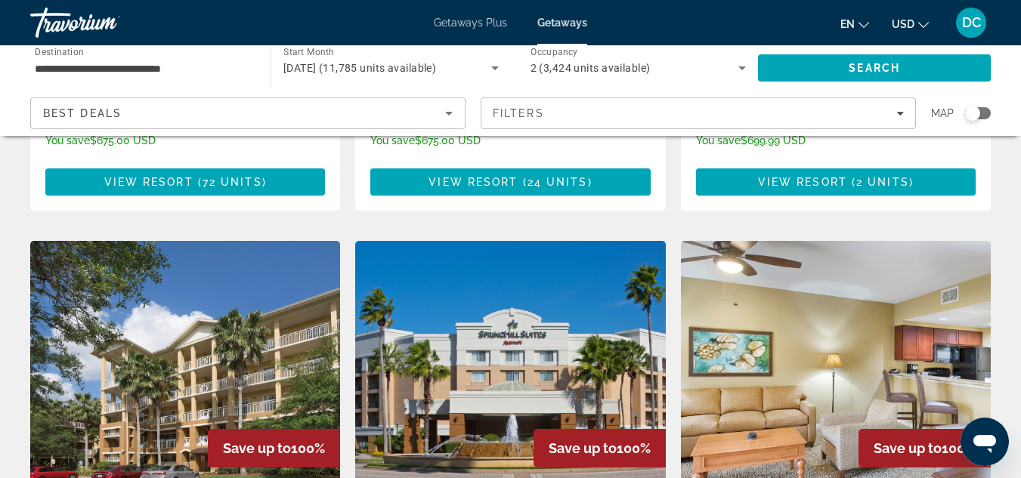
click at [583, 429] on div "Save up to 100%" at bounding box center [599, 448] width 132 height 39
click at [599, 440] on span "Save up to" at bounding box center [582, 448] width 68 height 16
click at [596, 440] on span "Save up to" at bounding box center [582, 448] width 68 height 16
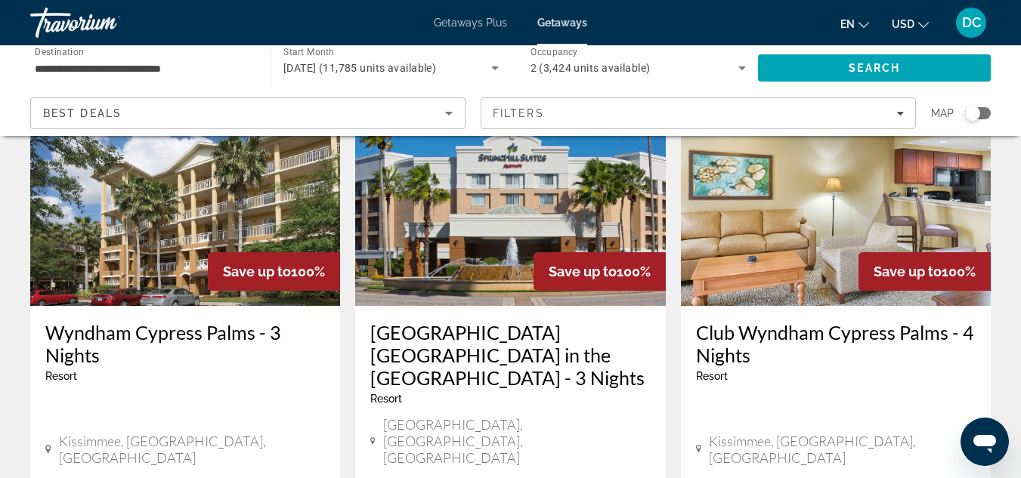
scroll to position [1920, 0]
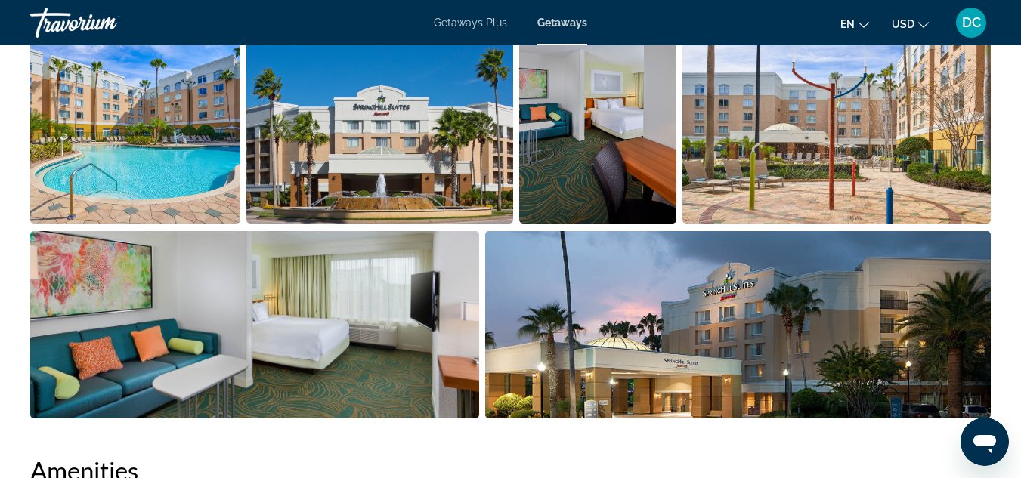
scroll to position [1053, 0]
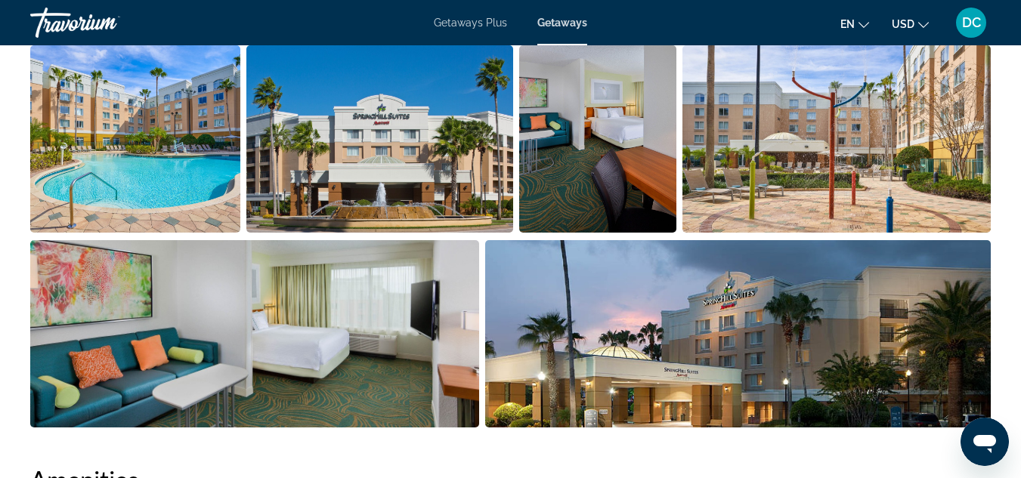
click at [447, 153] on img "Open full-screen image slider" at bounding box center [379, 138] width 267 height 187
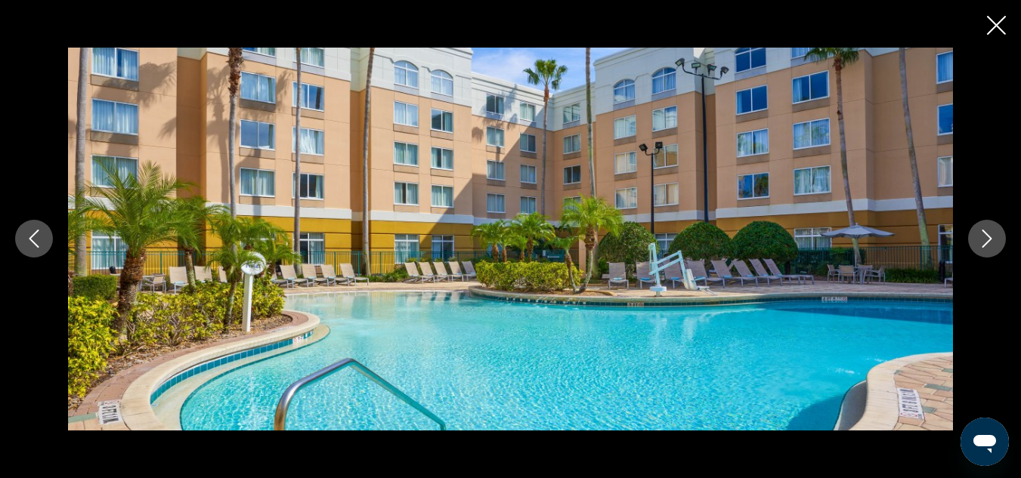
click at [763, 214] on img "Main content" at bounding box center [510, 239] width 885 height 382
click at [994, 249] on button "Next image" at bounding box center [987, 239] width 38 height 38
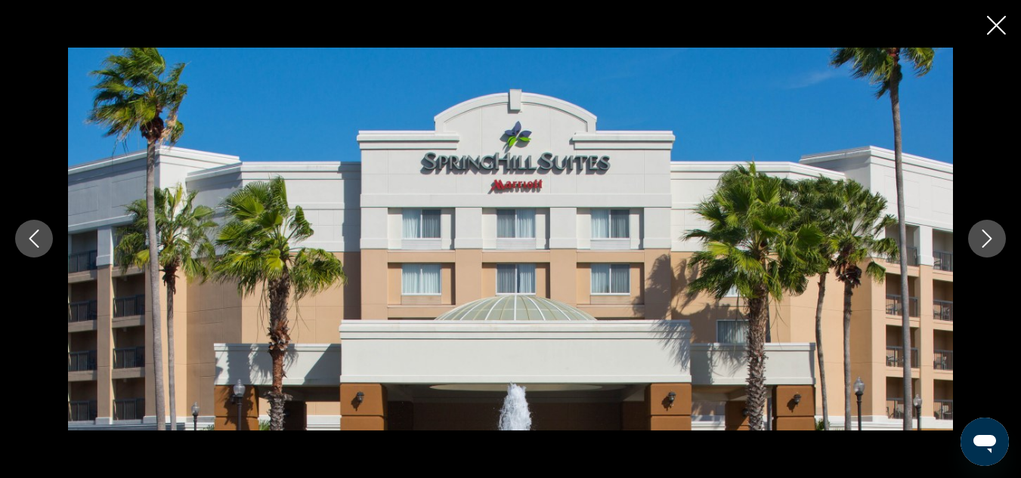
scroll to position [2226, 0]
click at [974, 242] on button "Next image" at bounding box center [987, 239] width 38 height 38
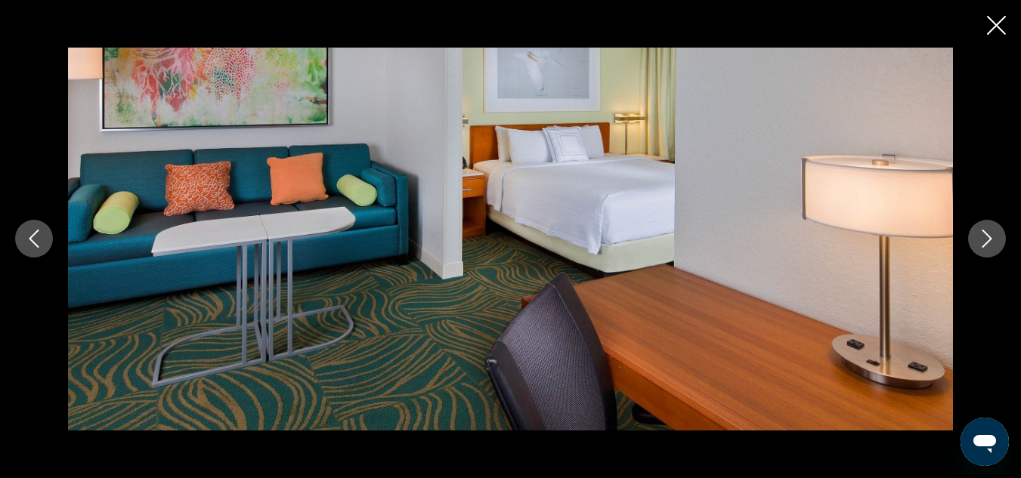
click at [989, 251] on button "Next image" at bounding box center [987, 239] width 38 height 38
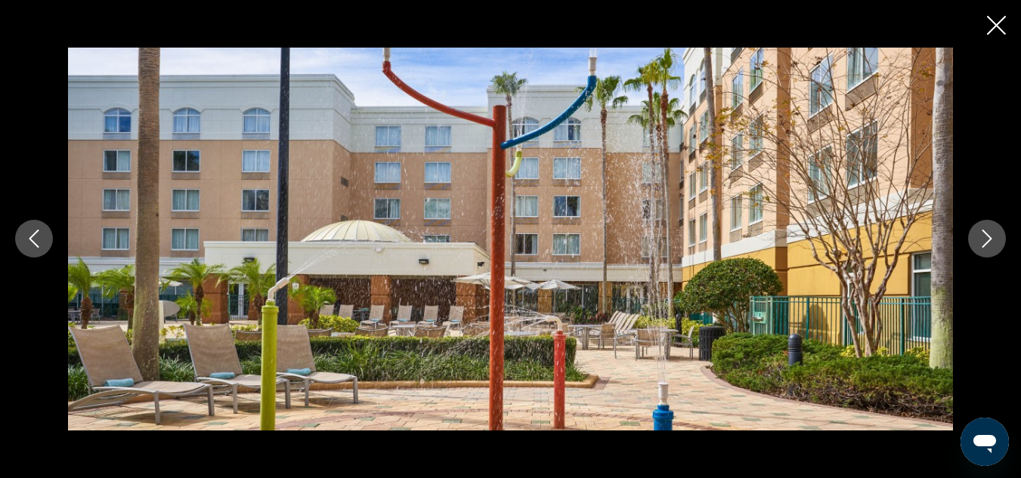
click at [992, 255] on button "Next image" at bounding box center [987, 239] width 38 height 38
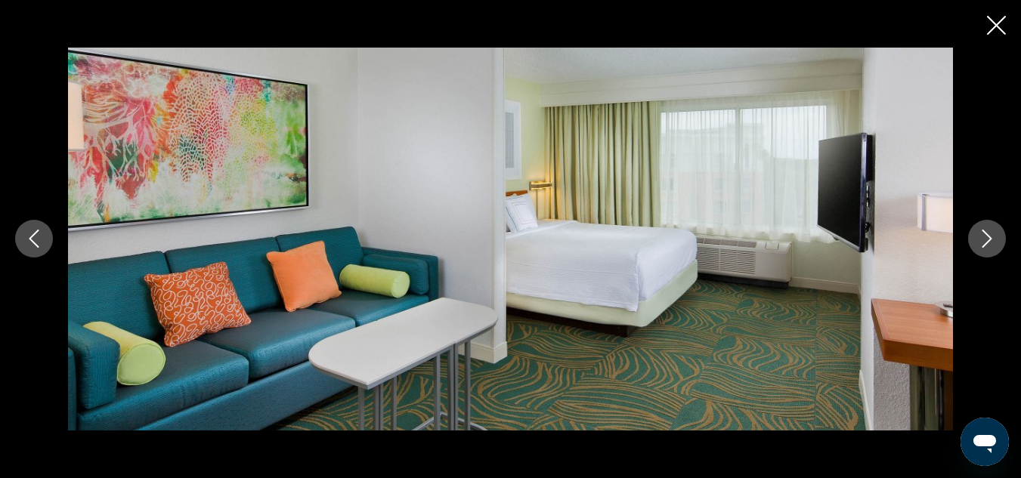
scroll to position [2583, 0]
click at [990, 236] on icon "Next image" at bounding box center [986, 239] width 18 height 18
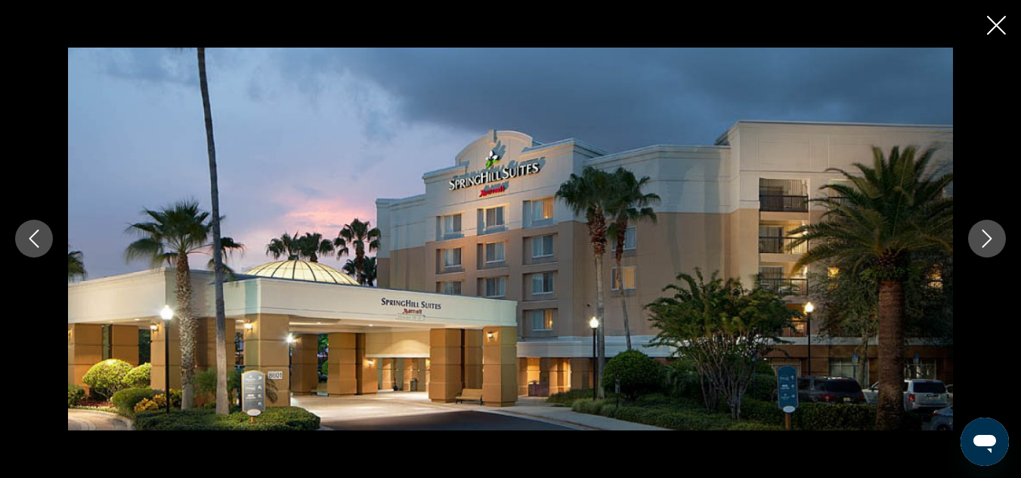
click at [993, 247] on icon "Next image" at bounding box center [986, 239] width 18 height 18
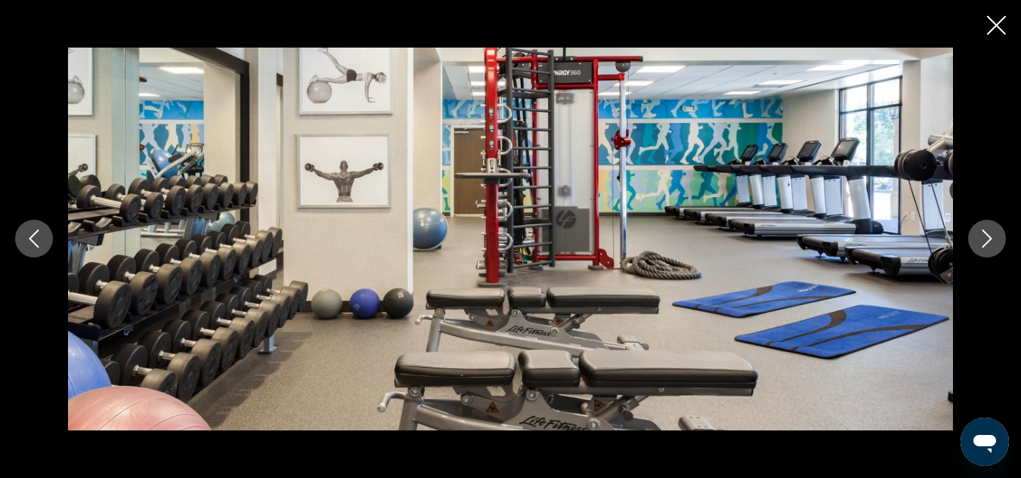
click at [976, 225] on button "Next image" at bounding box center [987, 239] width 38 height 38
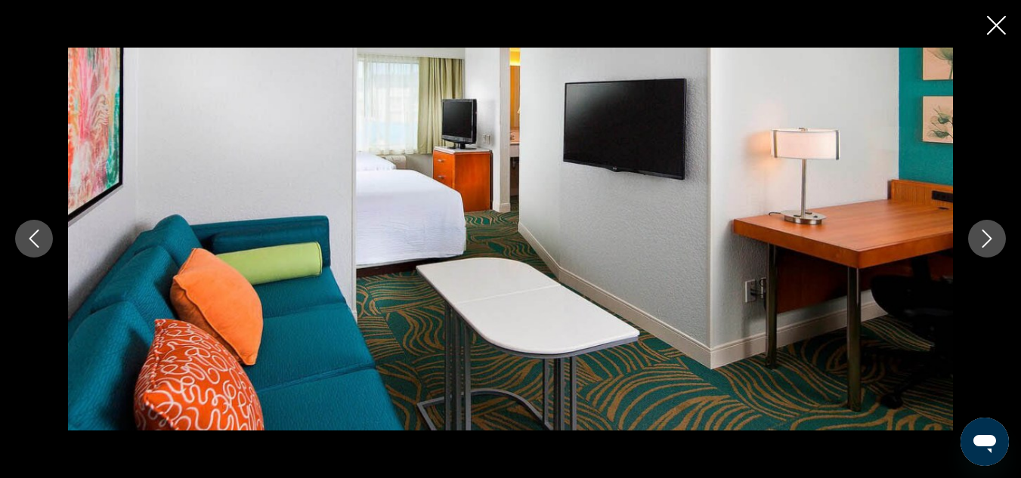
click at [990, 239] on icon "Next image" at bounding box center [987, 239] width 10 height 18
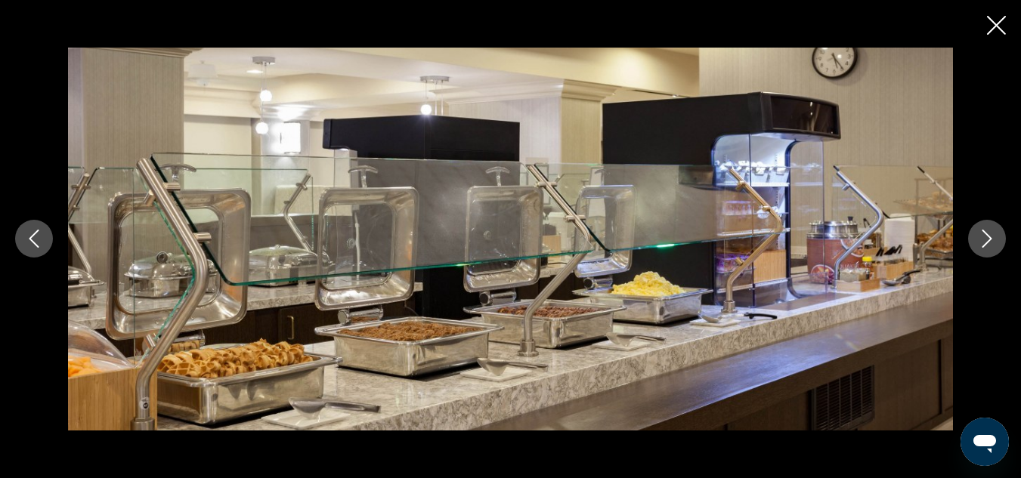
click at [987, 243] on icon "Next image" at bounding box center [987, 239] width 10 height 18
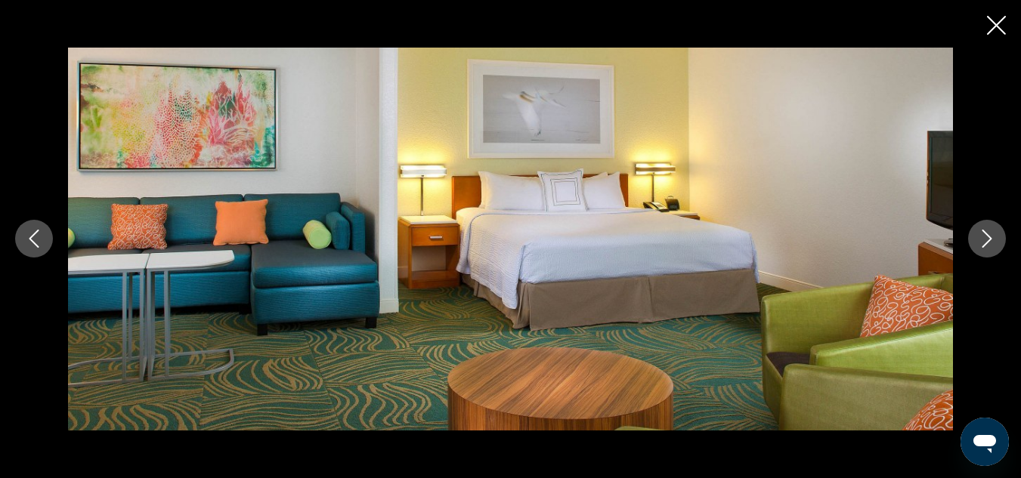
click at [986, 233] on icon "Next image" at bounding box center [986, 239] width 18 height 18
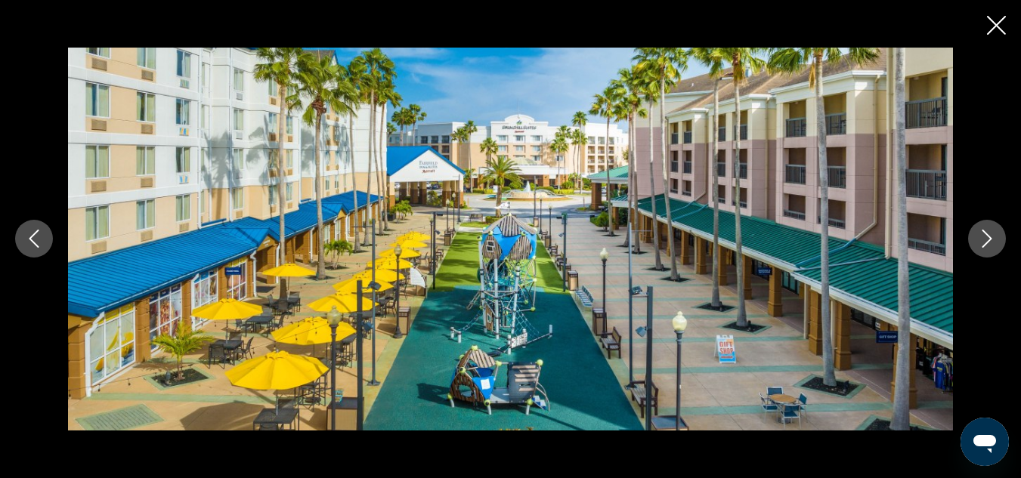
click at [976, 239] on button "Next image" at bounding box center [987, 239] width 38 height 38
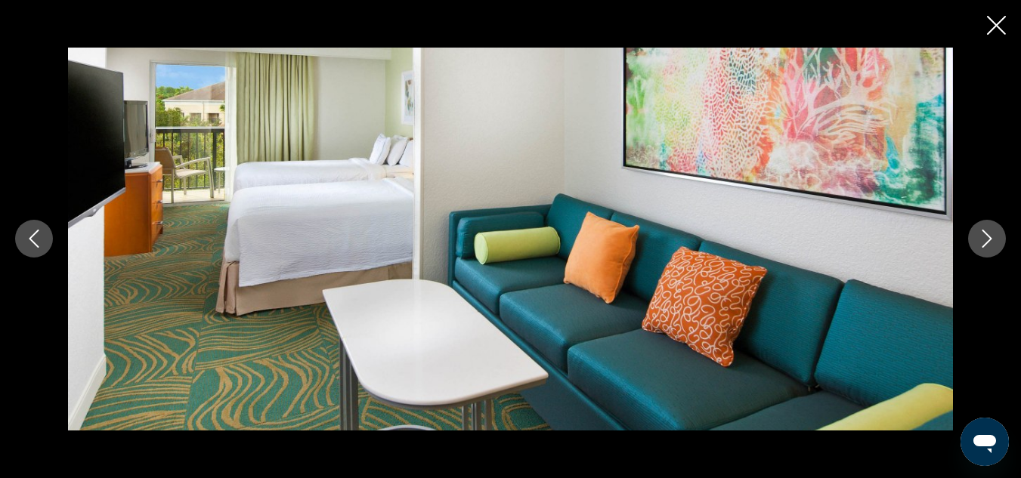
click at [984, 239] on icon "Next image" at bounding box center [986, 239] width 18 height 18
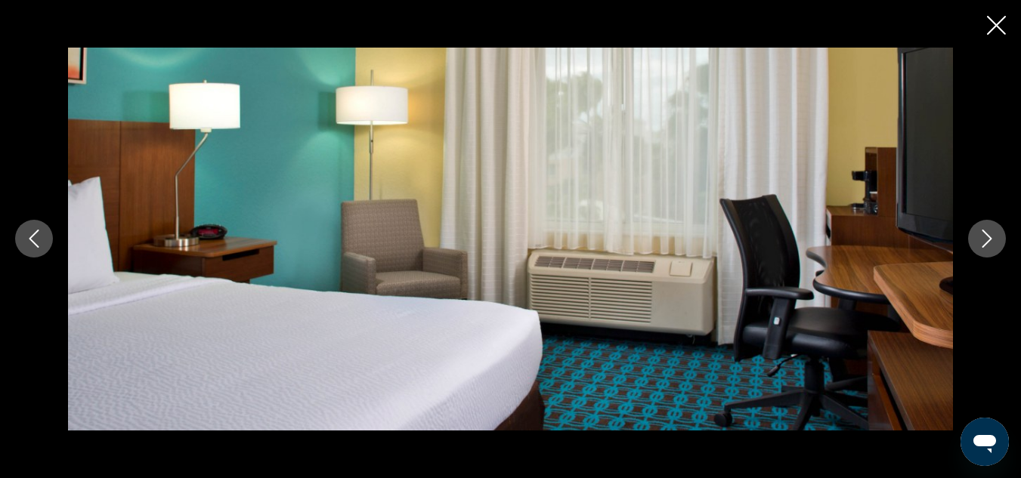
click at [993, 239] on icon "Next image" at bounding box center [986, 239] width 18 height 18
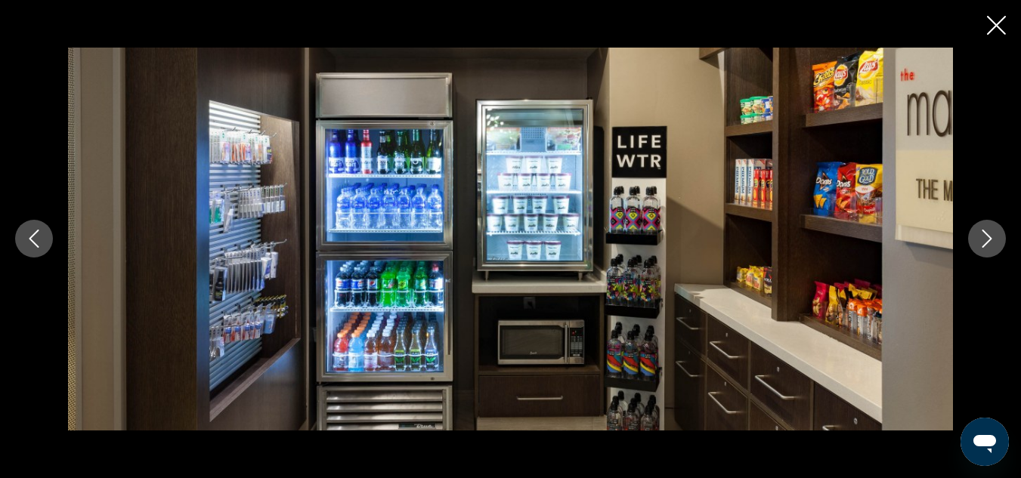
click at [981, 228] on button "Next image" at bounding box center [987, 239] width 38 height 38
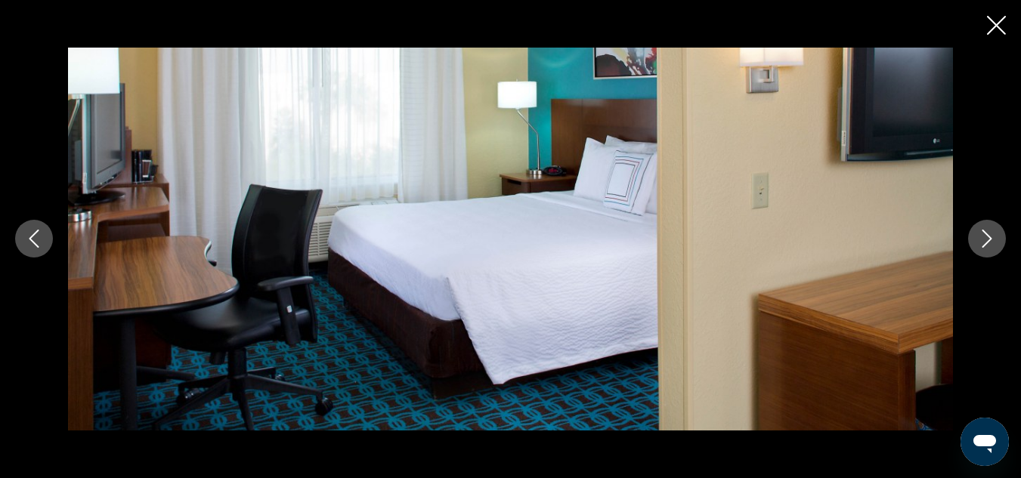
click at [993, 23] on icon "Close slideshow" at bounding box center [996, 25] width 19 height 19
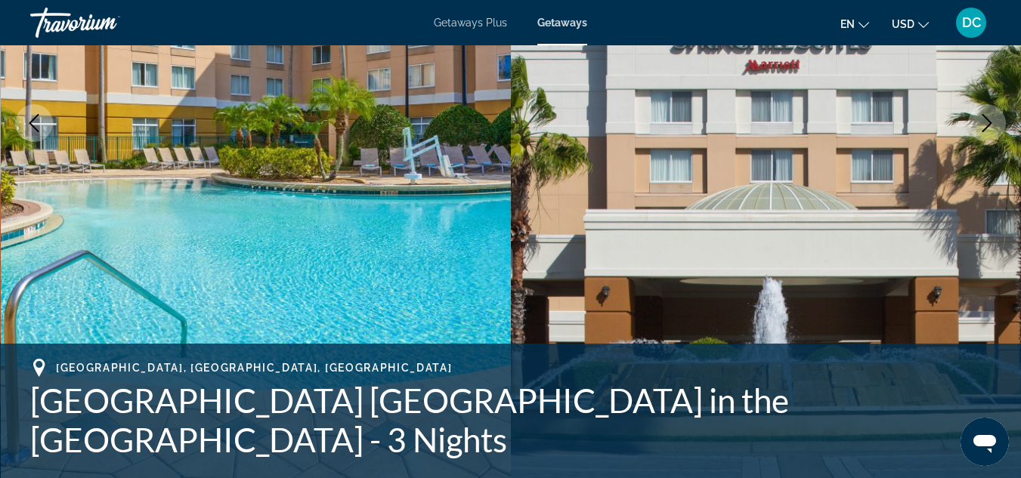
scroll to position [0, 0]
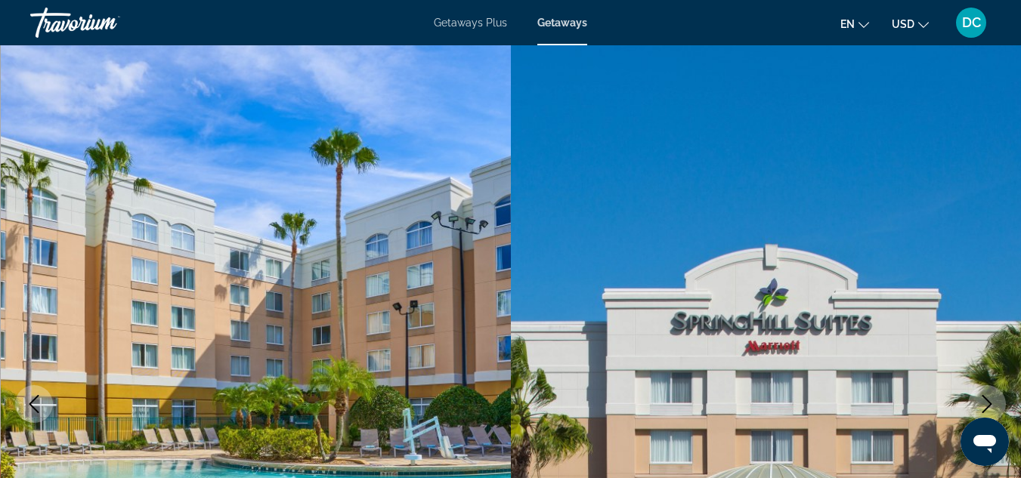
click at [477, 25] on span "Getaways Plus" at bounding box center [470, 23] width 73 height 12
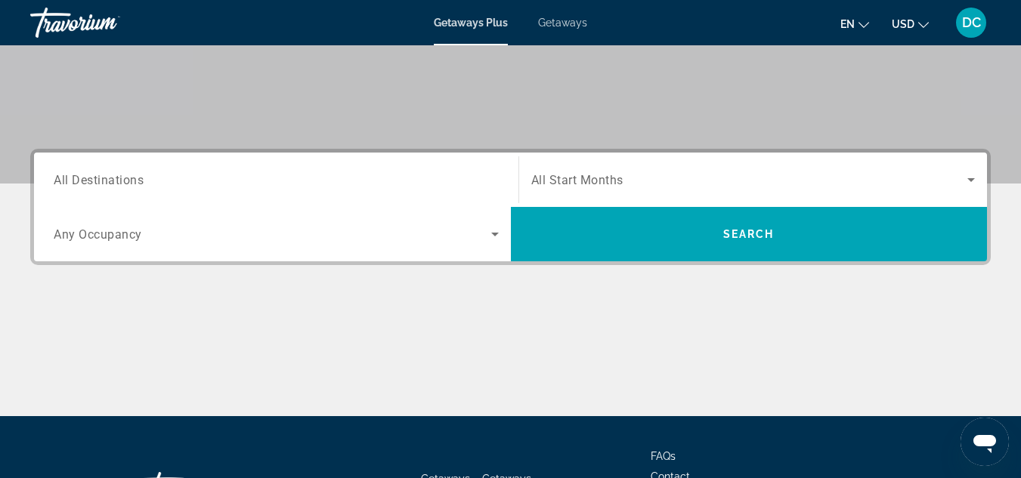
click at [186, 174] on input "Destination All Destinations" at bounding box center [276, 180] width 445 height 18
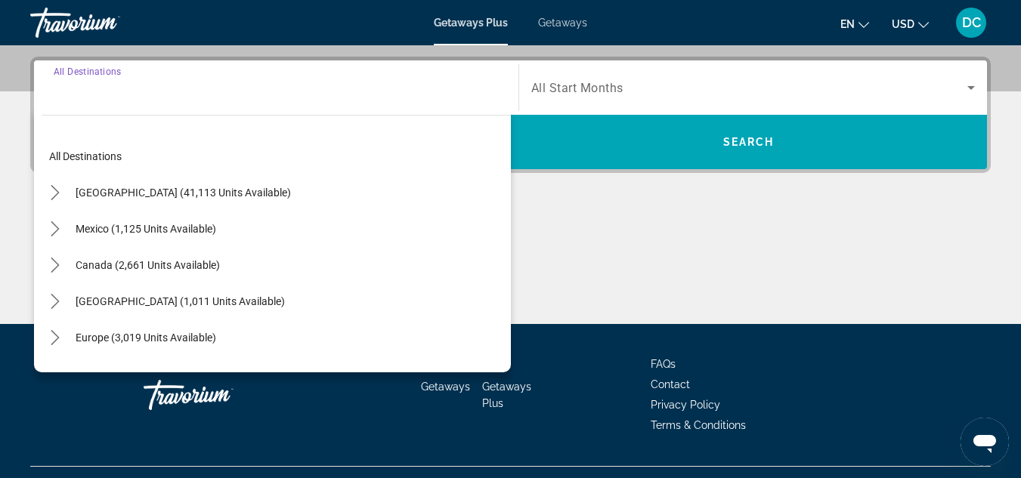
scroll to position [369, 0]
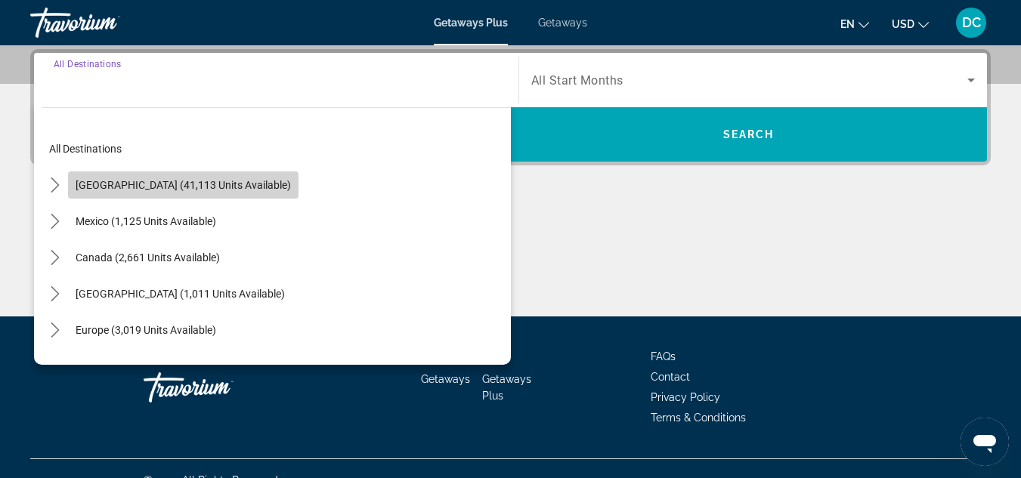
click at [218, 185] on span "[GEOGRAPHIC_DATA] (41,113 units available)" at bounding box center [183, 185] width 215 height 12
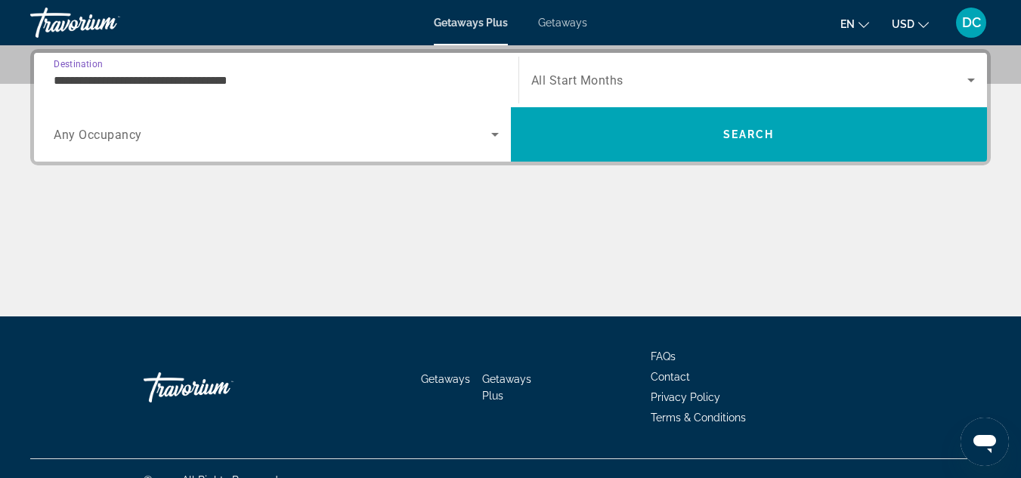
click at [224, 87] on input "**********" at bounding box center [276, 81] width 445 height 18
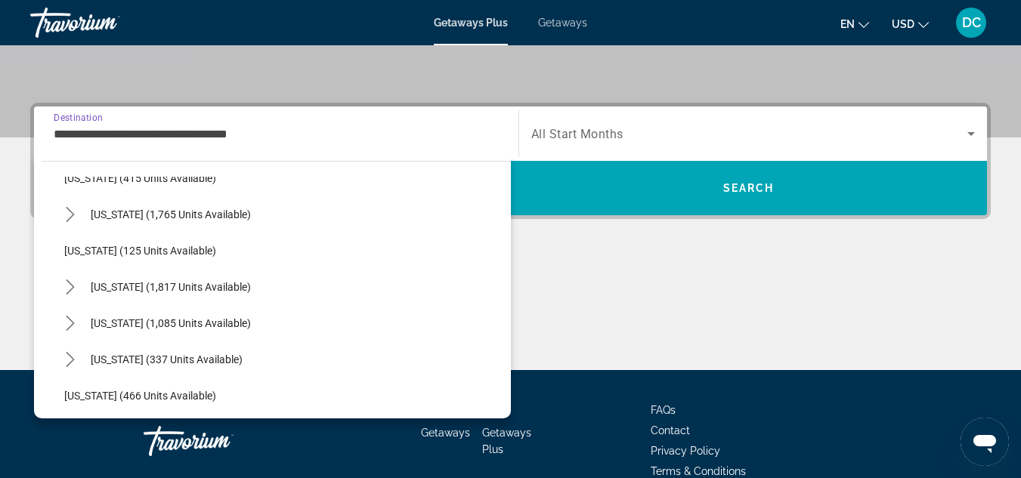
scroll to position [1050, 0]
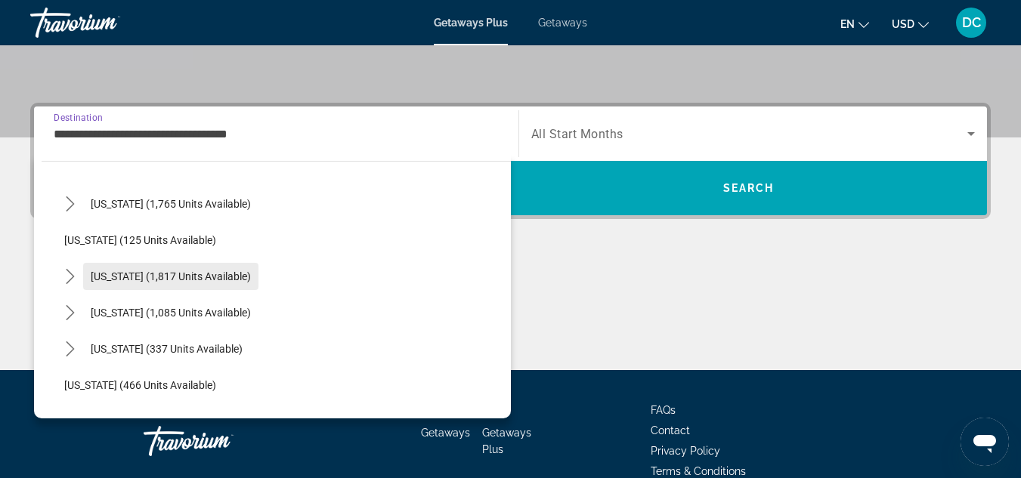
click at [199, 279] on span "[US_STATE] (1,817 units available)" at bounding box center [171, 276] width 160 height 12
type input "**********"
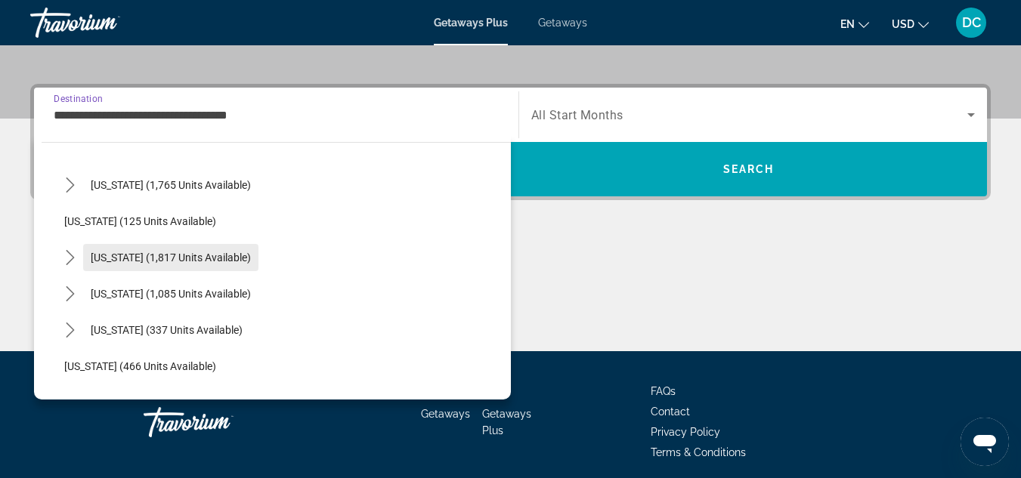
scroll to position [369, 0]
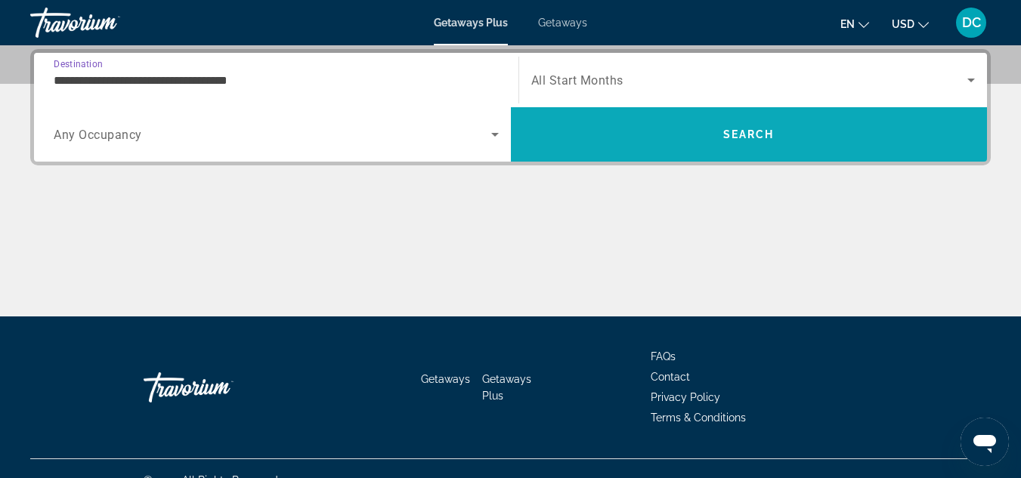
click at [779, 134] on span "Search" at bounding box center [749, 134] width 477 height 36
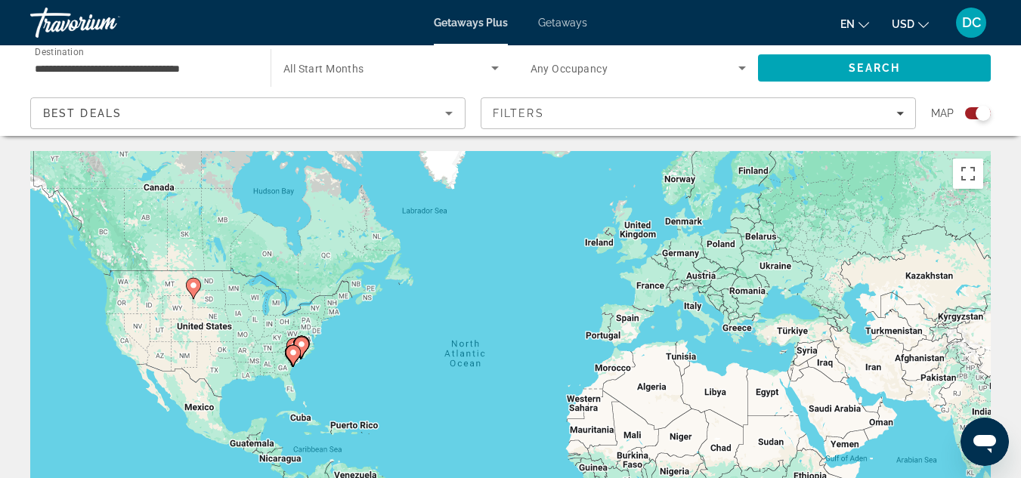
click at [742, 68] on icon "Search widget" at bounding box center [742, 68] width 8 height 4
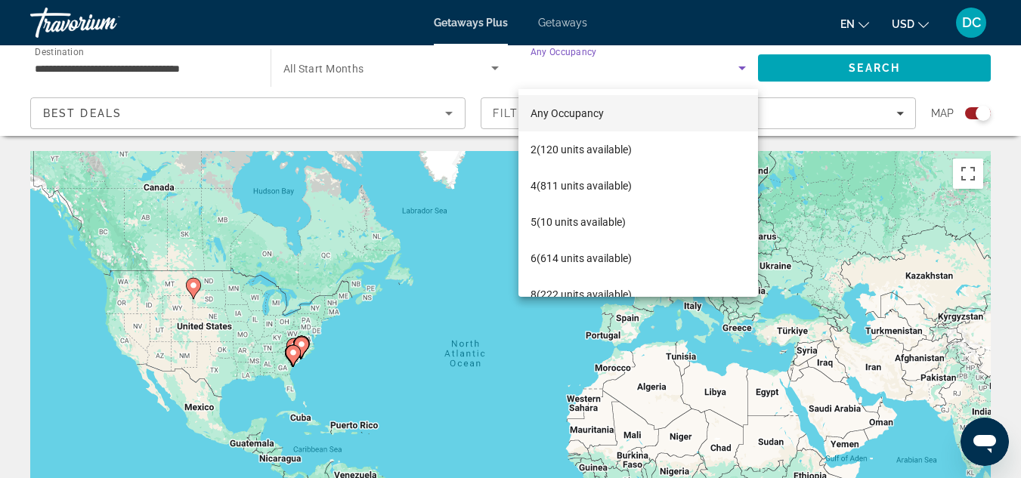
click at [895, 108] on div at bounding box center [510, 239] width 1021 height 478
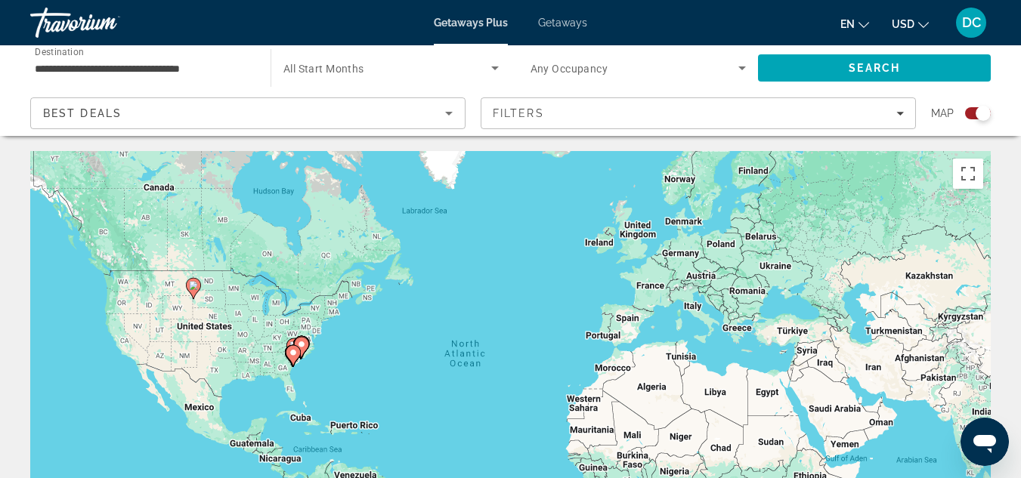
click at [740, 76] on icon "Search widget" at bounding box center [742, 68] width 18 height 18
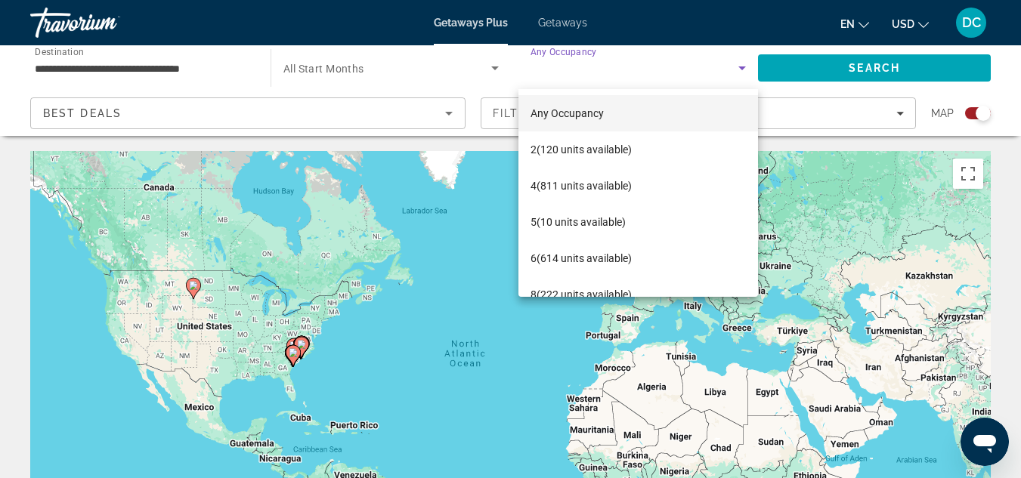
click at [394, 73] on div at bounding box center [510, 239] width 1021 height 478
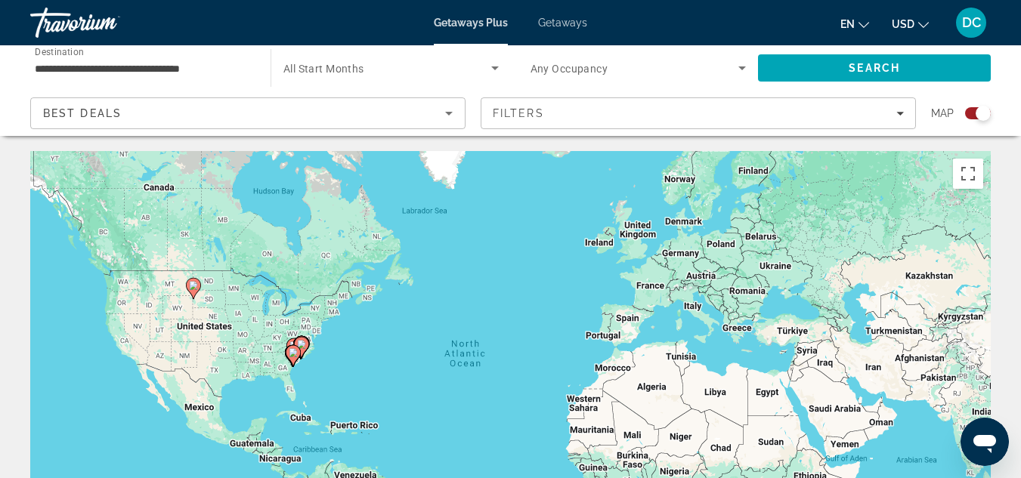
click at [498, 68] on icon "Search widget" at bounding box center [495, 68] width 18 height 18
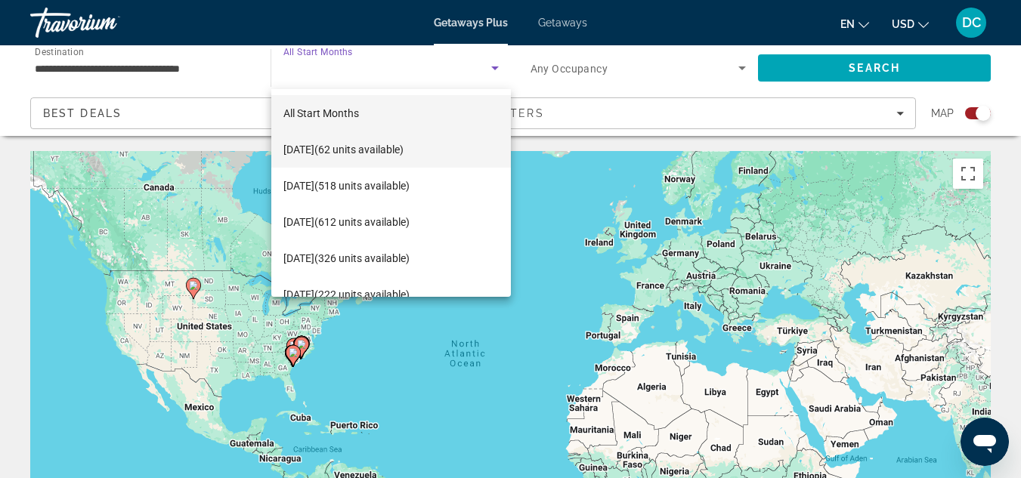
click at [403, 153] on span "[DATE] (62 units available)" at bounding box center [343, 150] width 120 height 18
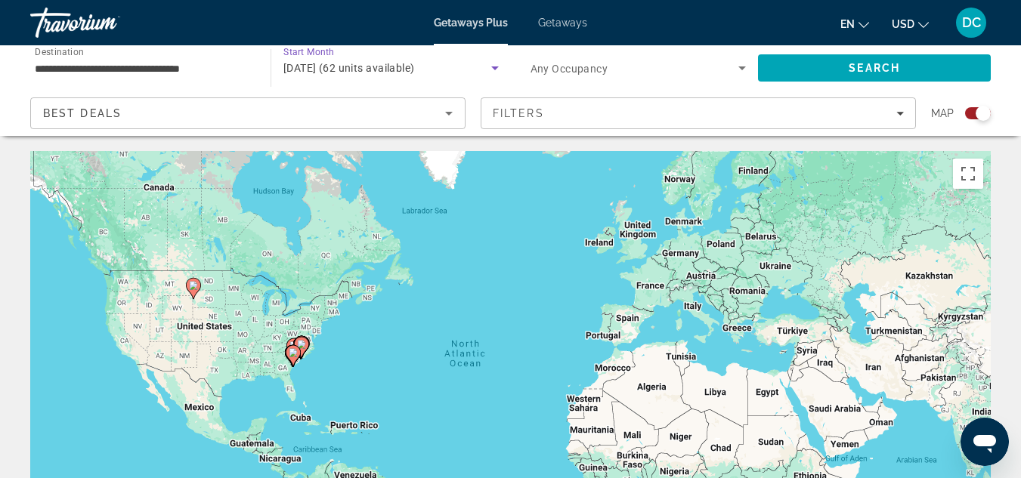
click at [734, 75] on icon "Search widget" at bounding box center [742, 68] width 18 height 18
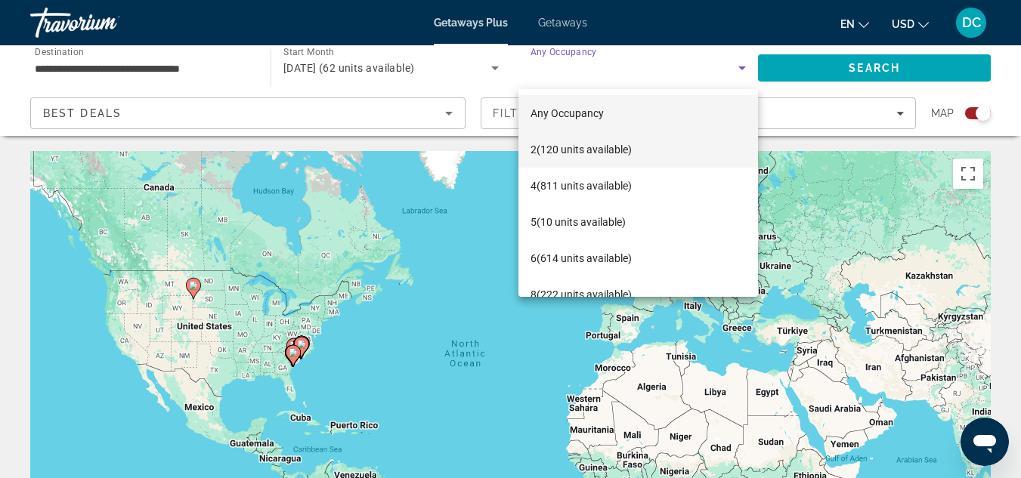
click at [619, 150] on span "2 (120 units available)" at bounding box center [580, 150] width 101 height 18
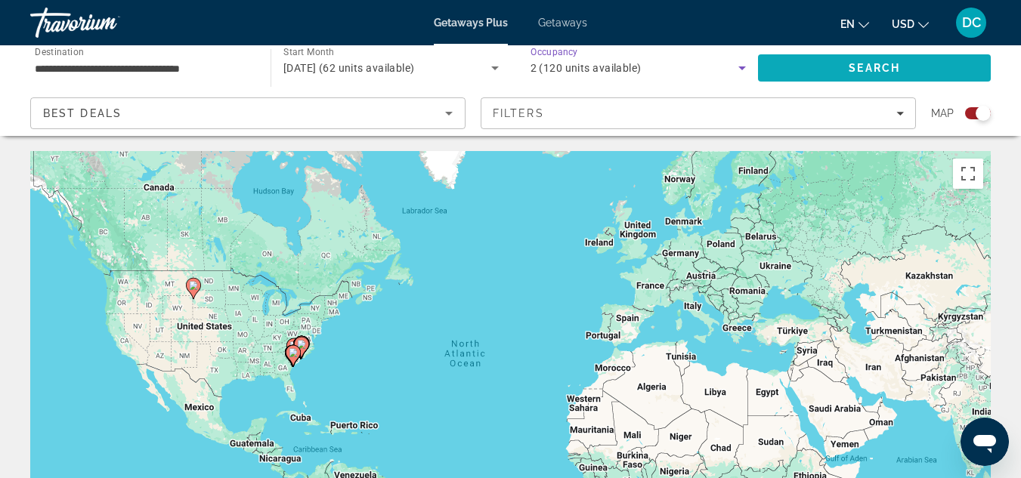
click at [900, 74] on span "Search" at bounding box center [874, 68] width 233 height 36
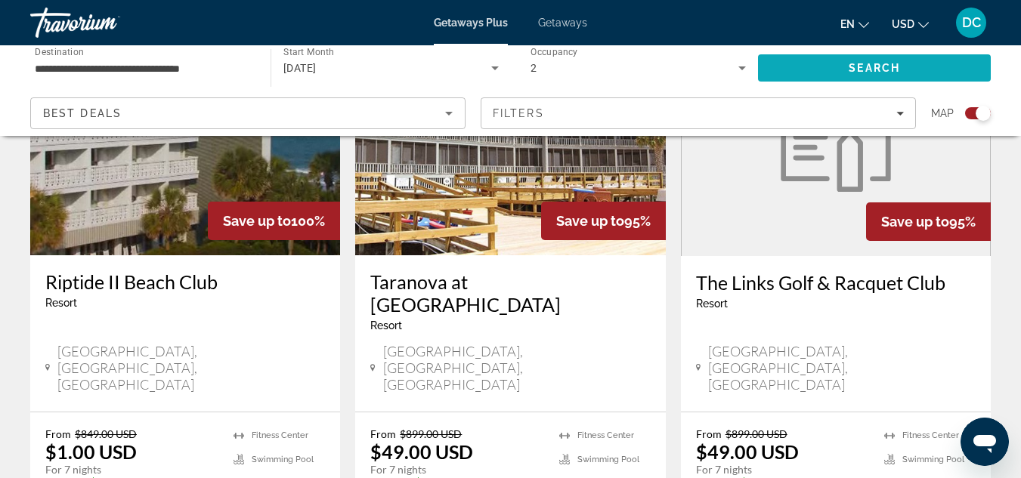
scroll to position [2525, 0]
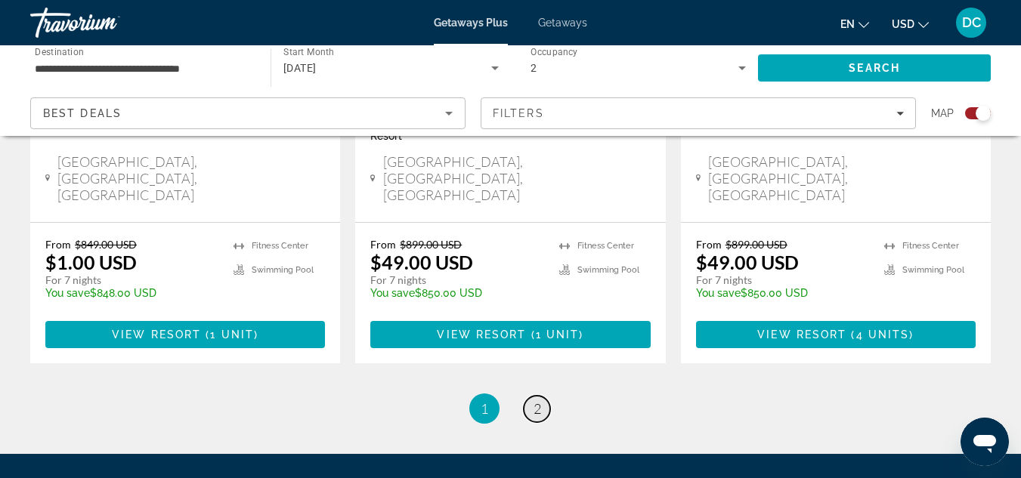
click at [536, 400] on span "2" at bounding box center [537, 408] width 8 height 17
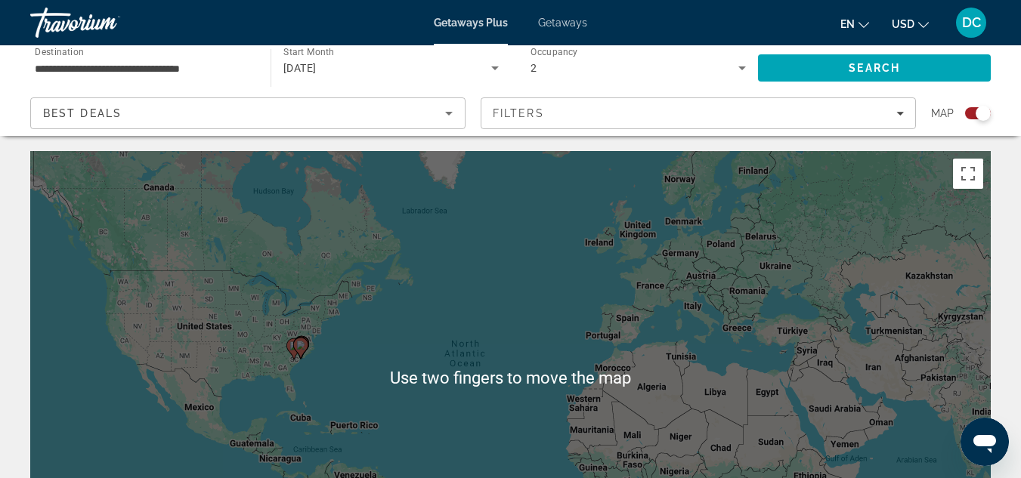
click at [572, 36] on div "Getaways Plus Getaways en English Español Français Italiano Português русский U…" at bounding box center [510, 22] width 1021 height 39
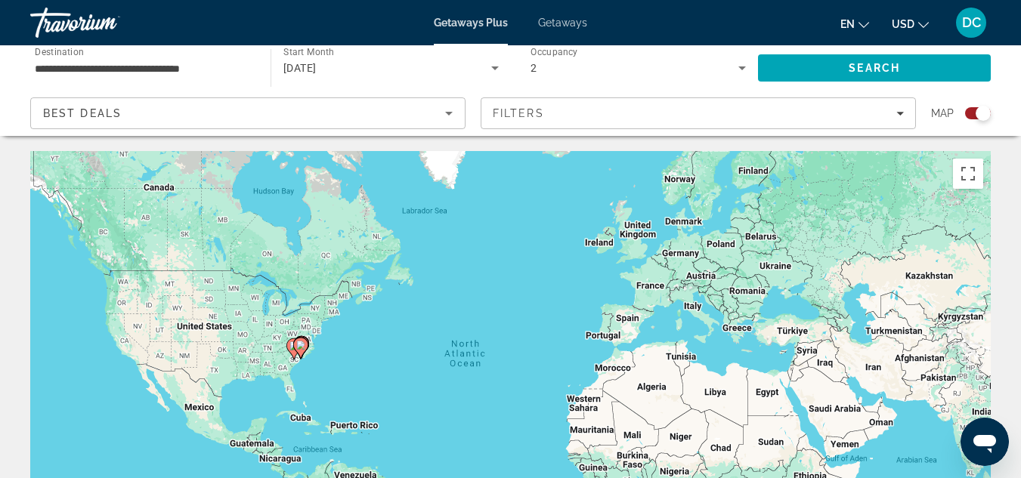
click at [494, 68] on icon "Search widget" at bounding box center [495, 68] width 8 height 4
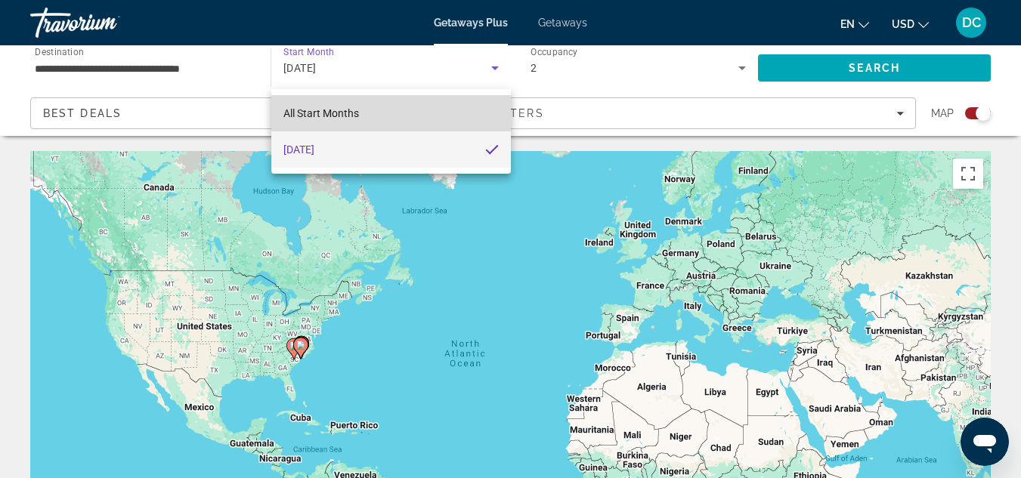
click at [430, 119] on mat-option "All Start Months" at bounding box center [390, 113] width 239 height 36
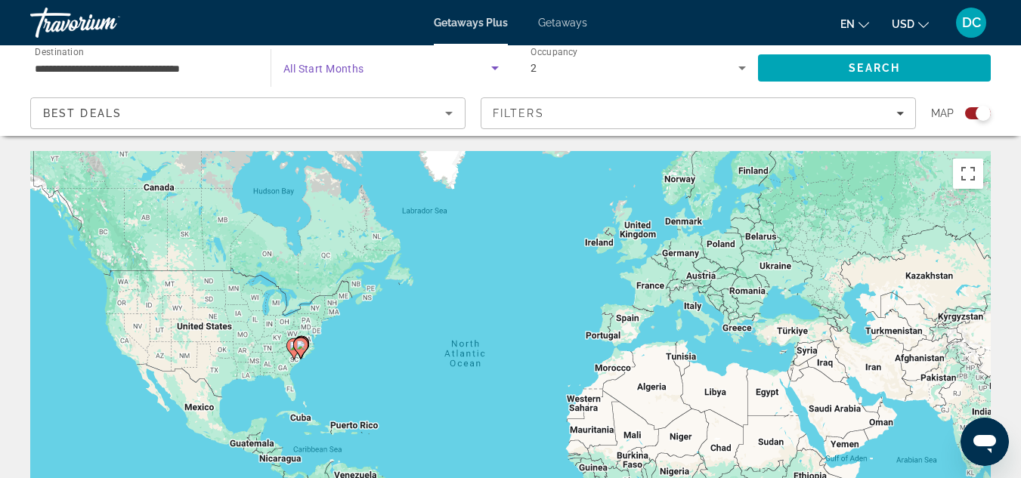
click at [738, 75] on icon "Search widget" at bounding box center [742, 68] width 18 height 18
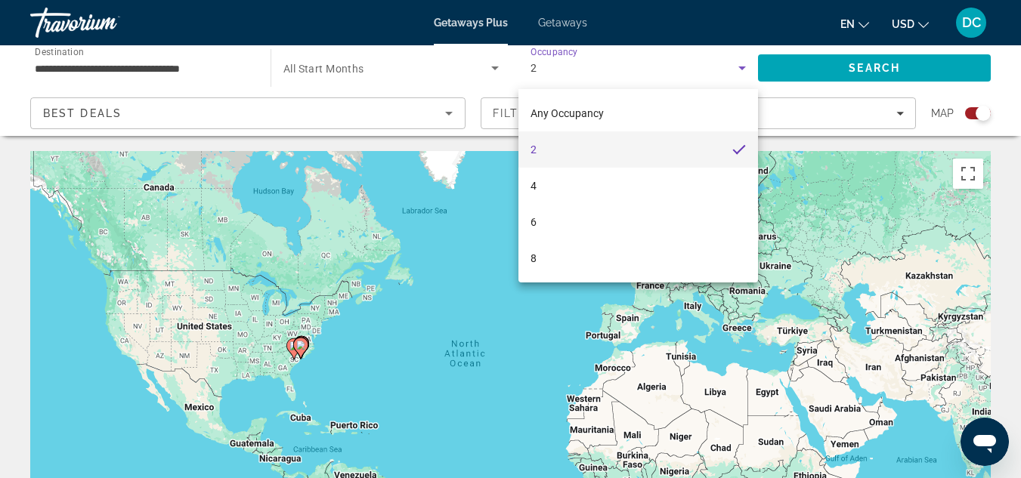
click at [901, 116] on div at bounding box center [510, 239] width 1021 height 478
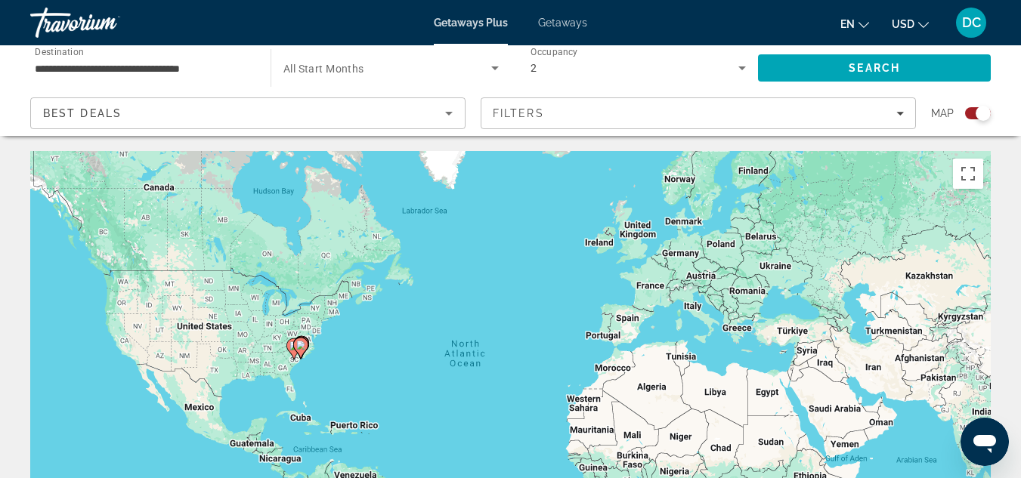
click at [494, 68] on icon "Search widget" at bounding box center [495, 68] width 8 height 4
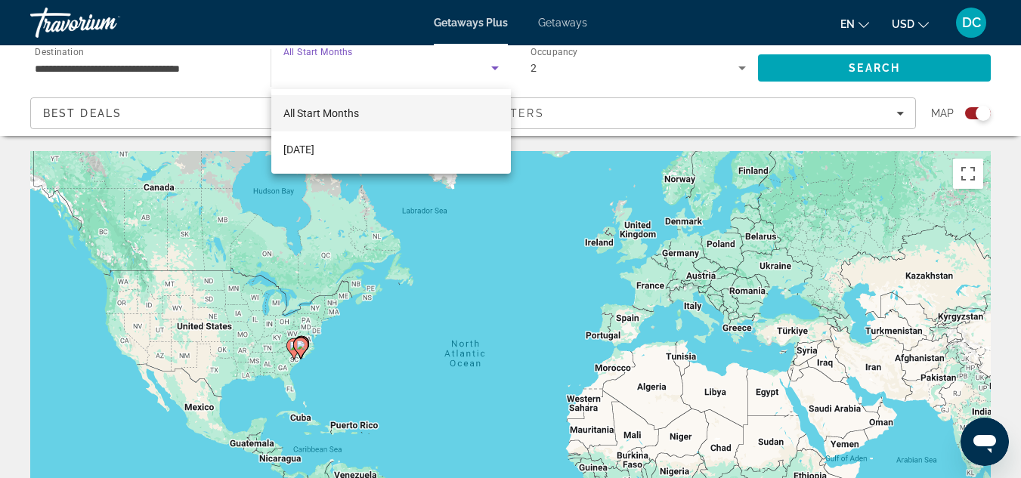
click at [391, 108] on mat-option "All Start Months" at bounding box center [390, 113] width 239 height 36
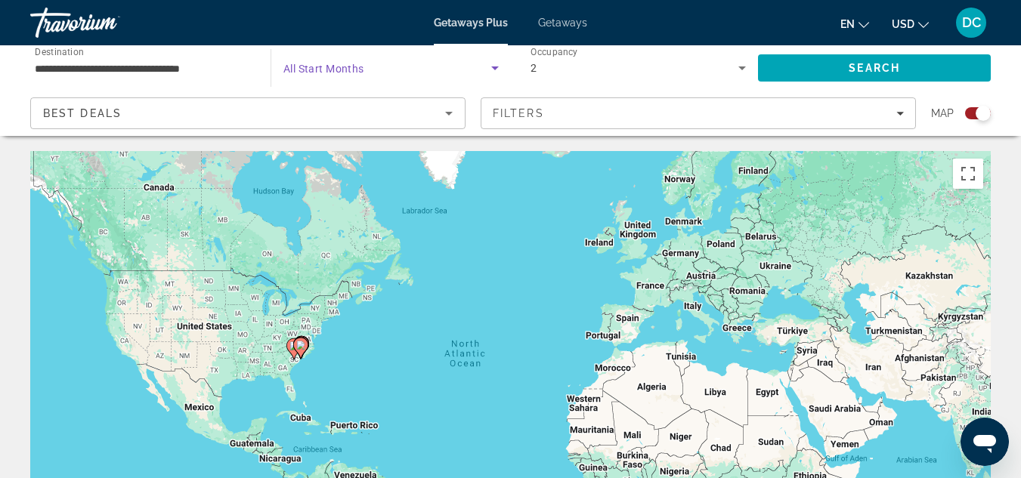
click at [199, 85] on div "**********" at bounding box center [143, 68] width 216 height 43
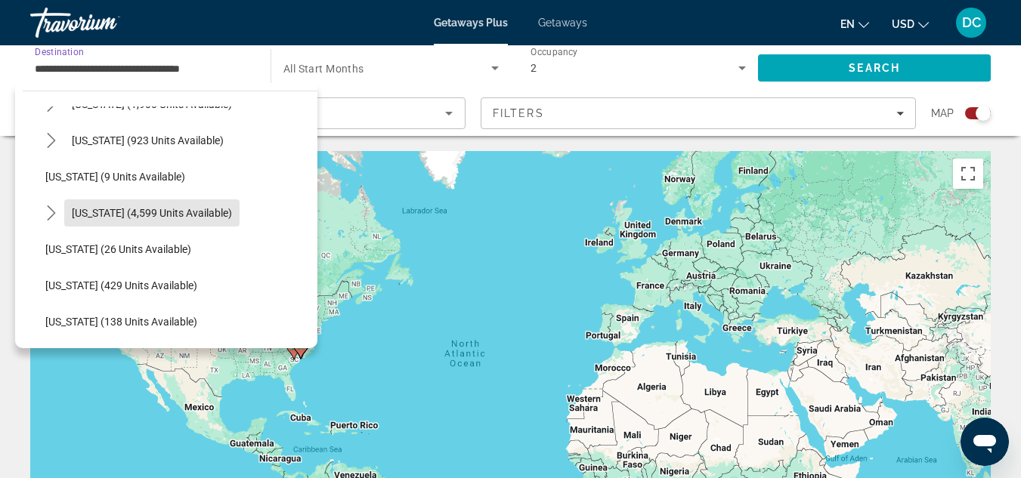
scroll to position [174, 0]
click at [174, 215] on span "[US_STATE] (4,599 units available)" at bounding box center [152, 212] width 160 height 12
type input "**********"
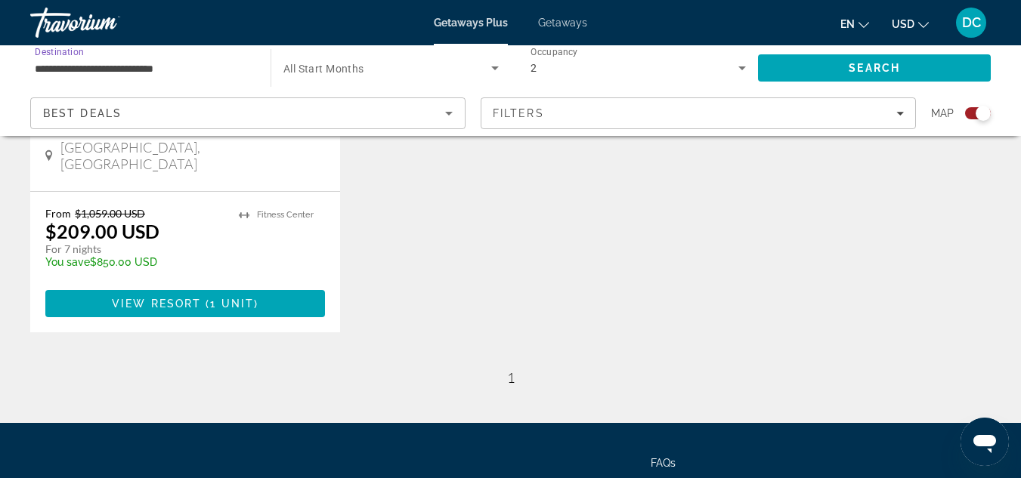
scroll to position [835, 0]
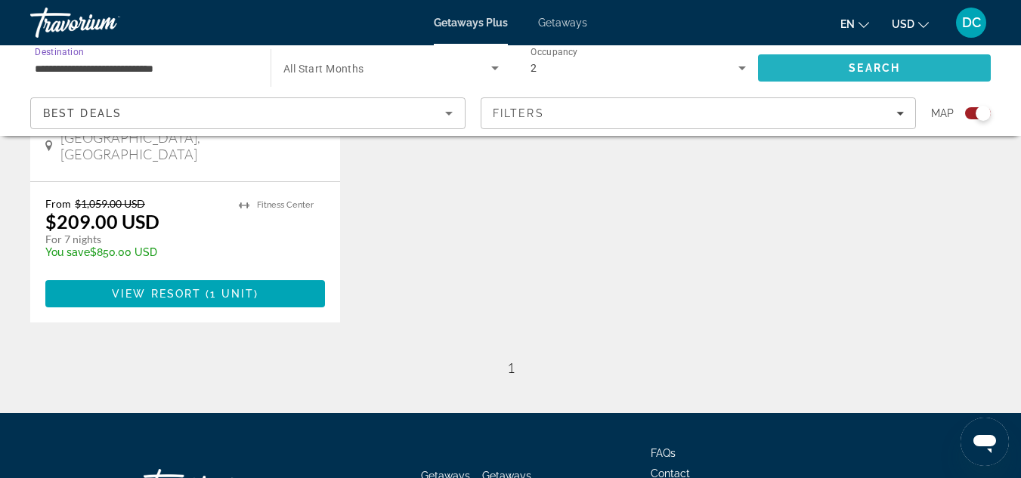
click at [889, 78] on span "Search" at bounding box center [874, 68] width 233 height 36
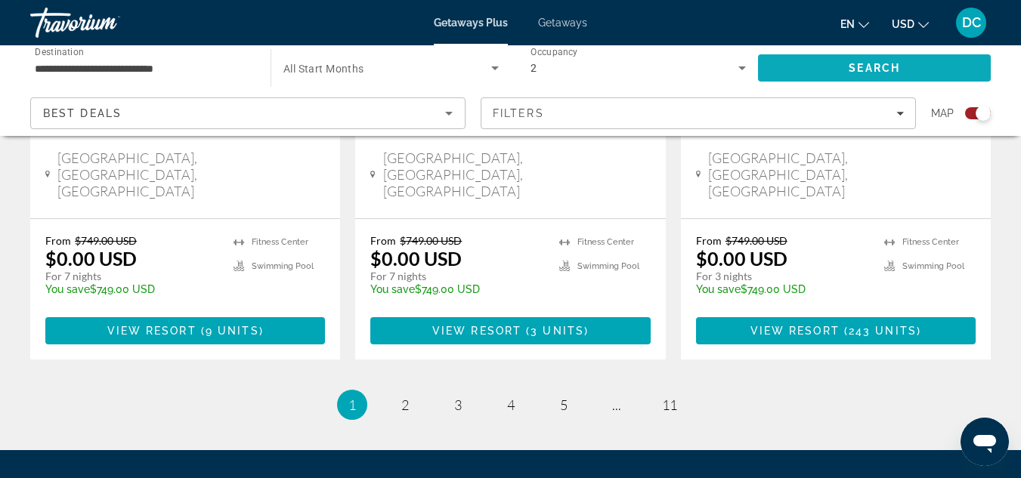
scroll to position [2535, 0]
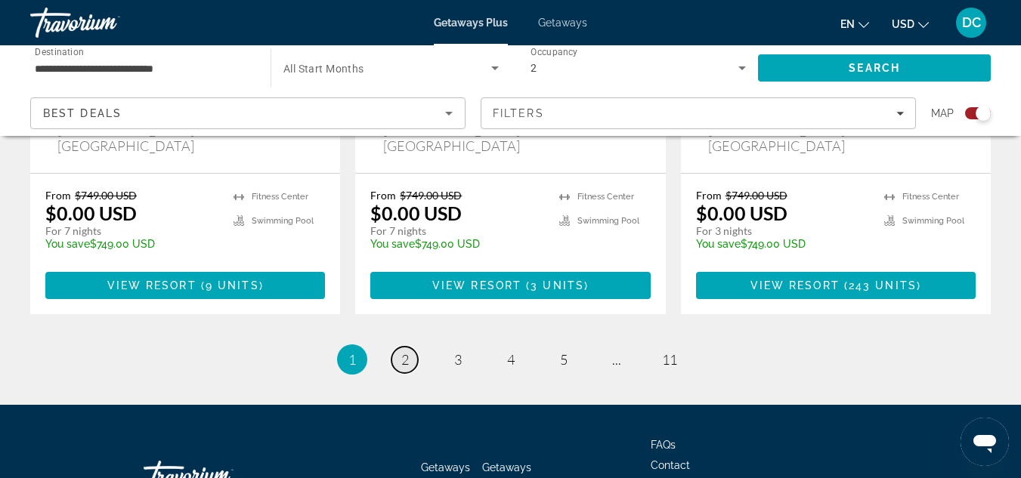
click at [405, 351] on span "2" at bounding box center [405, 359] width 8 height 17
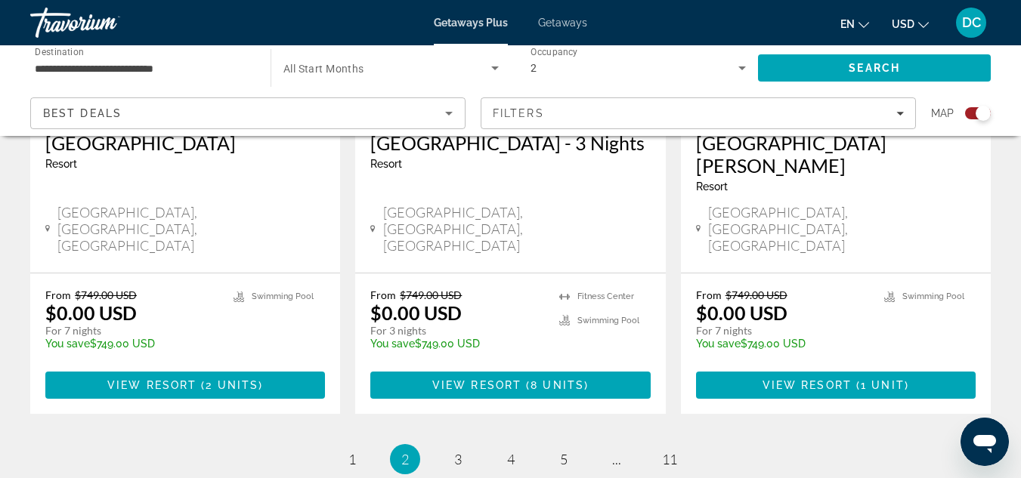
scroll to position [2500, 0]
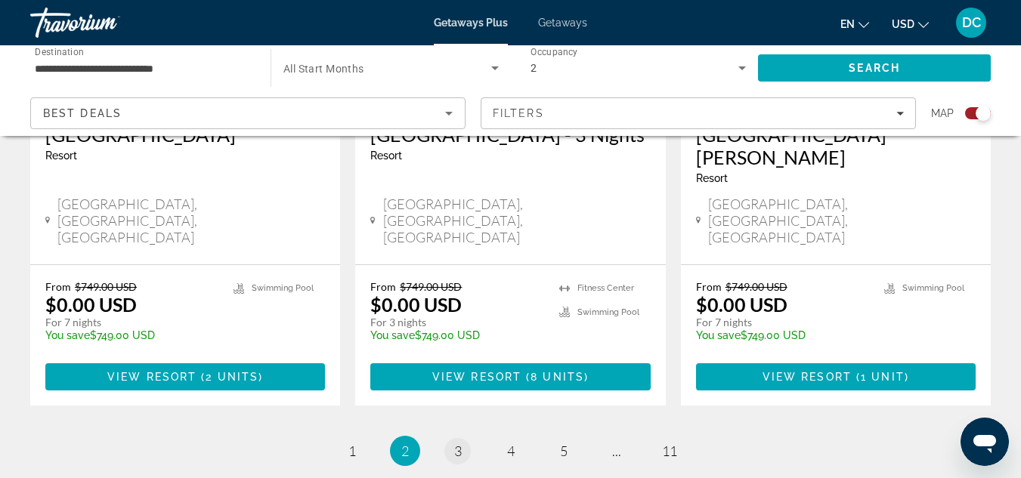
click at [459, 438] on link "page 3" at bounding box center [457, 451] width 26 height 26
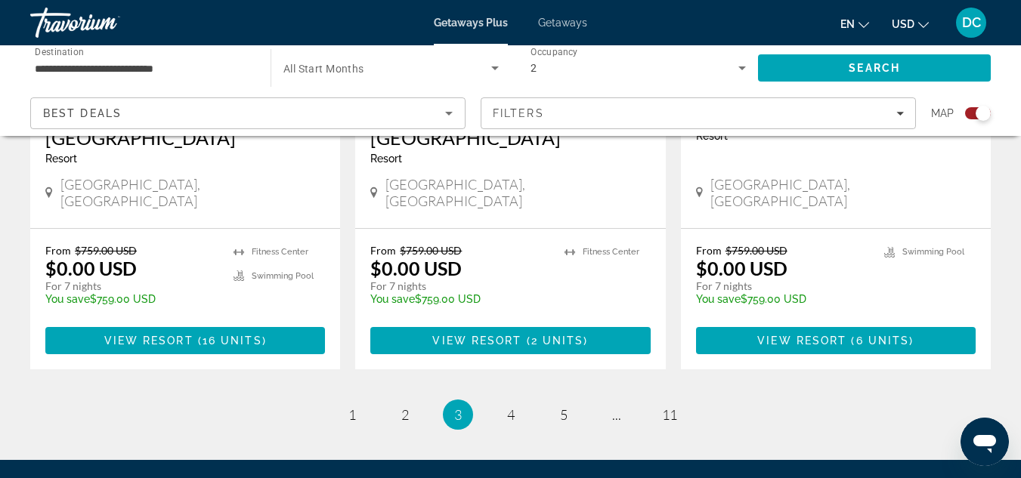
scroll to position [2502, 0]
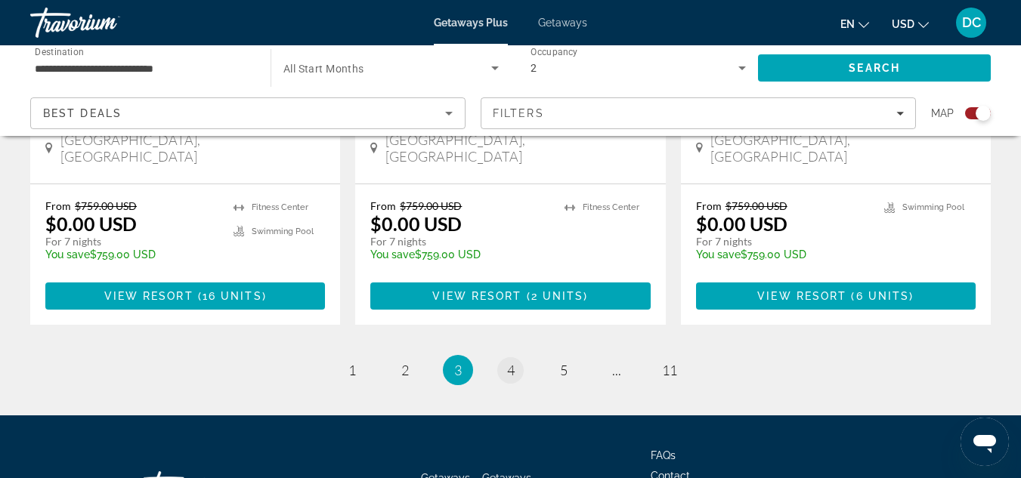
click at [507, 362] on span "4" at bounding box center [511, 370] width 8 height 17
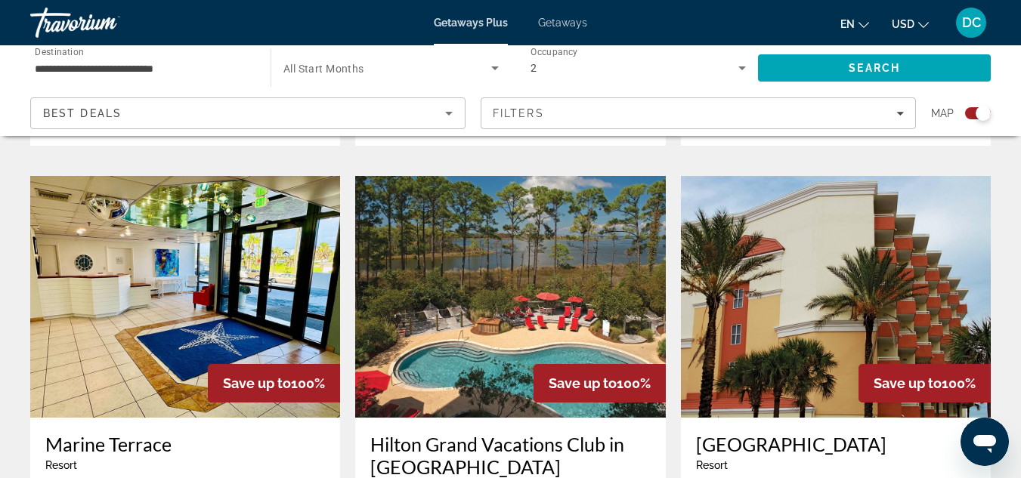
scroll to position [1582, 0]
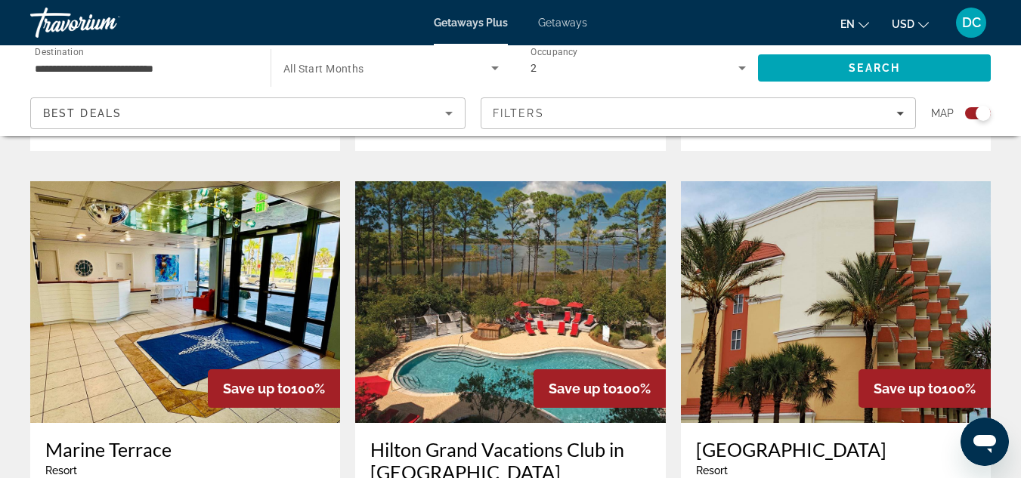
click at [612, 381] on span "Save up to" at bounding box center [582, 389] width 68 height 16
click at [600, 381] on span "Save up to" at bounding box center [582, 389] width 68 height 16
click at [591, 381] on span "Save up to" at bounding box center [582, 389] width 68 height 16
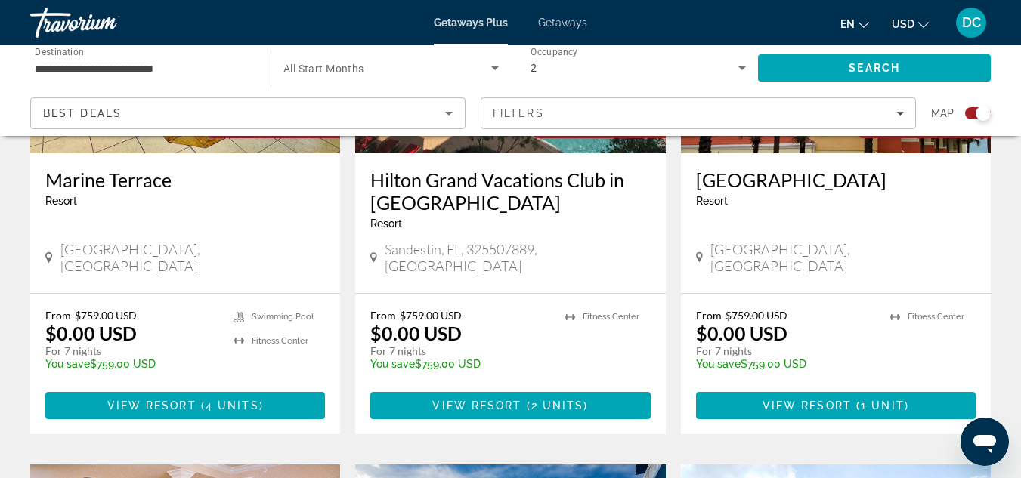
scroll to position [1852, 0]
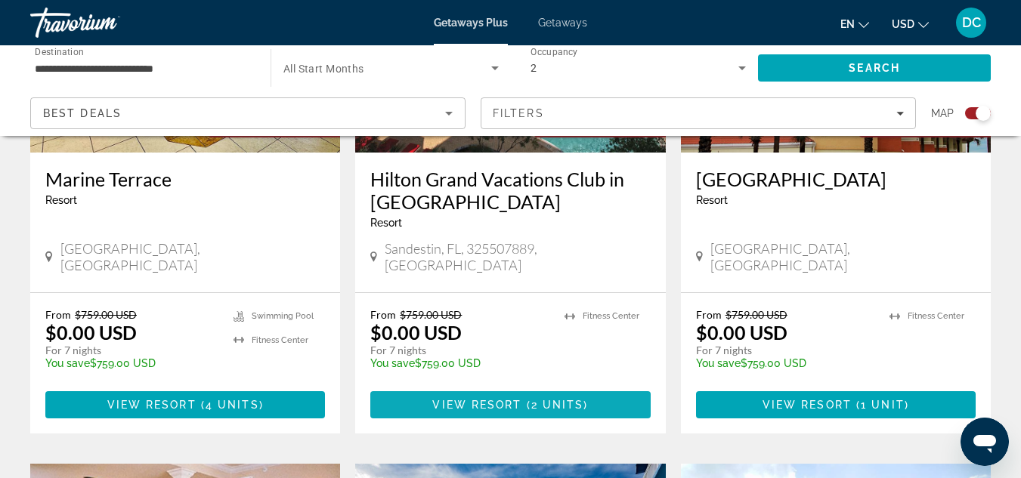
click at [548, 387] on span "Main content" at bounding box center [509, 405] width 279 height 36
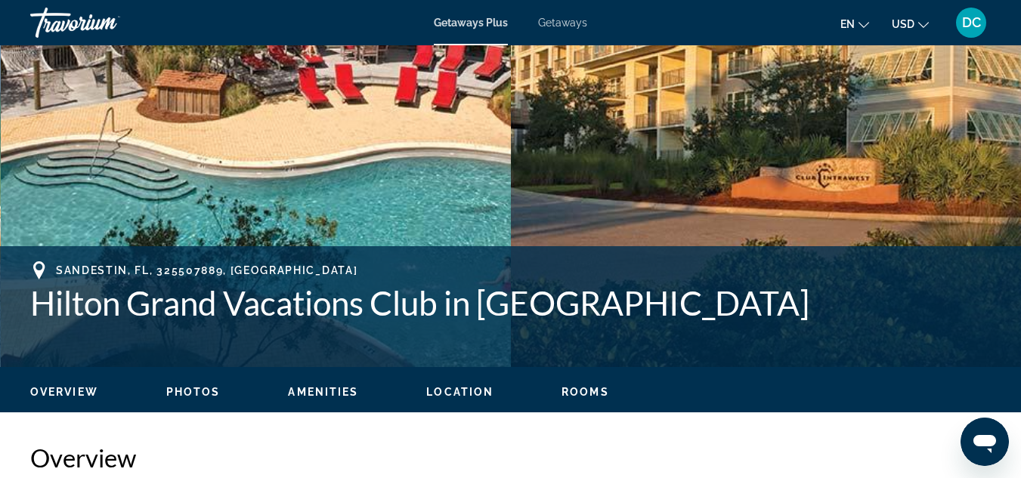
scroll to position [280, 0]
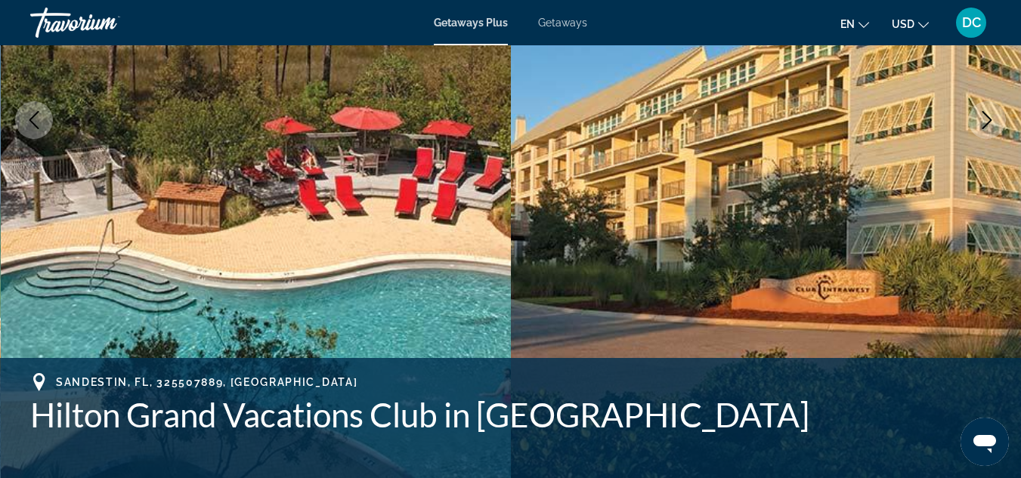
click at [573, 39] on div "Getaways Plus Getaways en English Español Français Italiano Português русский U…" at bounding box center [510, 22] width 1021 height 39
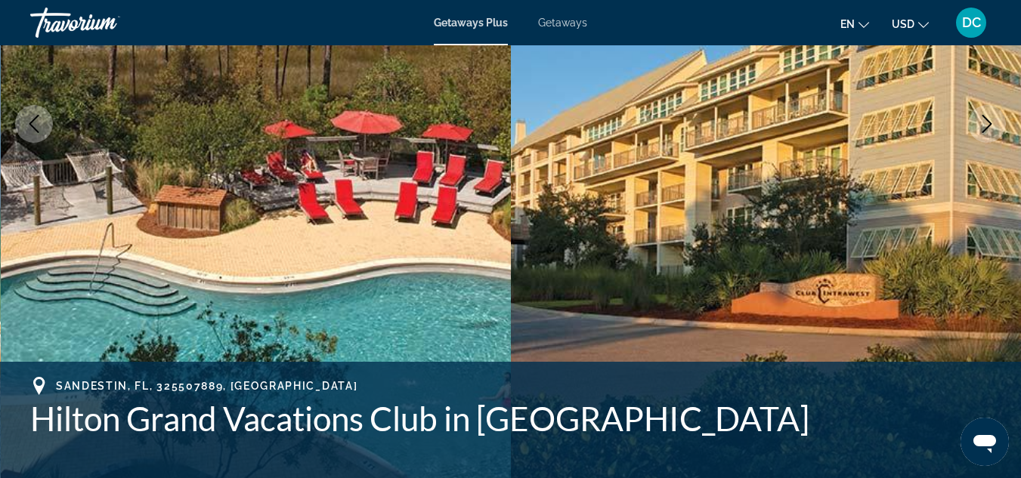
click at [581, 27] on span "Getaways" at bounding box center [562, 23] width 49 height 12
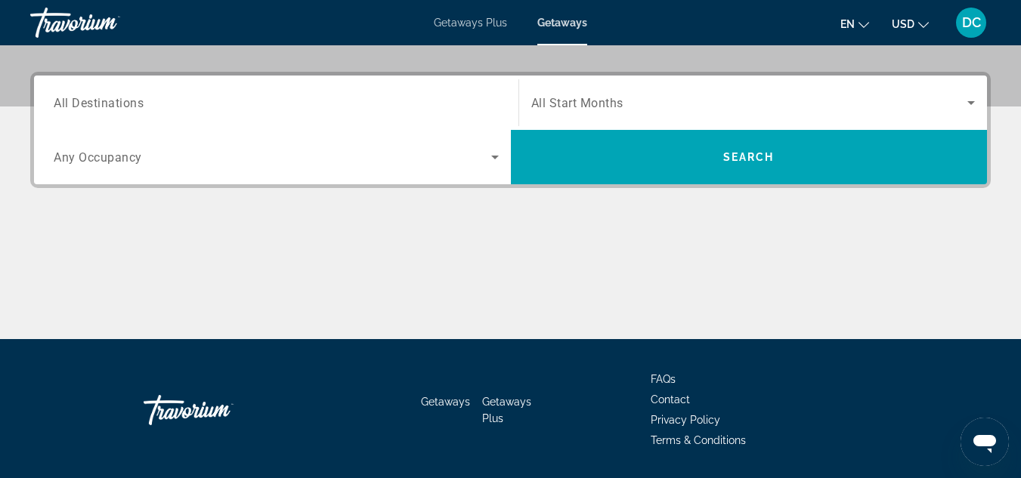
scroll to position [349, 0]
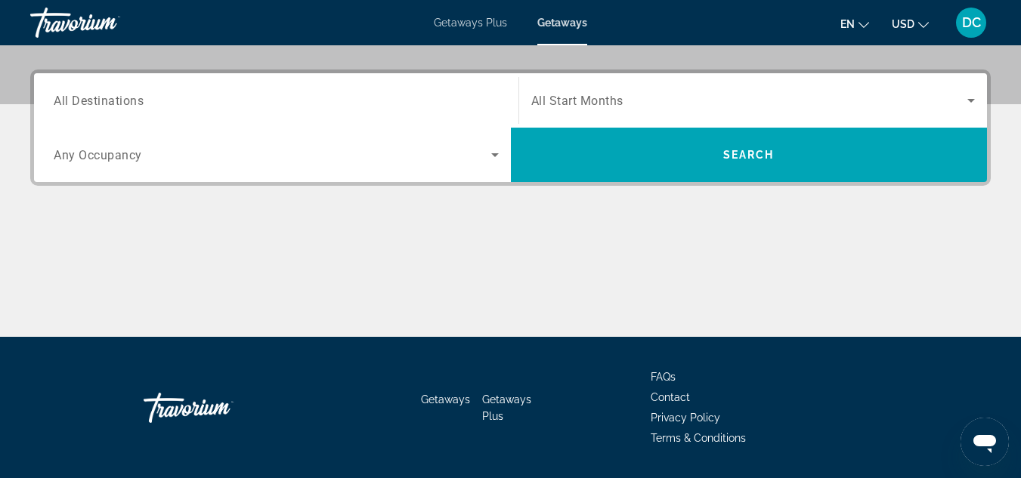
click at [277, 83] on div "Search widget" at bounding box center [276, 100] width 445 height 43
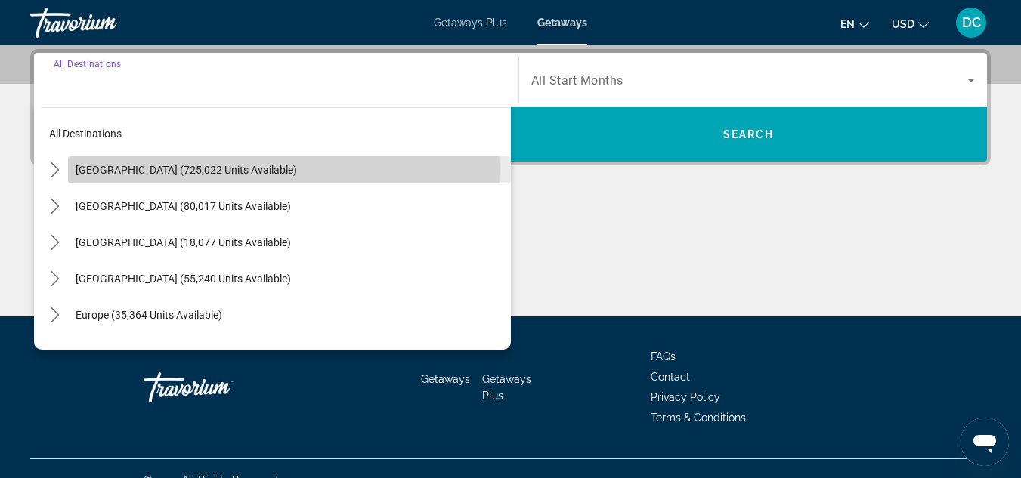
click at [265, 170] on span "Select destination: United States (725,022 units available)" at bounding box center [289, 170] width 443 height 36
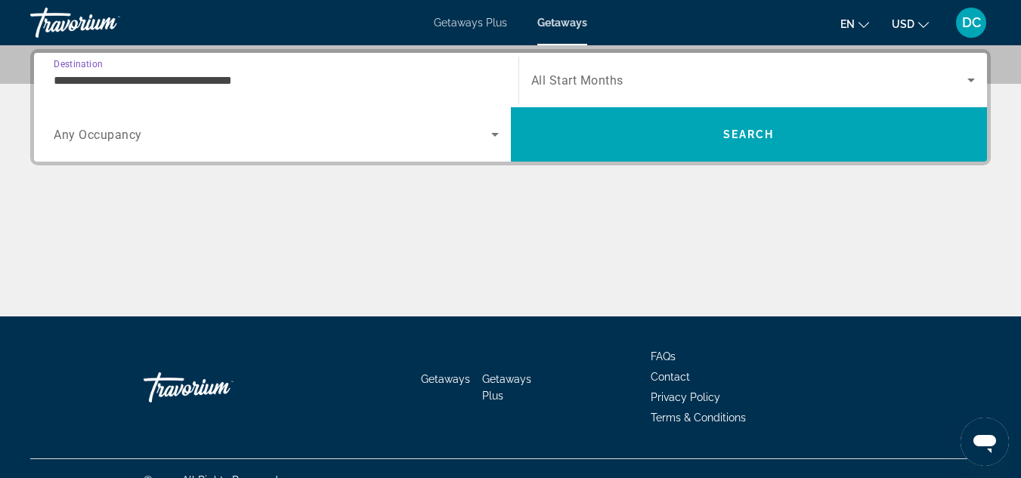
click at [257, 88] on input "**********" at bounding box center [276, 81] width 445 height 18
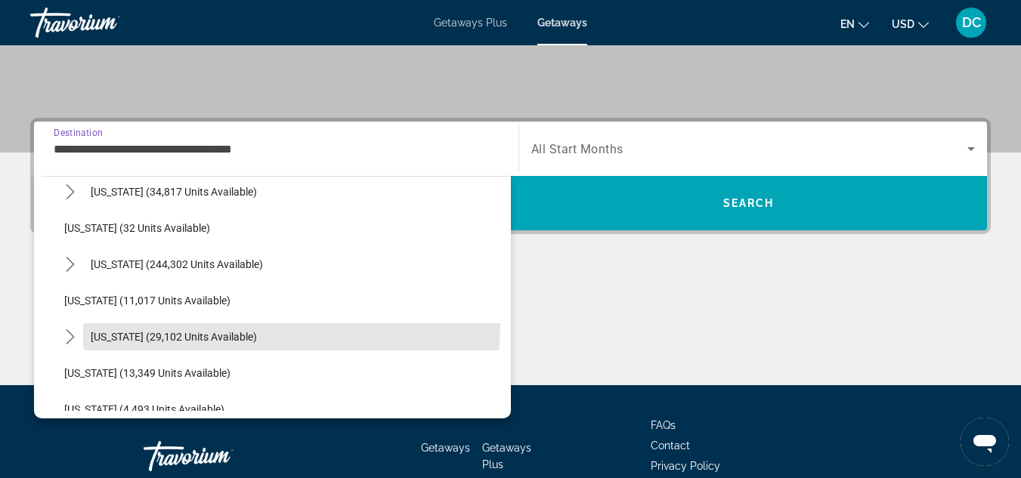
scroll to position [191, 0]
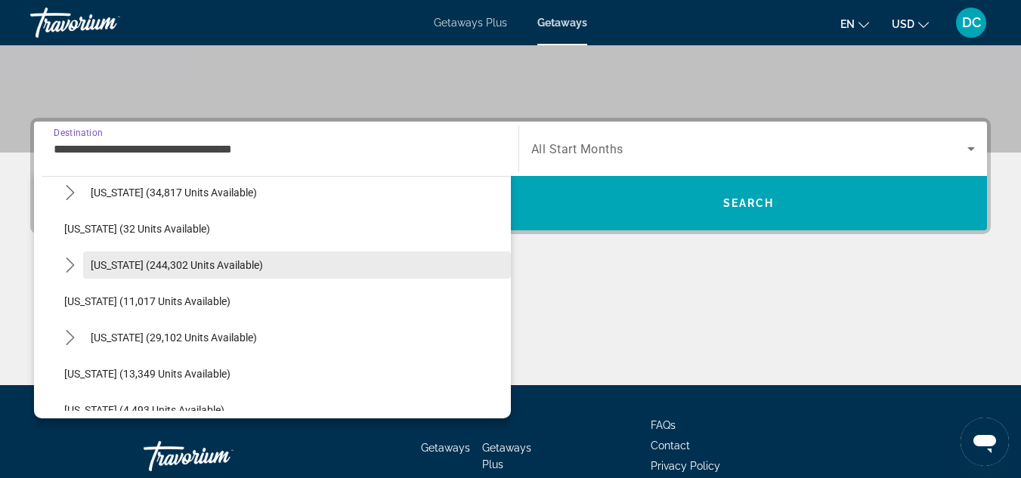
click at [226, 259] on span "[US_STATE] (244,302 units available)" at bounding box center [177, 265] width 172 height 12
type input "**********"
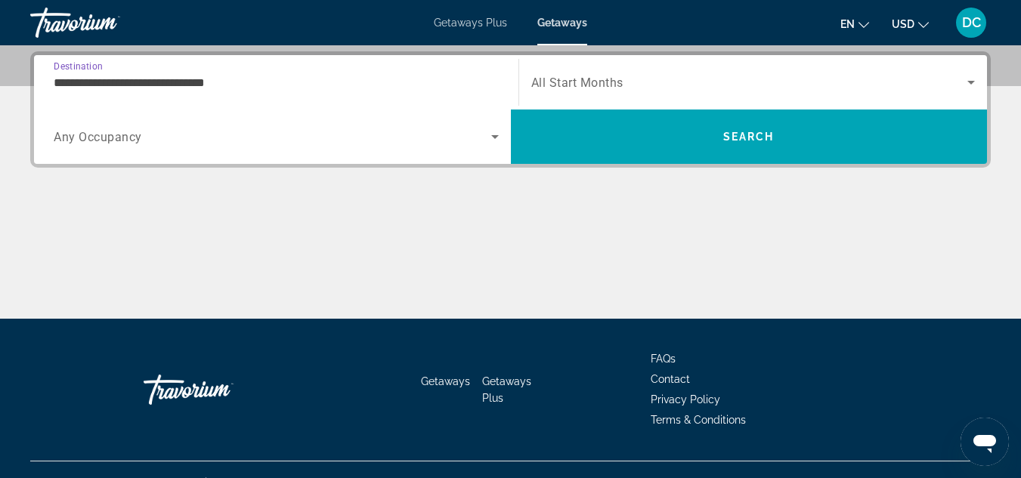
scroll to position [369, 0]
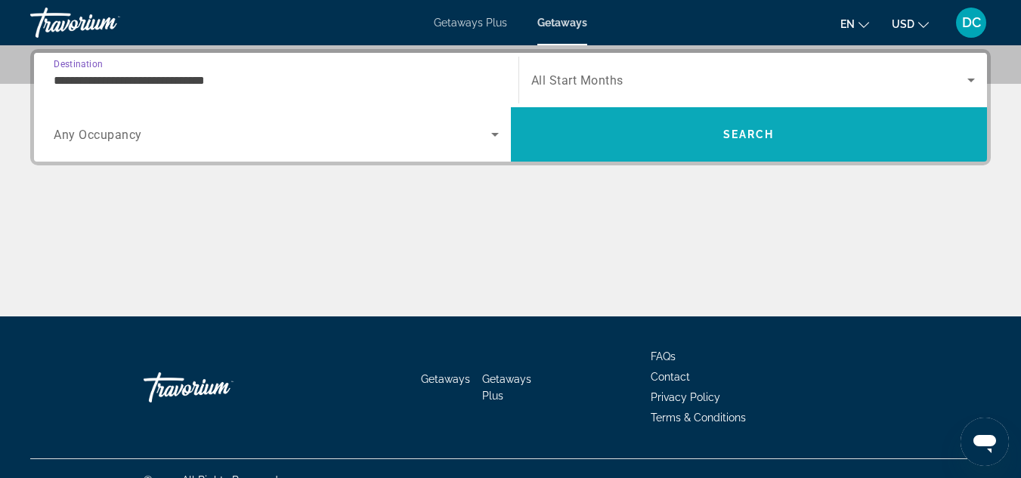
click at [755, 134] on span "Search" at bounding box center [748, 134] width 51 height 12
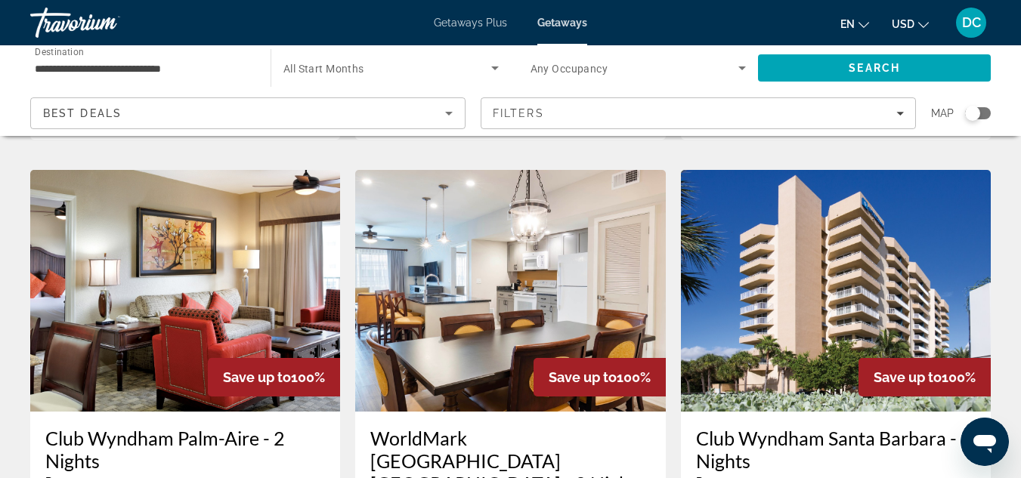
scroll to position [567, 0]
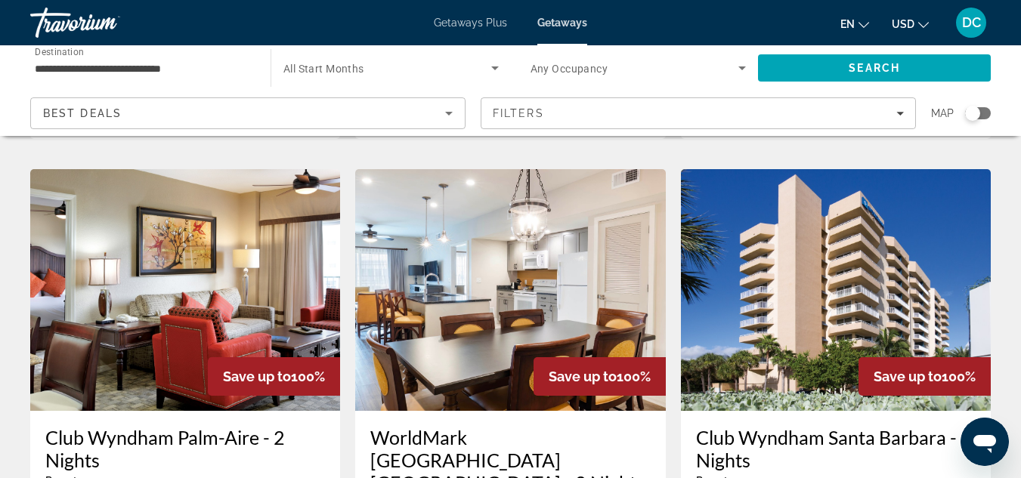
click at [877, 298] on img "Main content" at bounding box center [836, 290] width 310 height 242
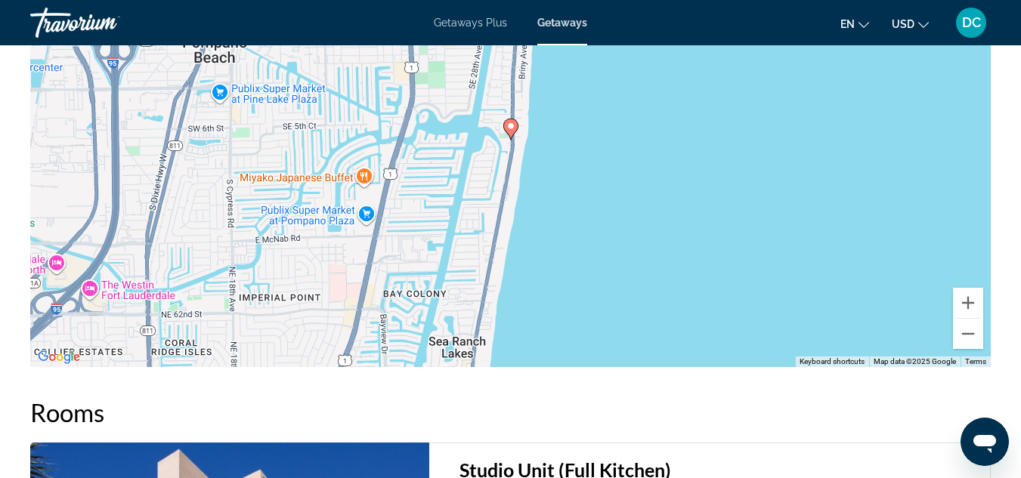
scroll to position [2563, 0]
